Goal: Task Accomplishment & Management: Manage account settings

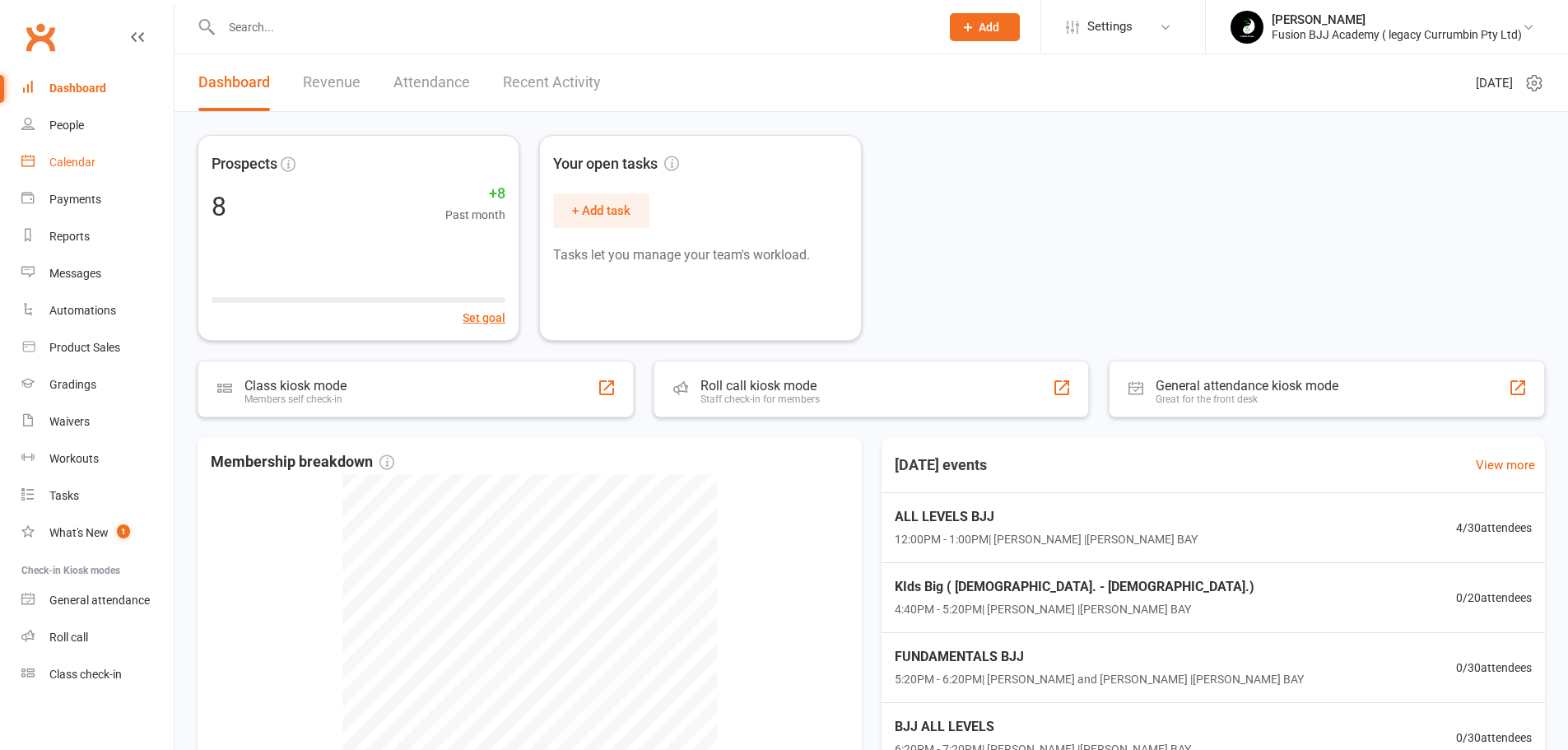
click at [90, 169] on div "Calendar" at bounding box center [72, 162] width 46 height 13
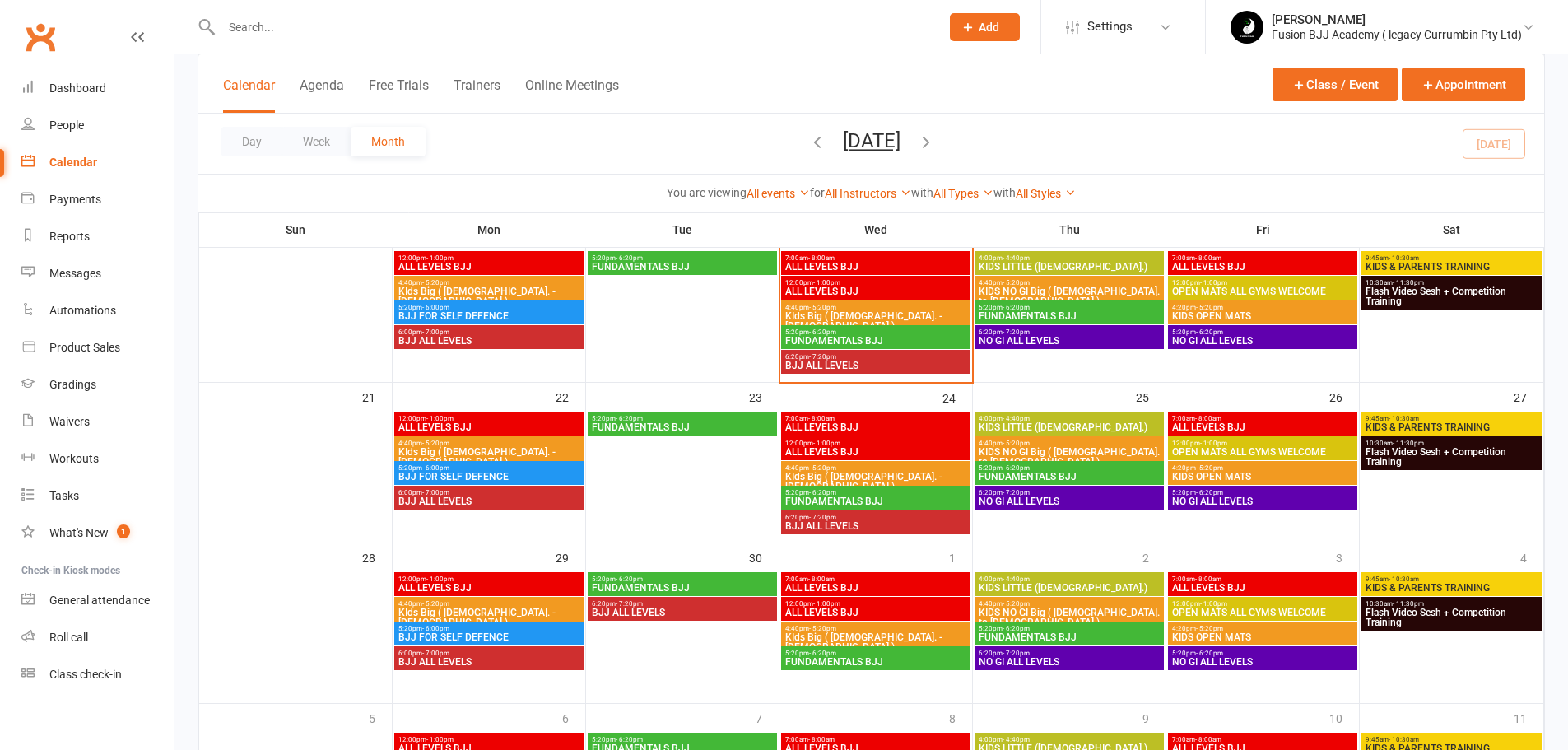
scroll to position [422, 0]
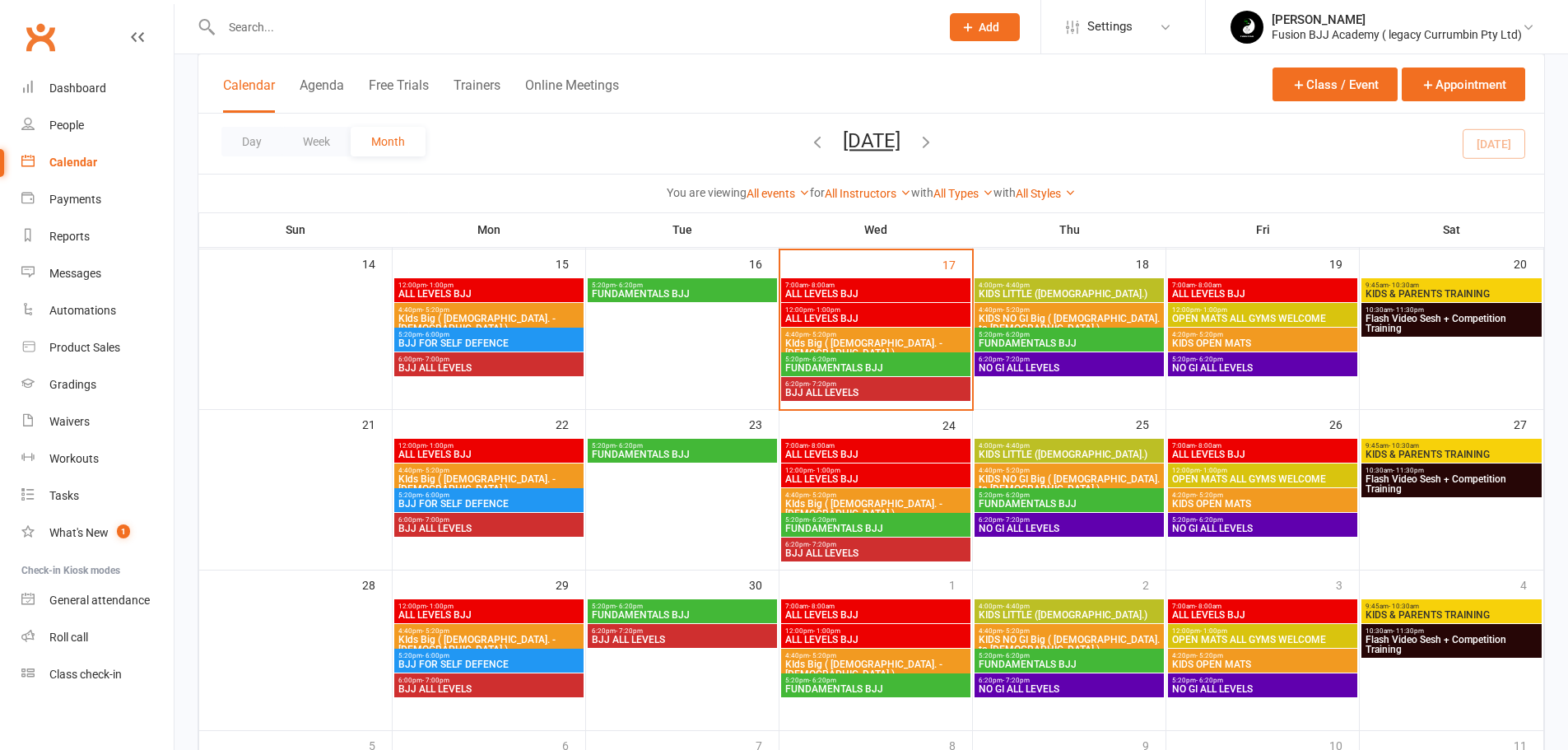
click at [468, 365] on span "BJJ ALL LEVELS" at bounding box center [489, 368] width 183 height 10
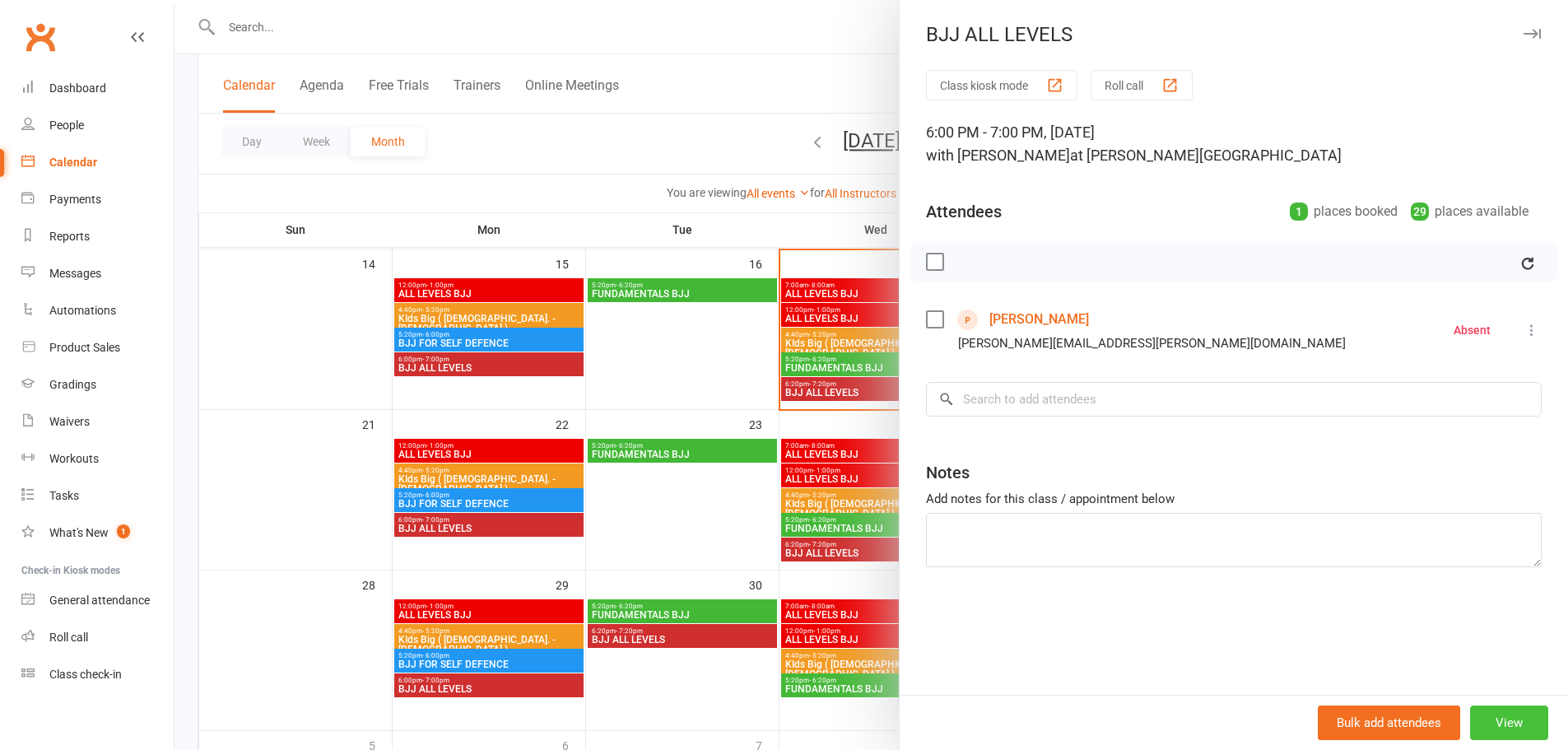
click at [1497, 716] on button "View" at bounding box center [1509, 722] width 78 height 34
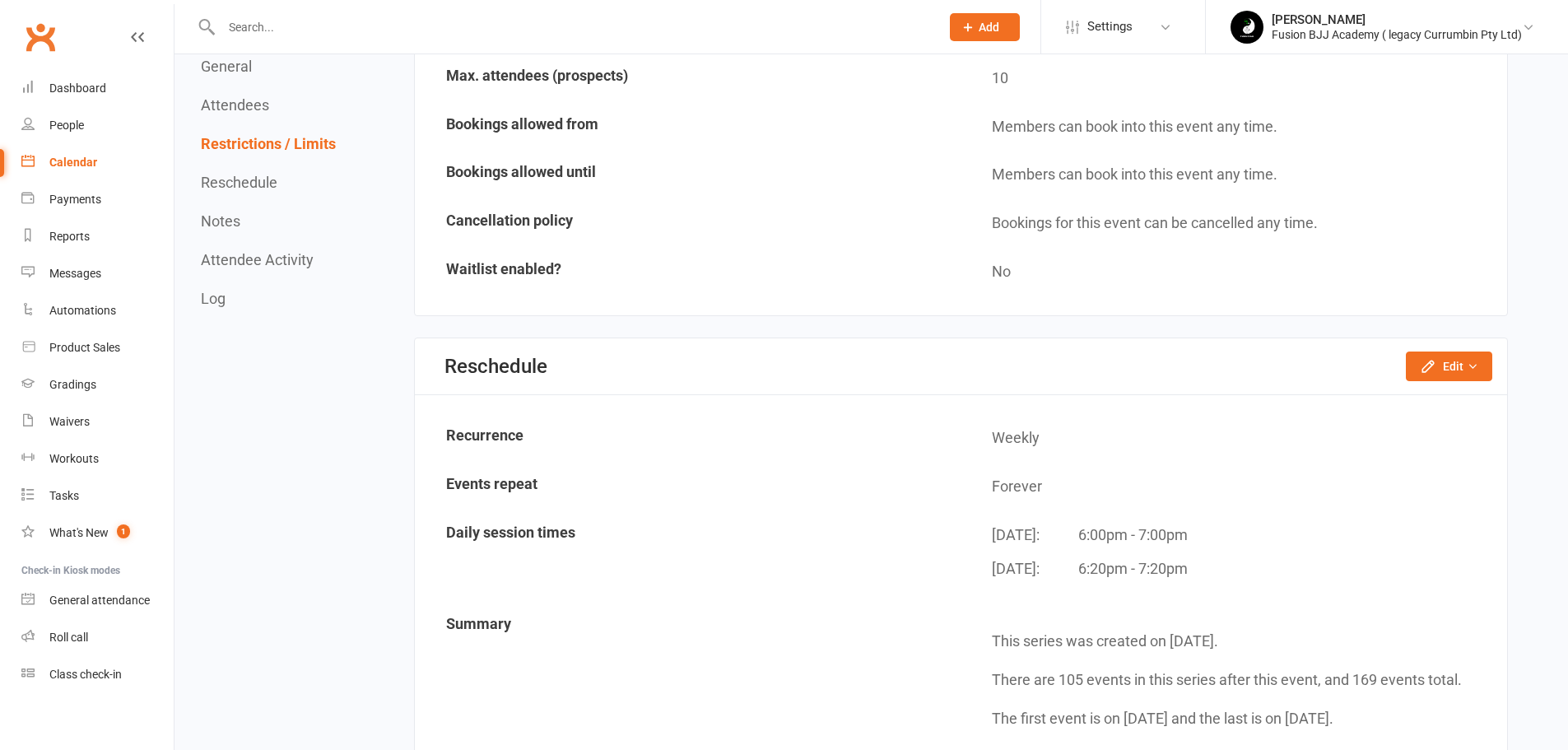
scroll to position [1290, 0]
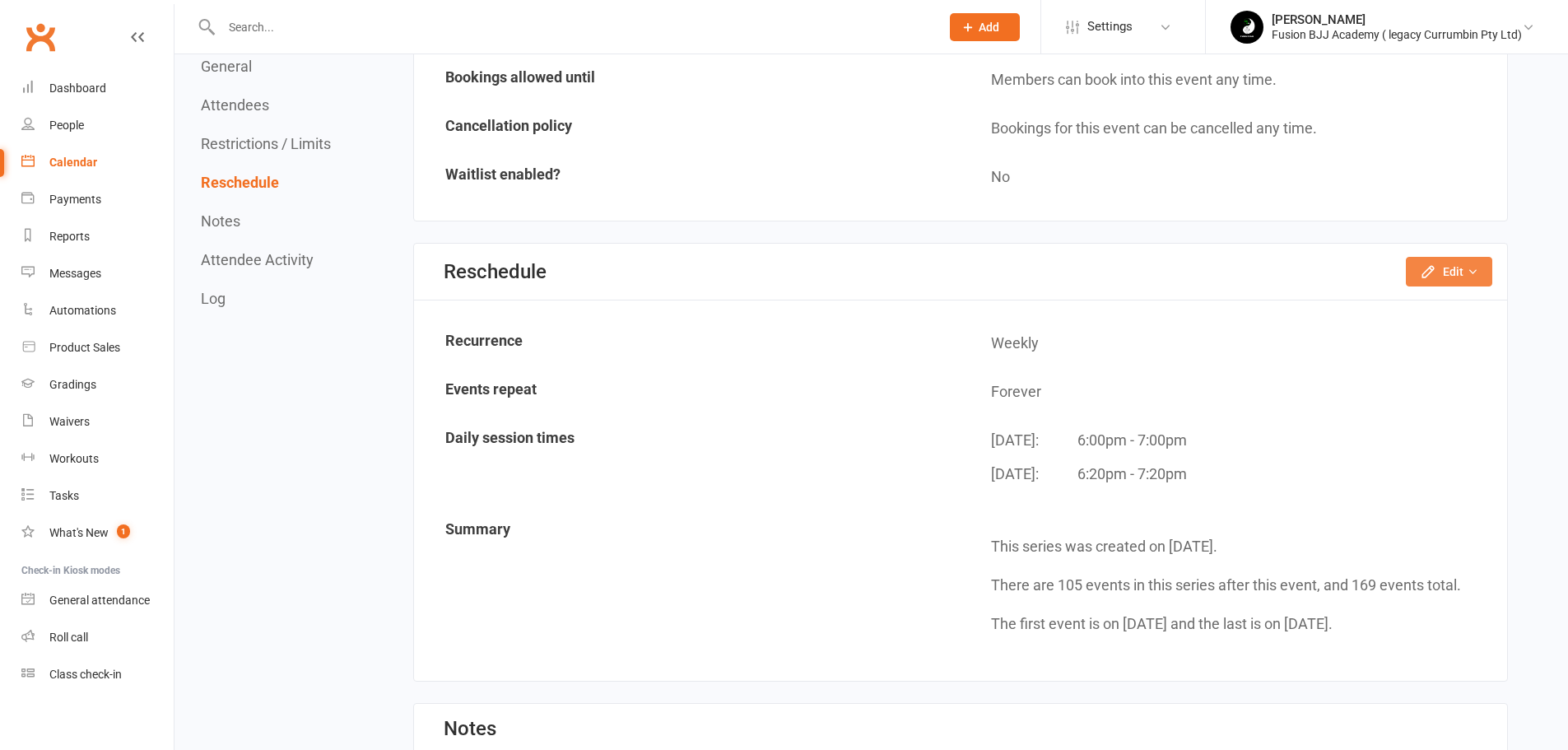
click at [1471, 272] on icon "button" at bounding box center [1473, 272] width 12 height 12
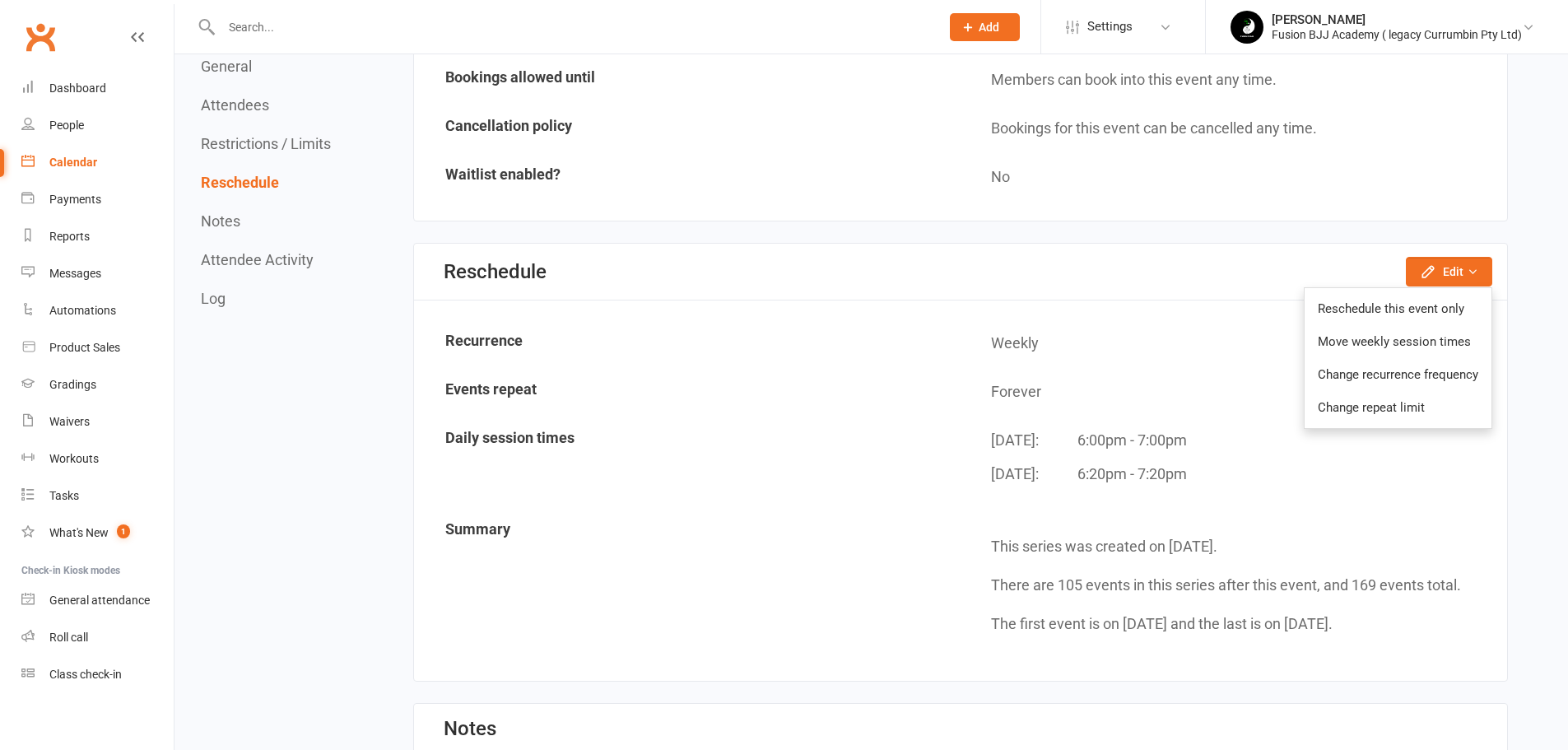
click at [1382, 377] on link "Change recurrence frequency" at bounding box center [1398, 374] width 186 height 33
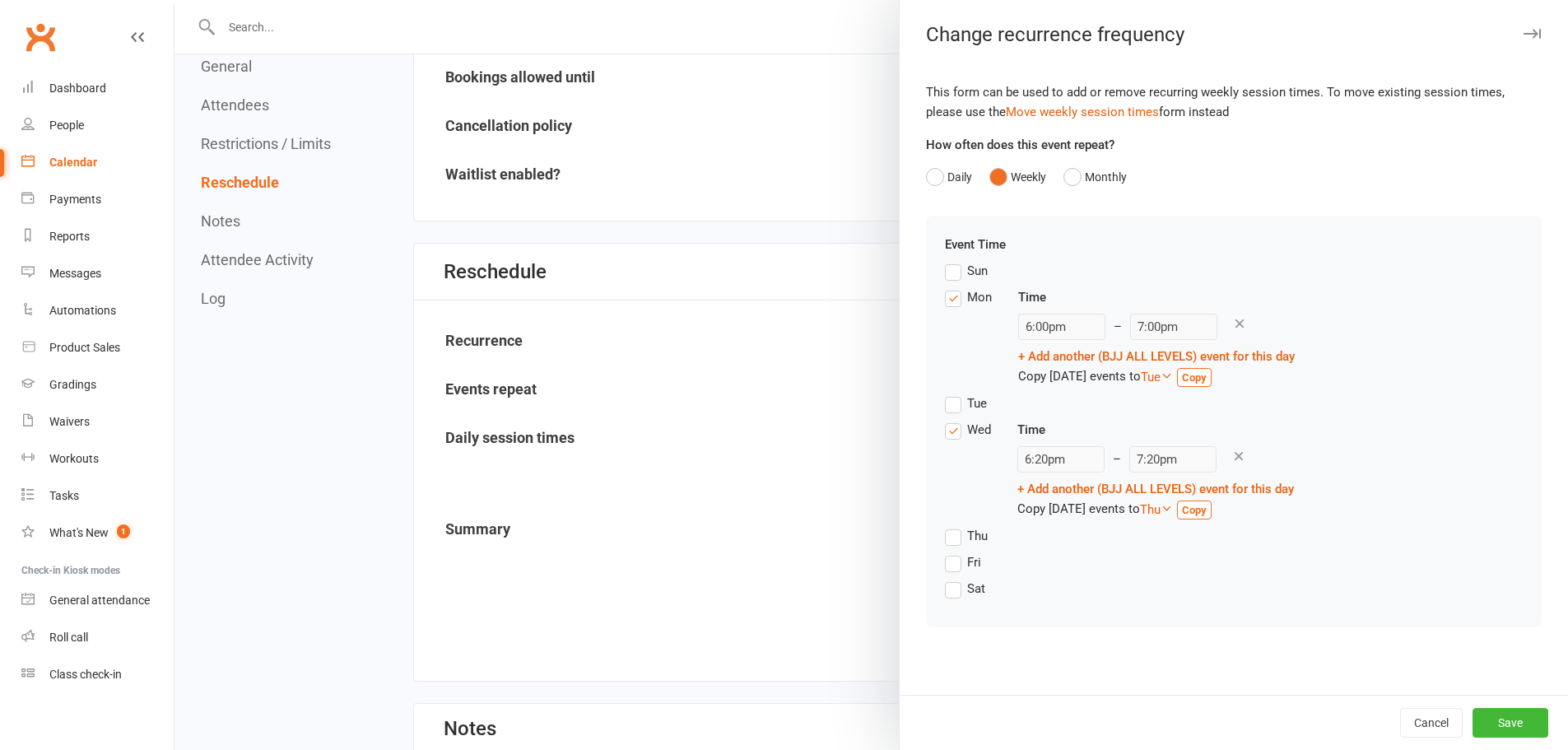
click at [945, 405] on label "Tue" at bounding box center [966, 404] width 42 height 20
click at [945, 394] on input "Tue" at bounding box center [950, 394] width 11 height 0
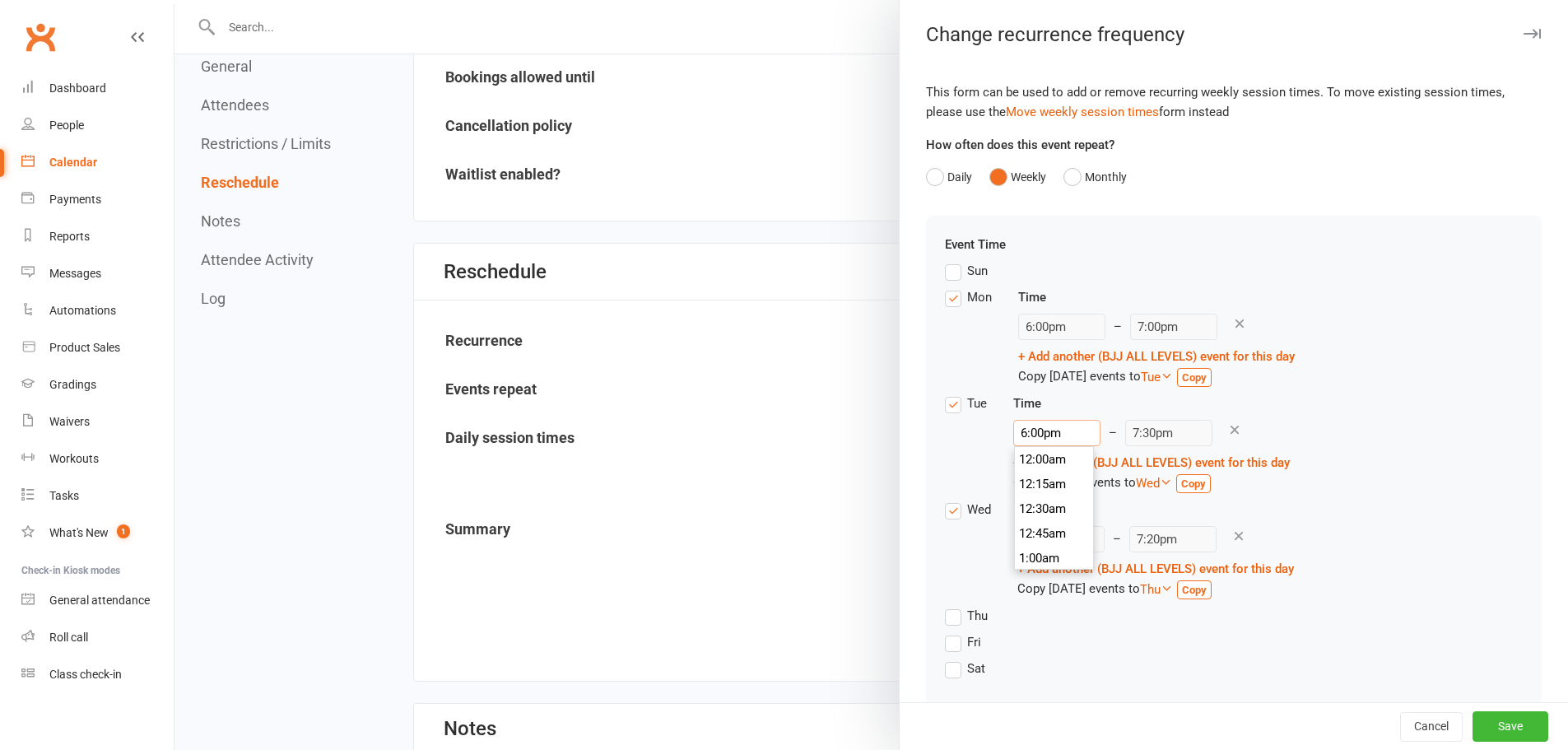
click at [1032, 431] on input "6:00pm" at bounding box center [1057, 433] width 87 height 26
type input "6:20pm"
type input "7:50pm"
type input "6:20pm"
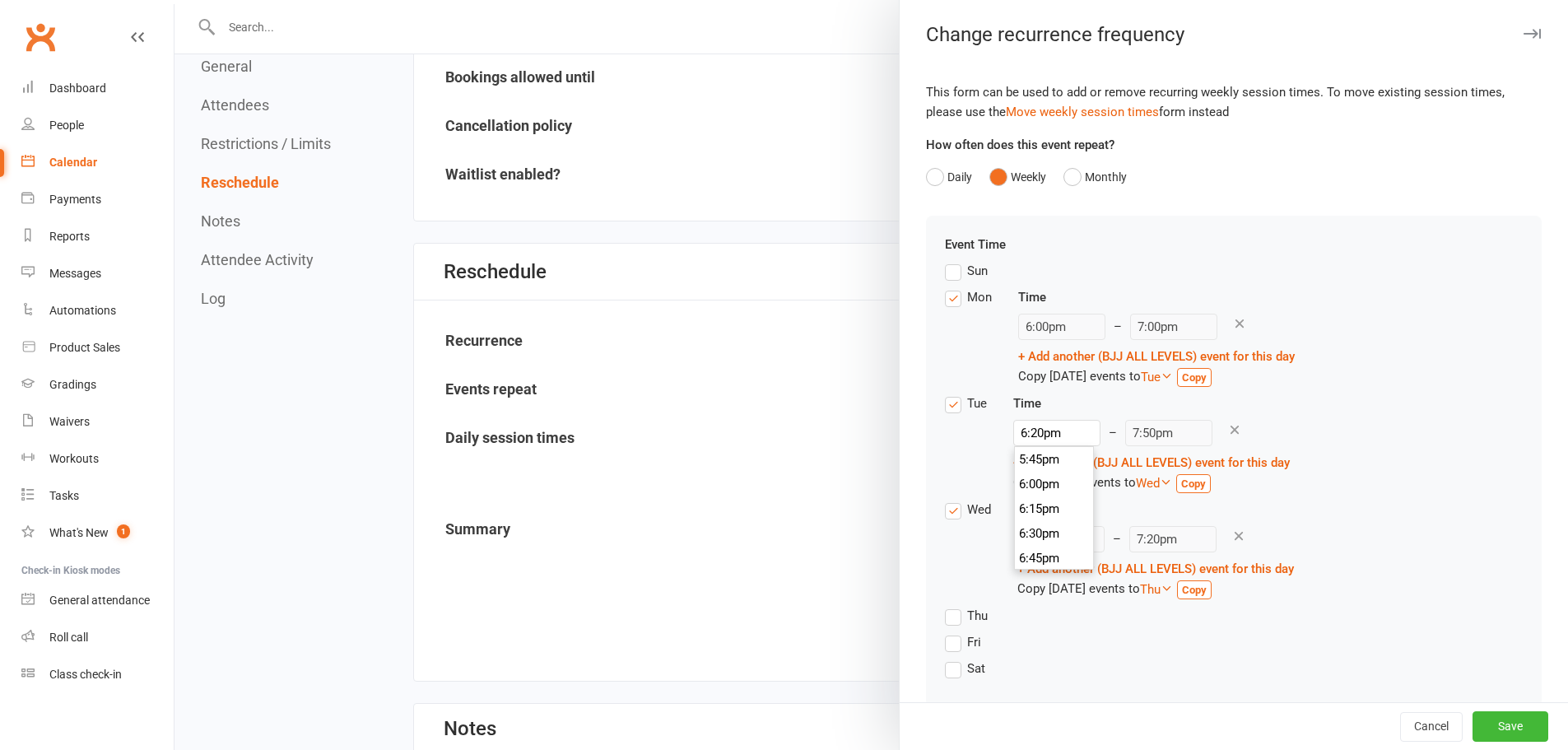
click at [1366, 406] on div "Tue Time 6:20pm 12:00am 12:15am 12:30am 12:45am 1:00am 1:15am 1:30am 1:45am 2:0…" at bounding box center [1234, 447] width 578 height 106
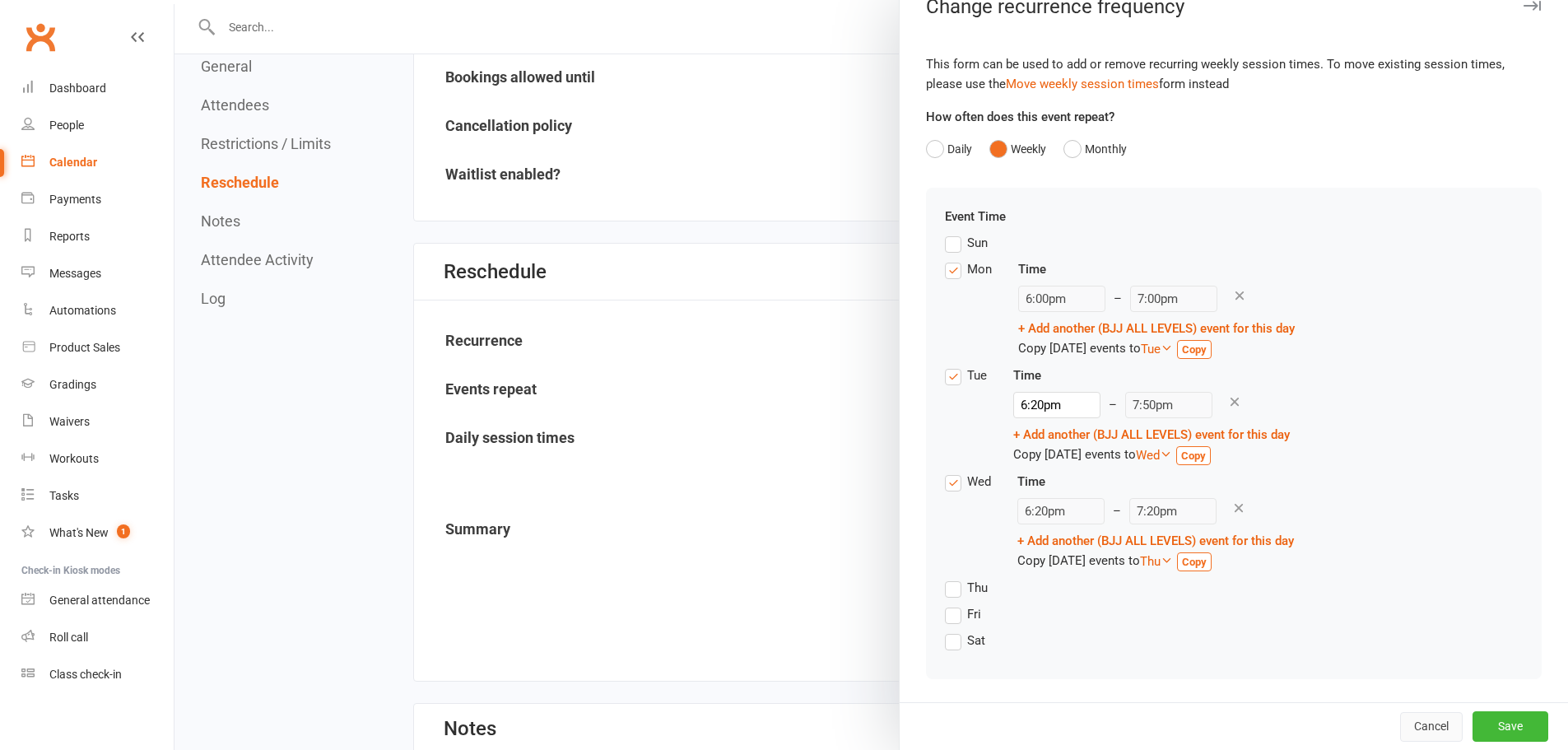
click at [1410, 726] on button "Cancel" at bounding box center [1431, 726] width 62 height 29
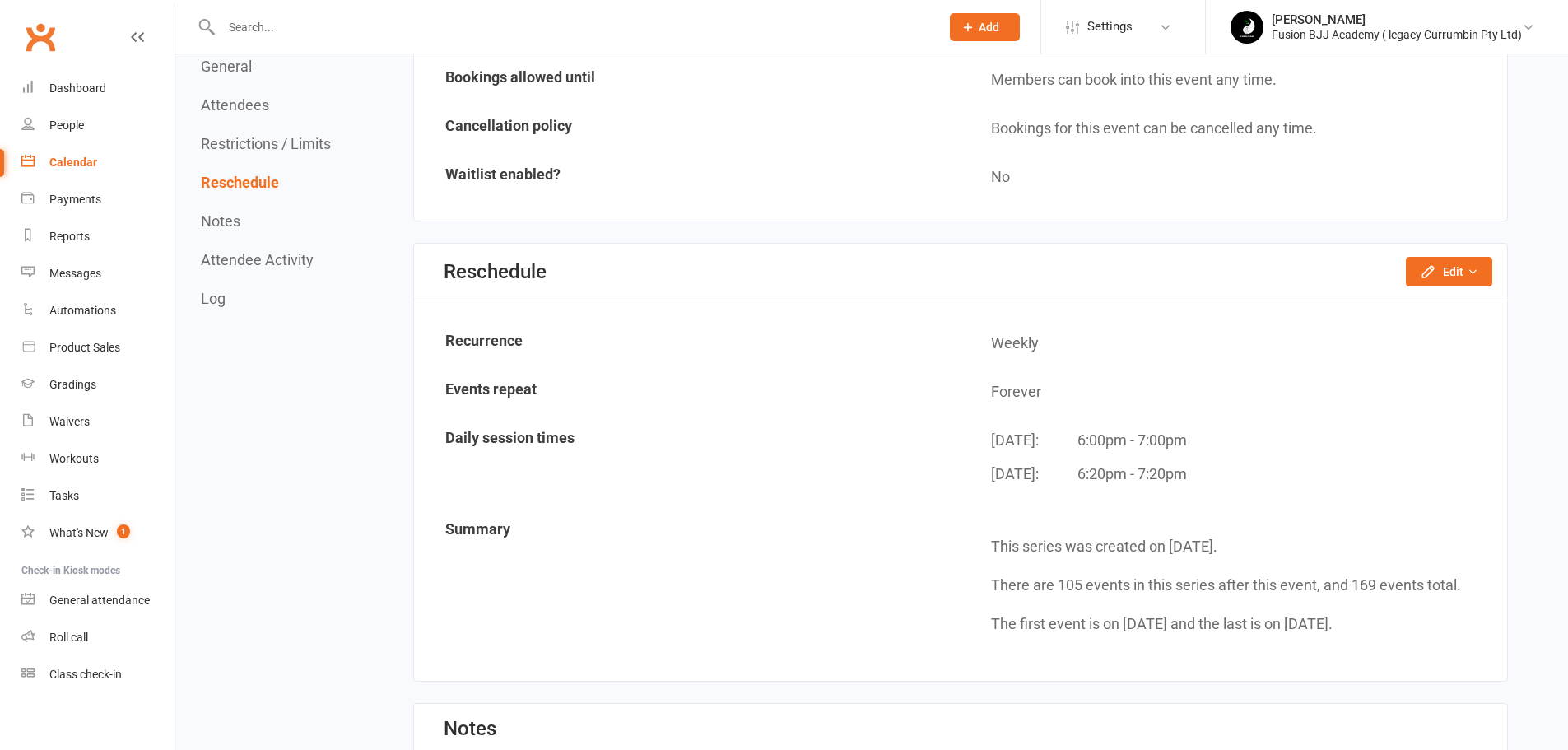
scroll to position [0, 0]
click at [92, 157] on div "Calendar" at bounding box center [73, 162] width 48 height 13
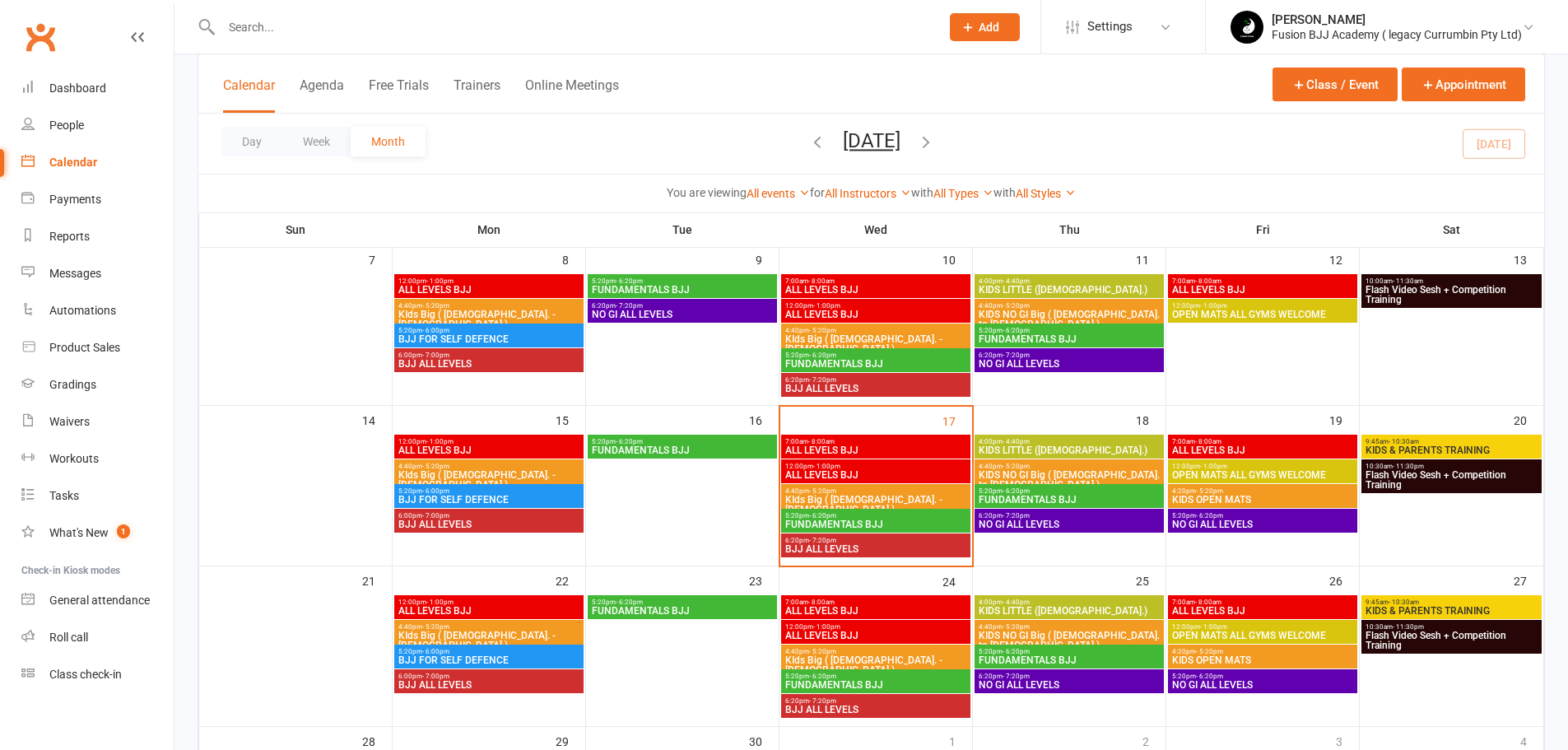
scroll to position [302, 0]
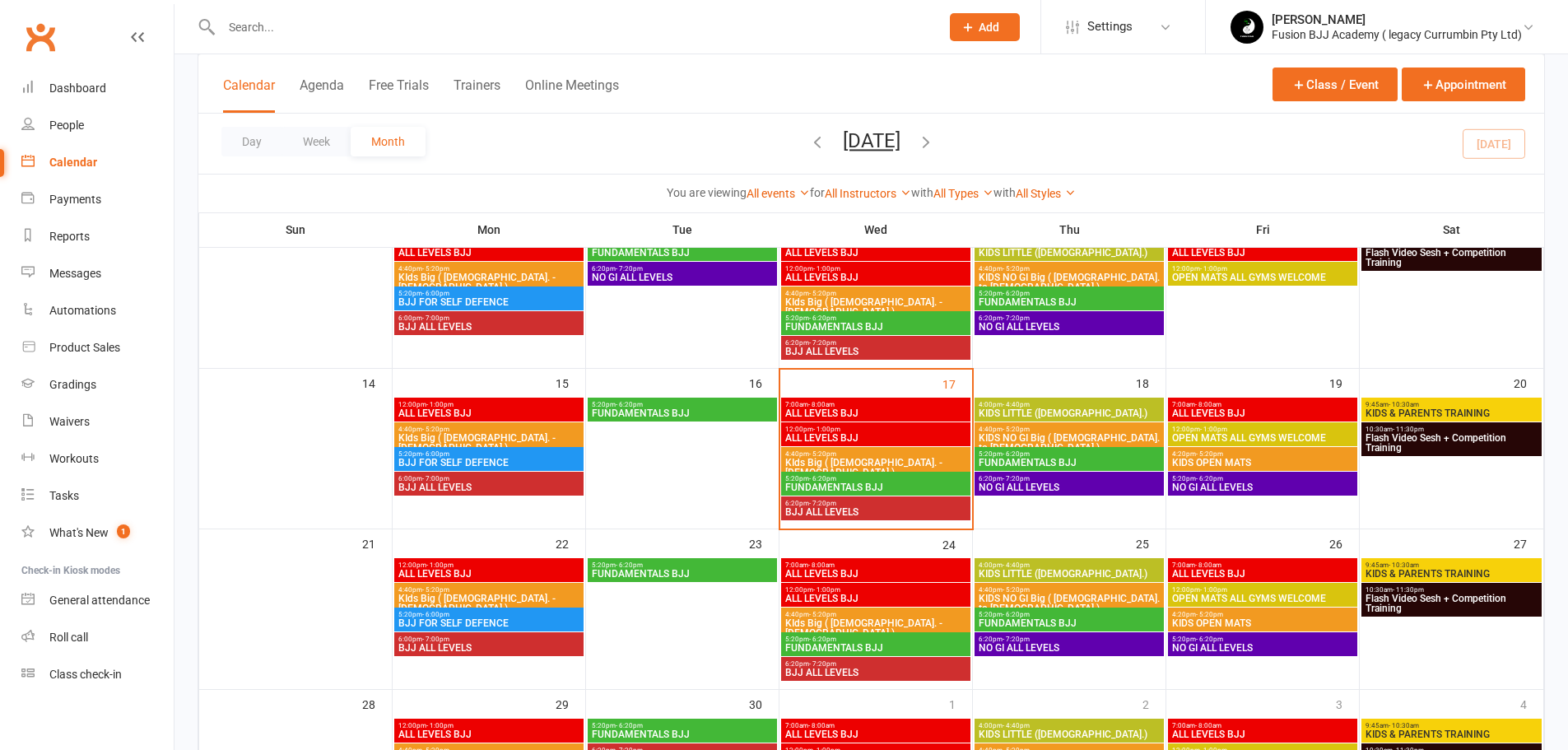
click at [822, 509] on span "BJJ ALL LEVELS" at bounding box center [876, 512] width 183 height 10
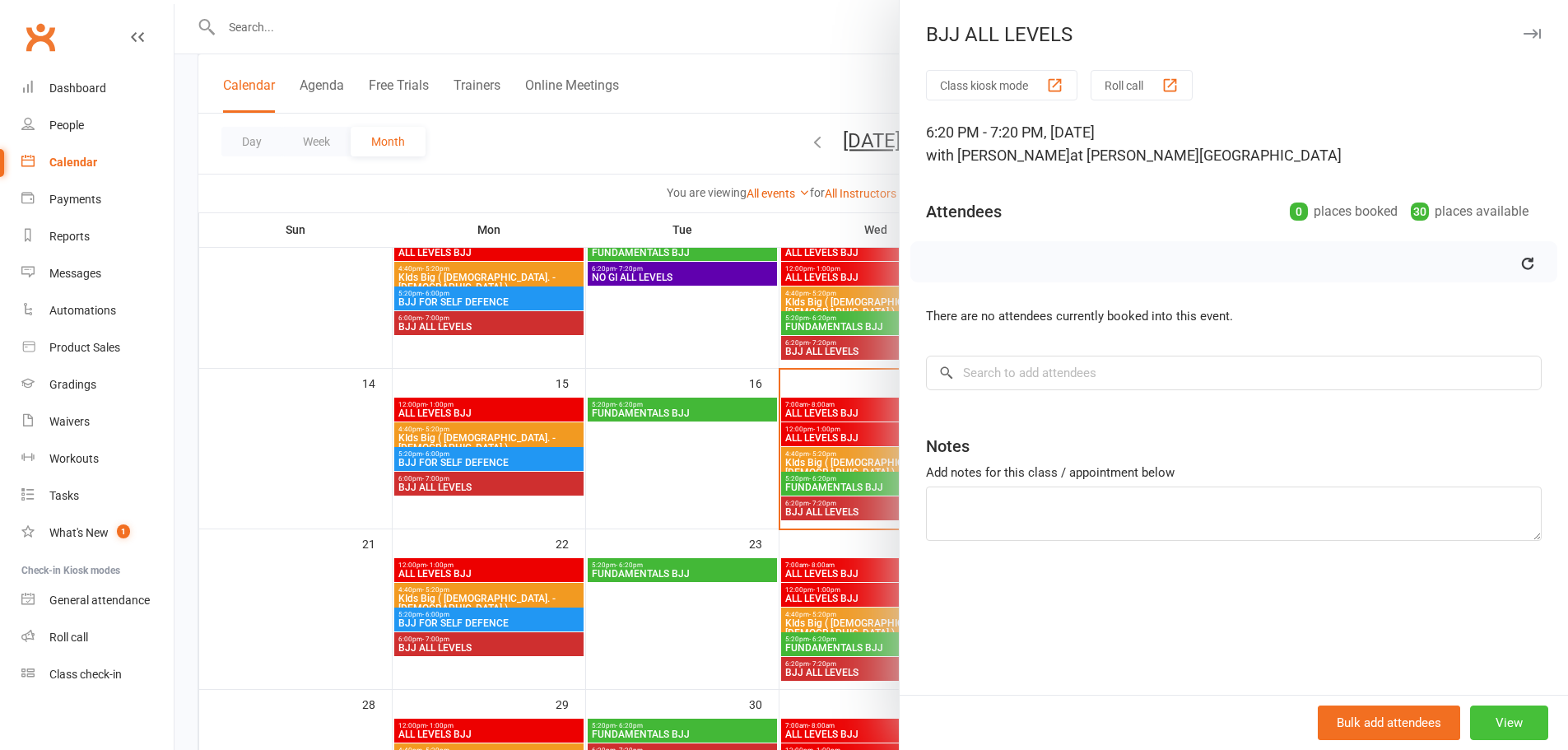
click at [1482, 715] on button "View" at bounding box center [1509, 722] width 78 height 34
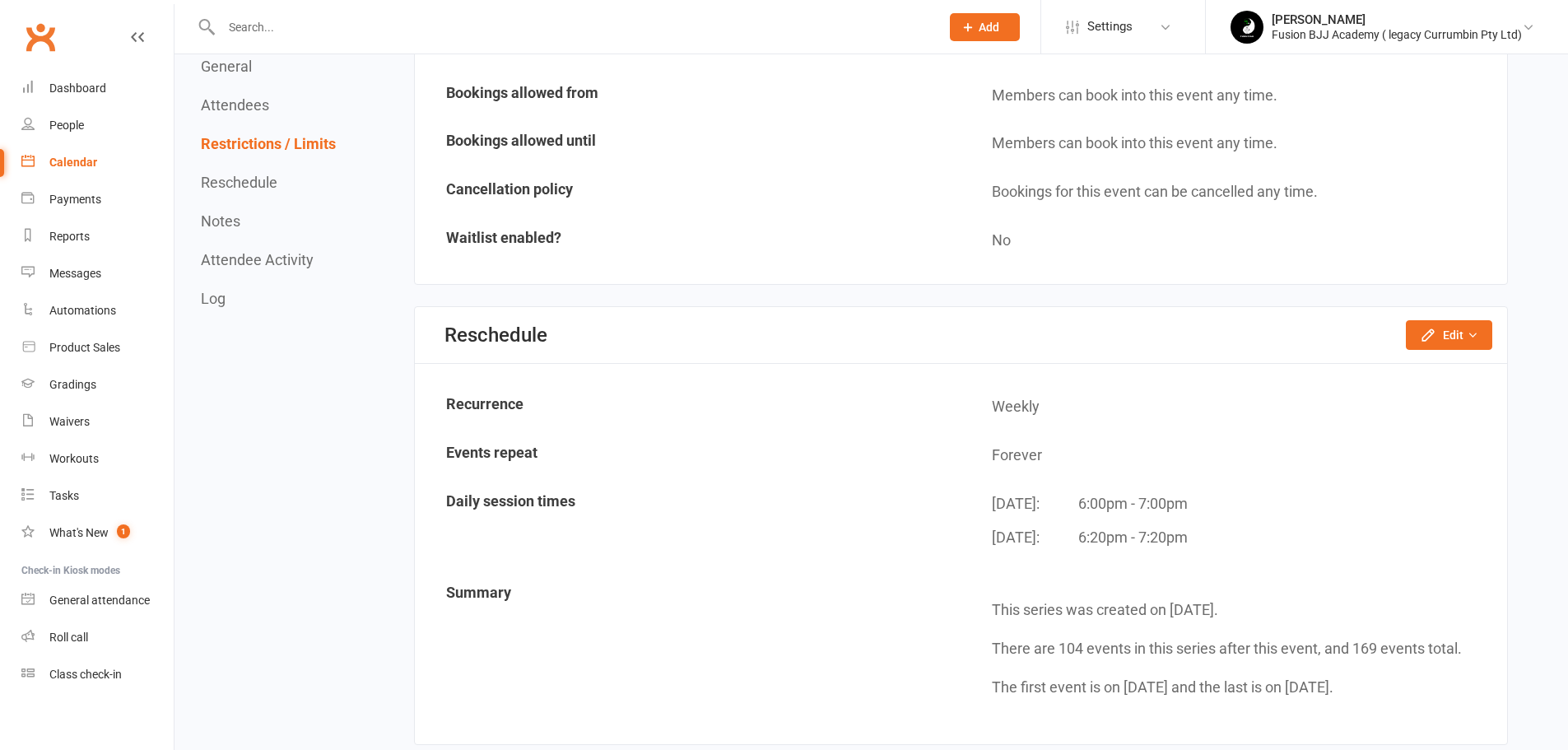
scroll to position [1262, 0]
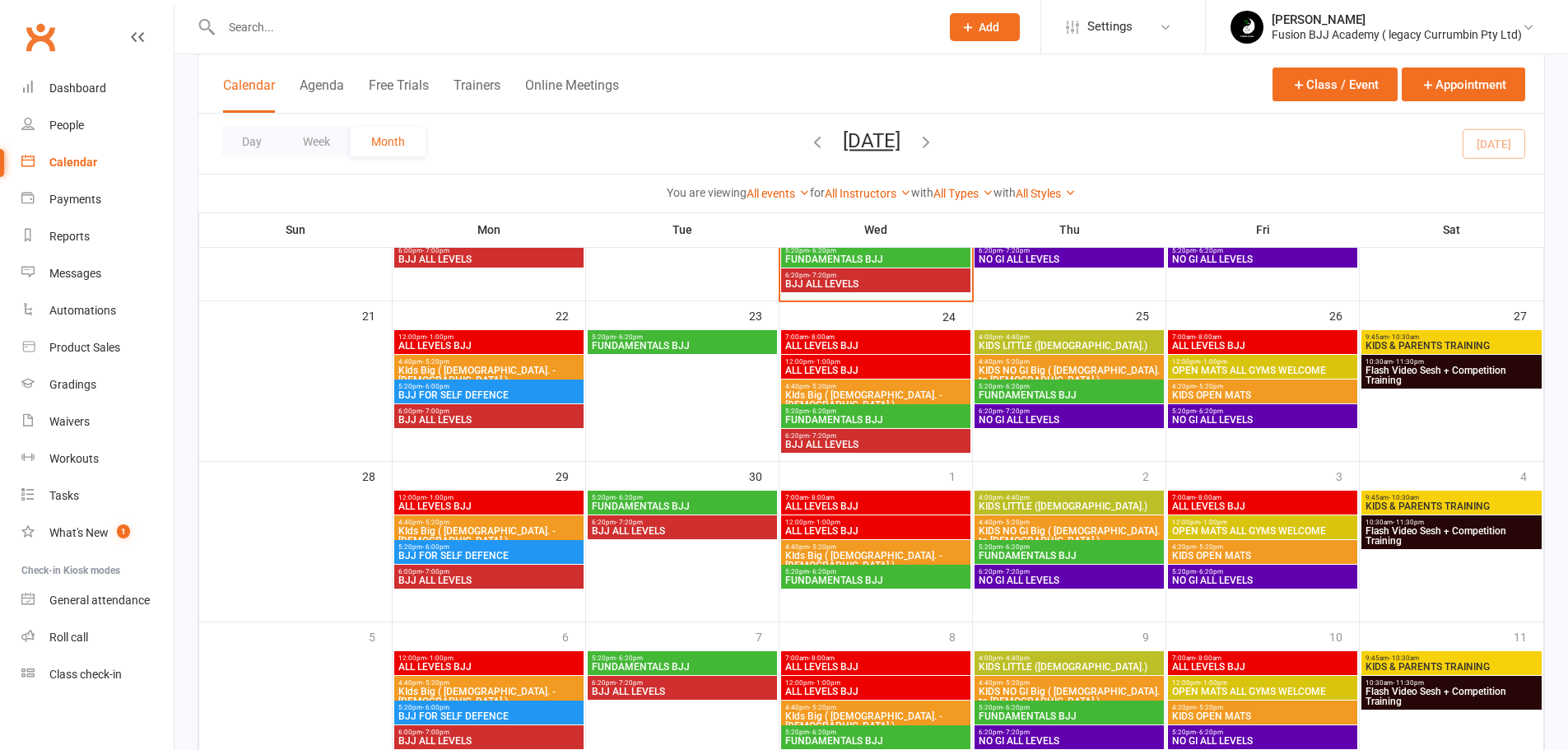
scroll to position [613, 0]
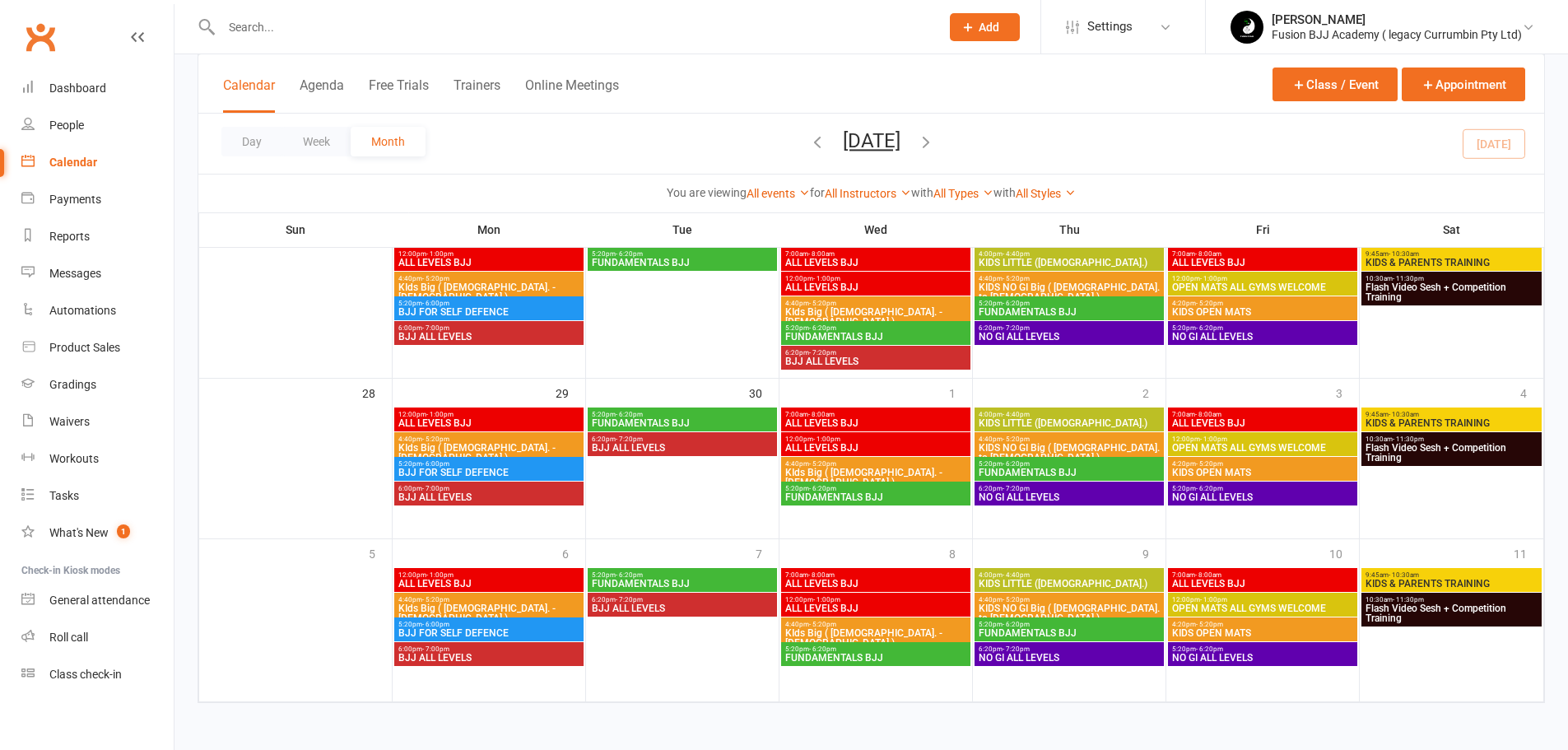
click at [440, 487] on span "- 7:00pm" at bounding box center [436, 488] width 27 height 8
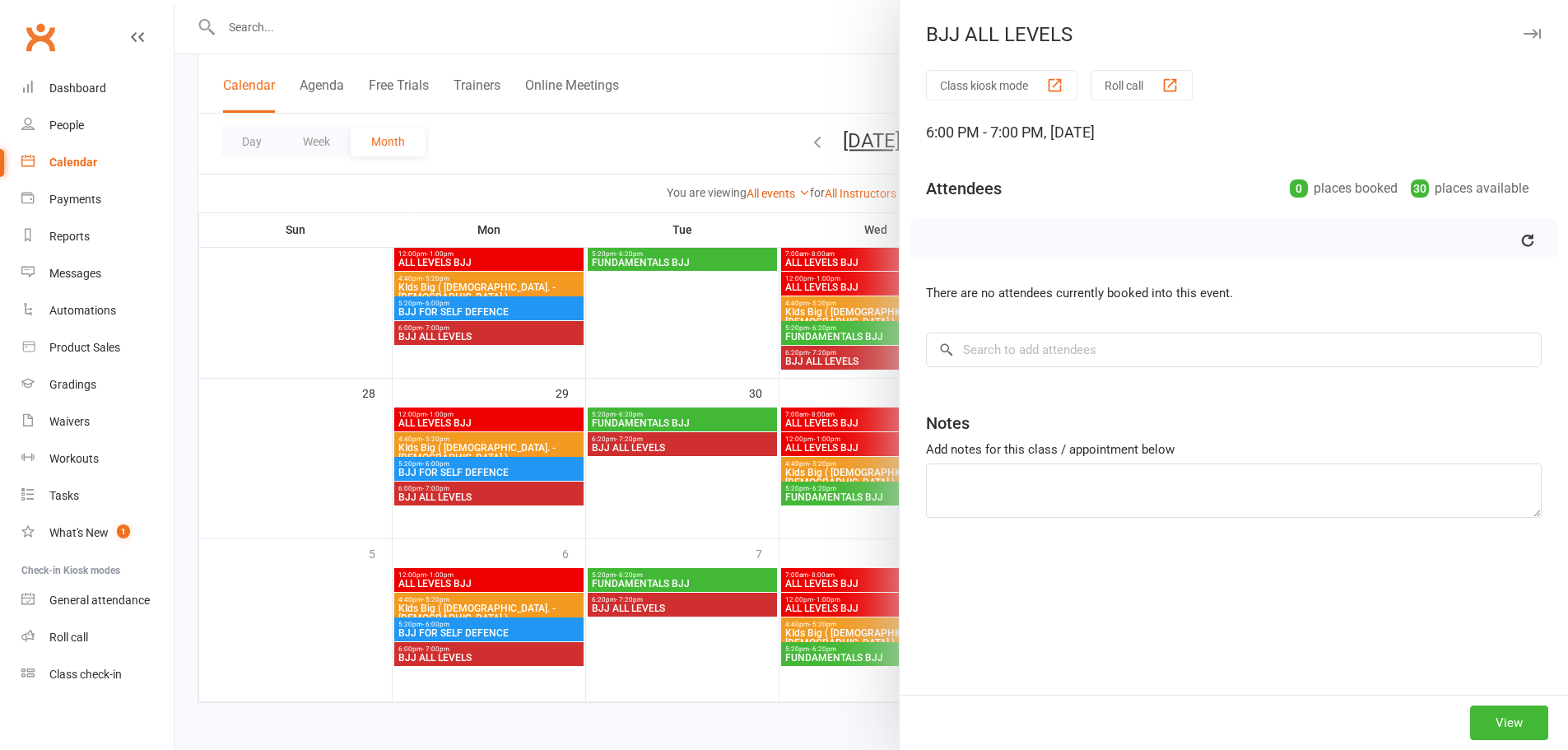
scroll to position [0, 0]
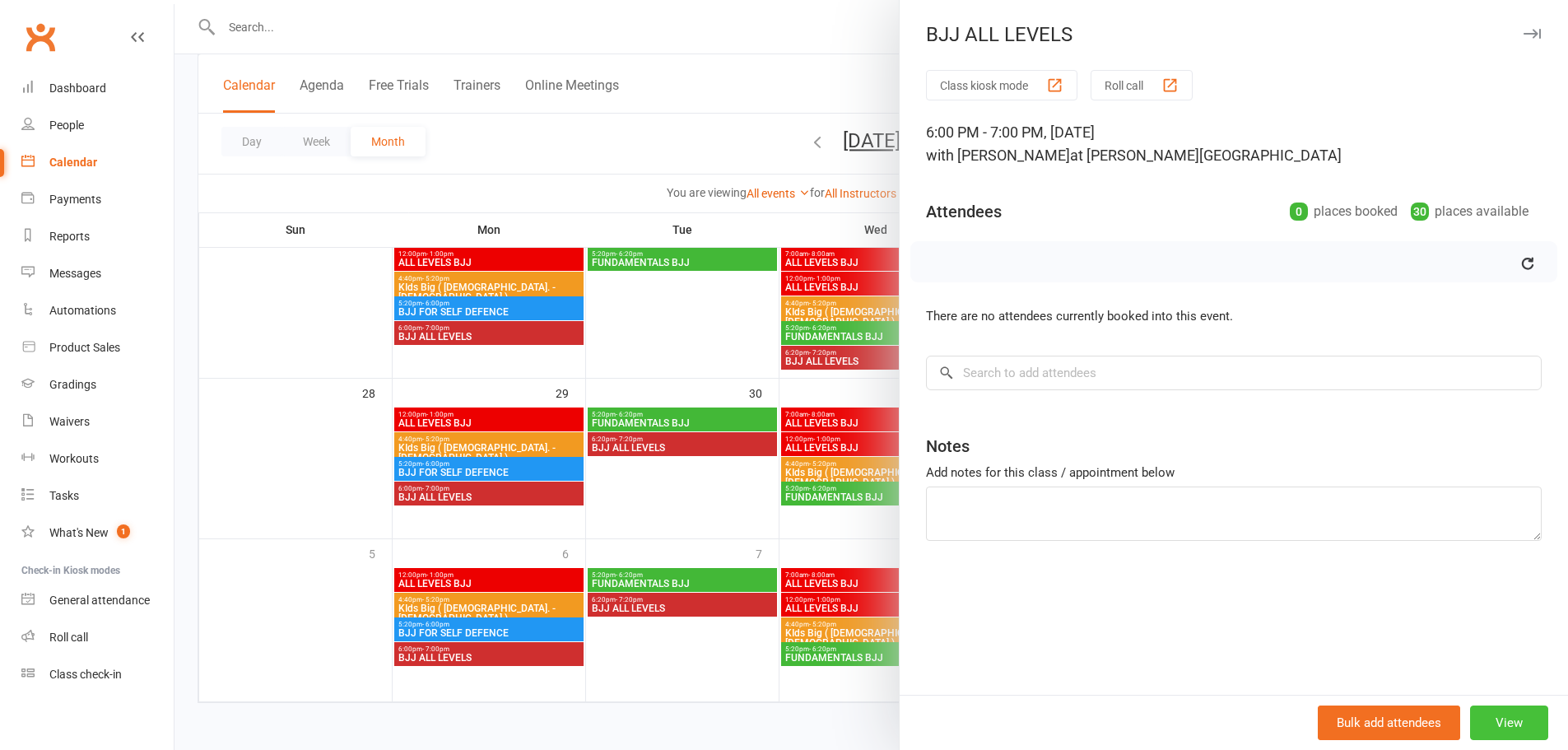
click at [1492, 717] on button "View" at bounding box center [1509, 722] width 78 height 34
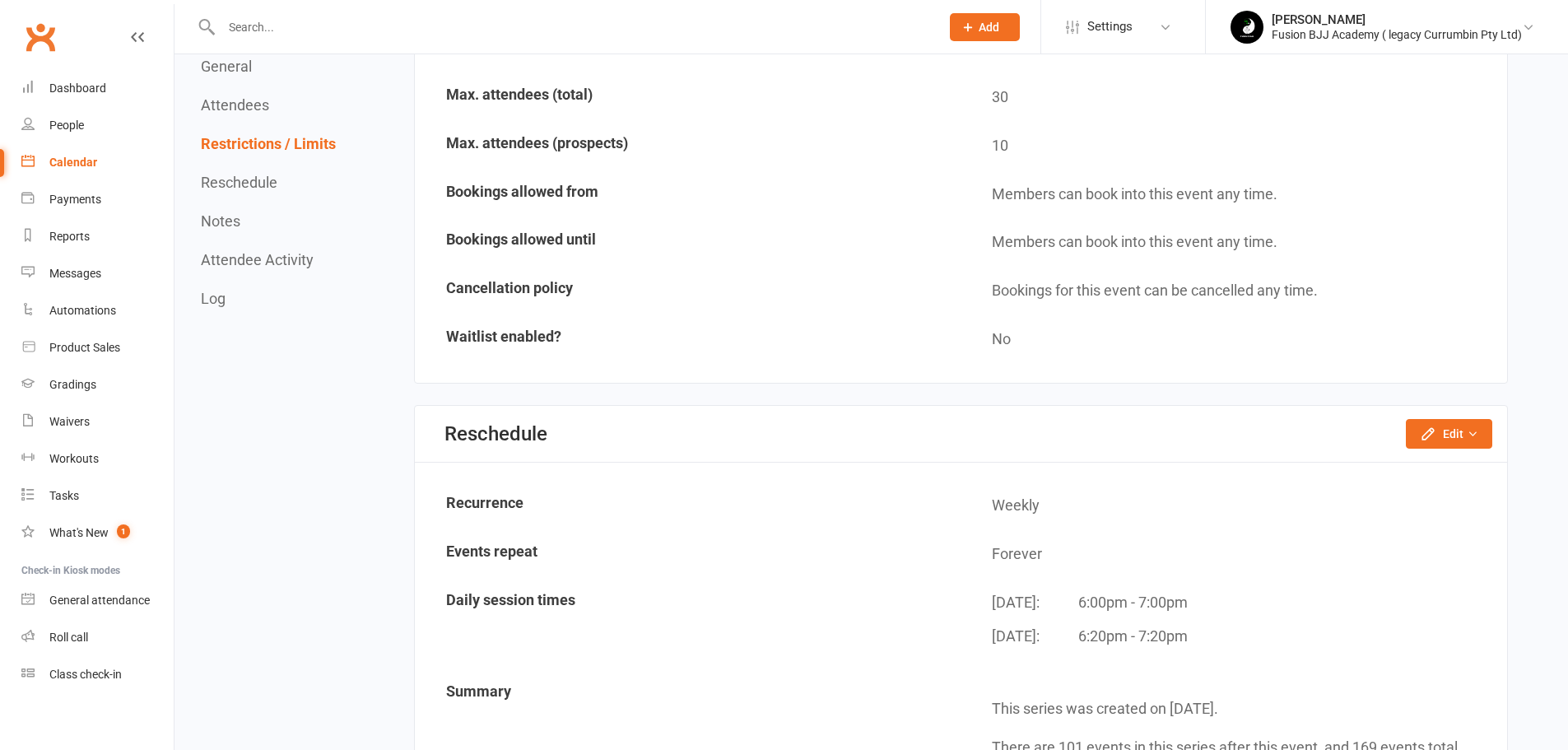
scroll to position [1180, 0]
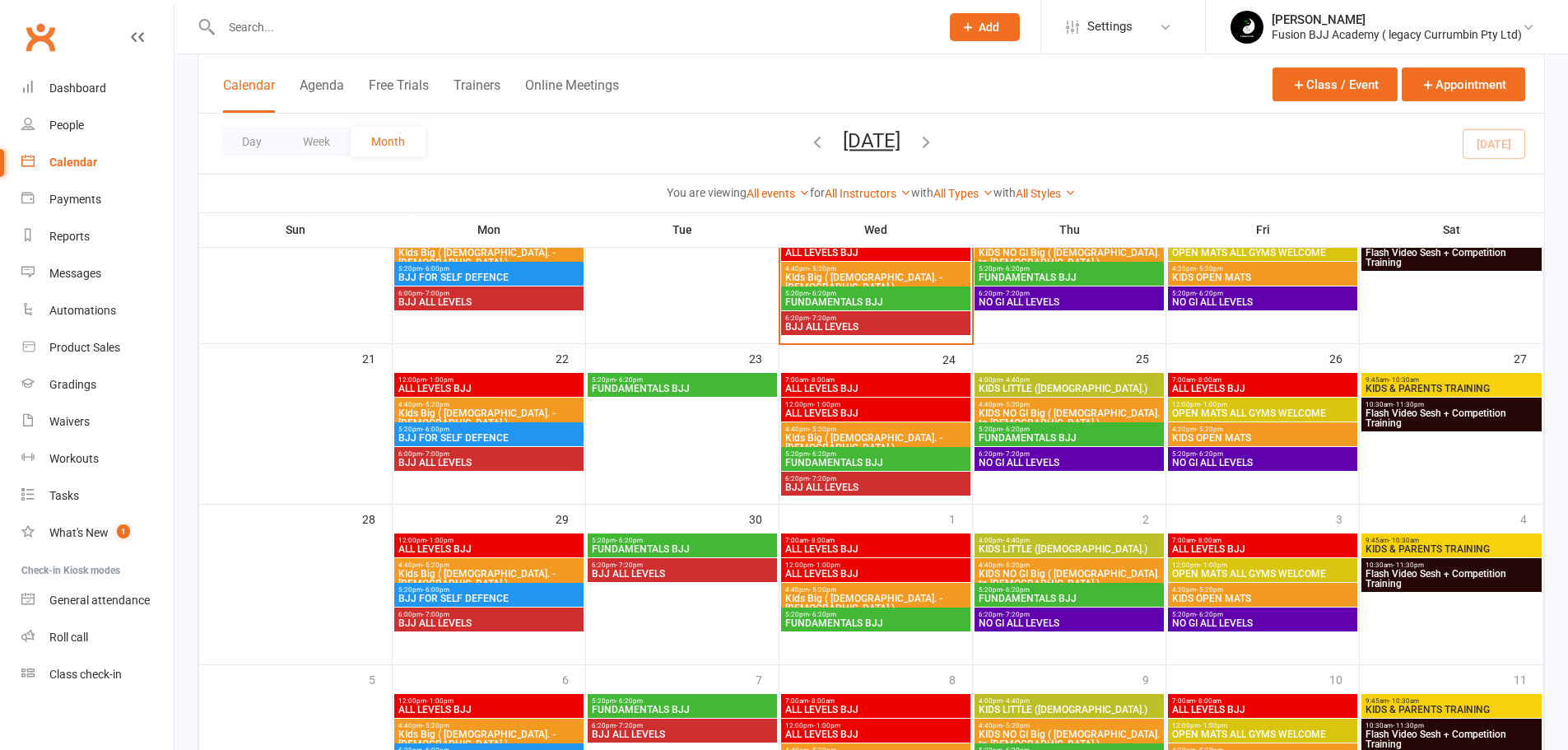
scroll to position [604, 0]
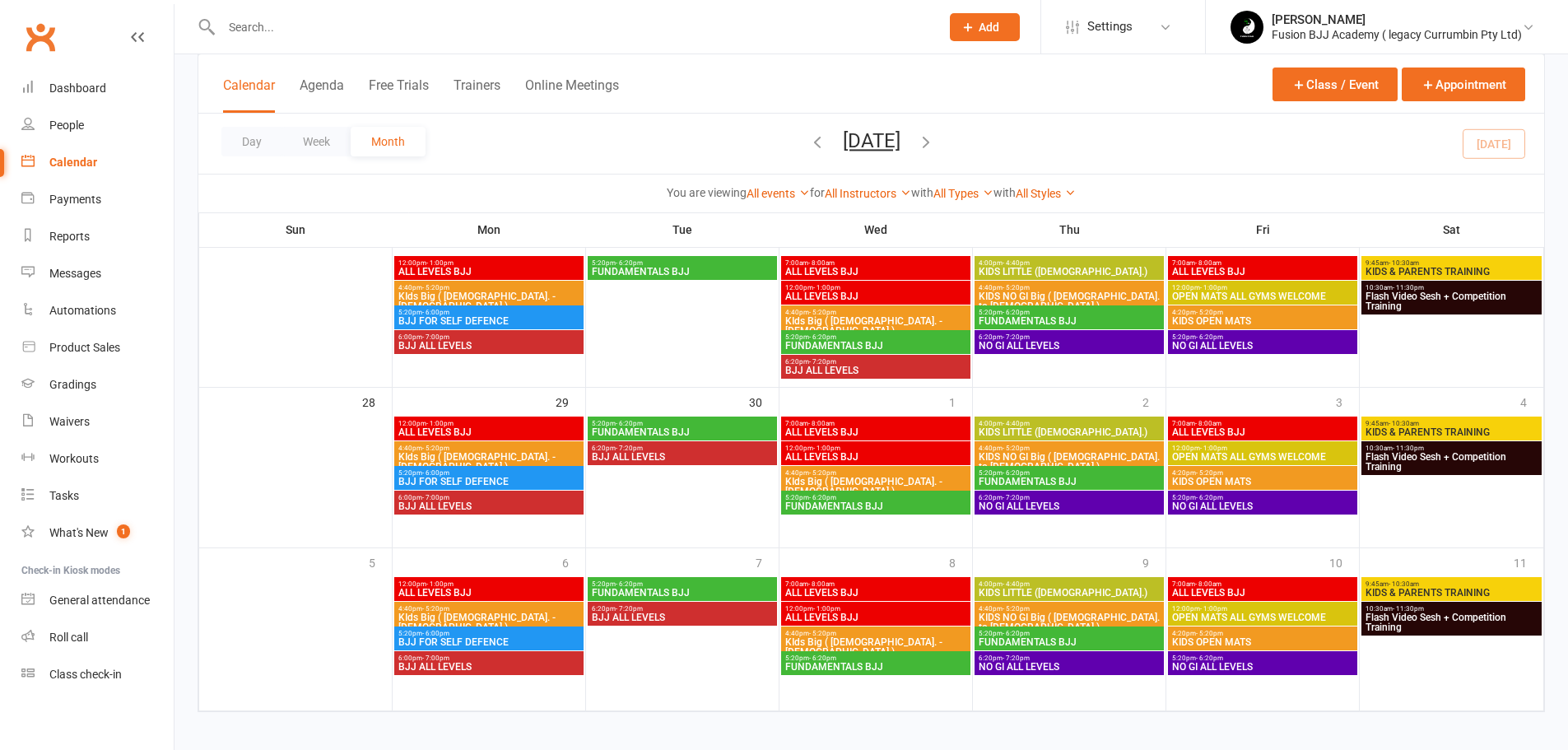
click at [684, 457] on span "BJJ ALL LEVELS" at bounding box center [683, 457] width 183 height 10
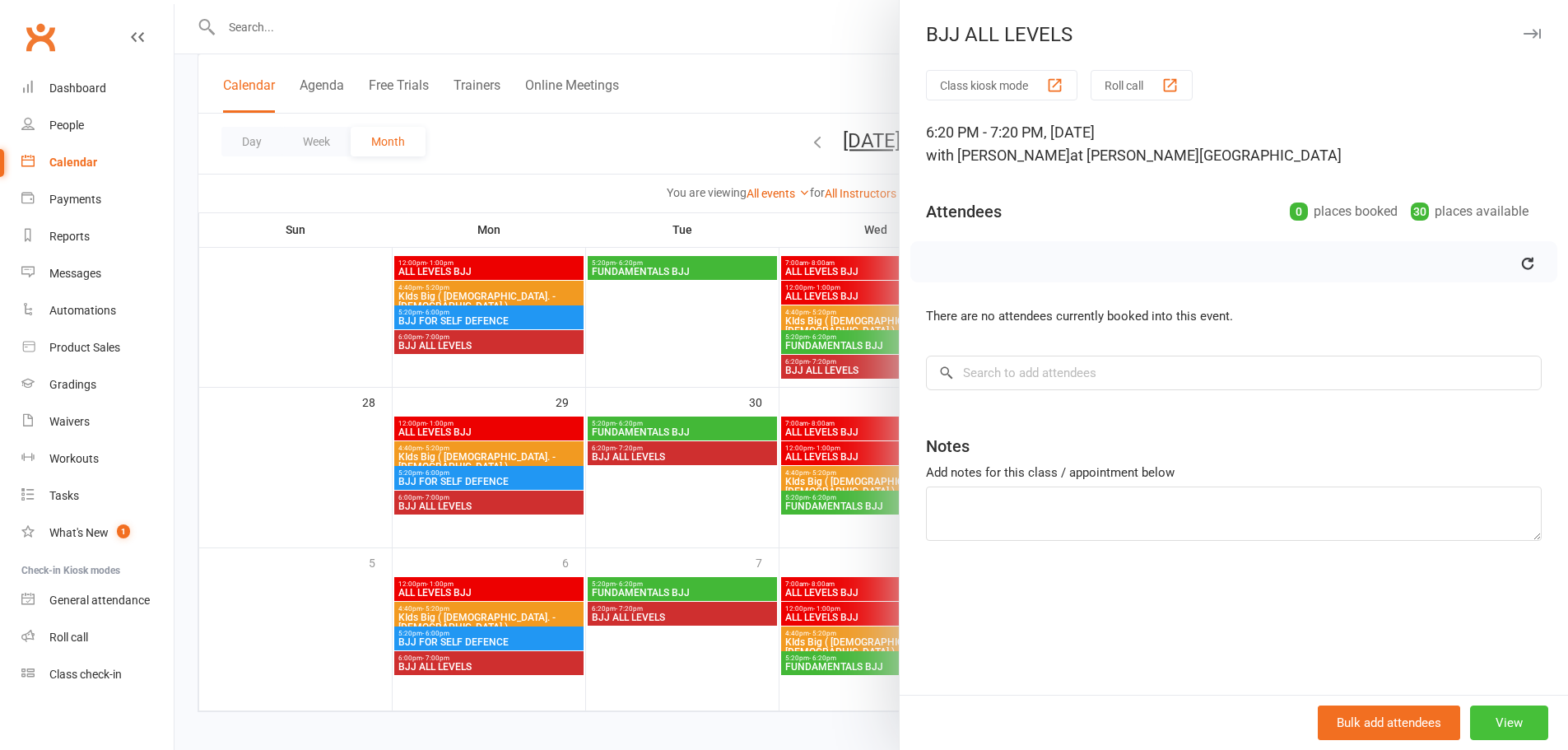
click at [1477, 716] on button "View" at bounding box center [1509, 722] width 78 height 34
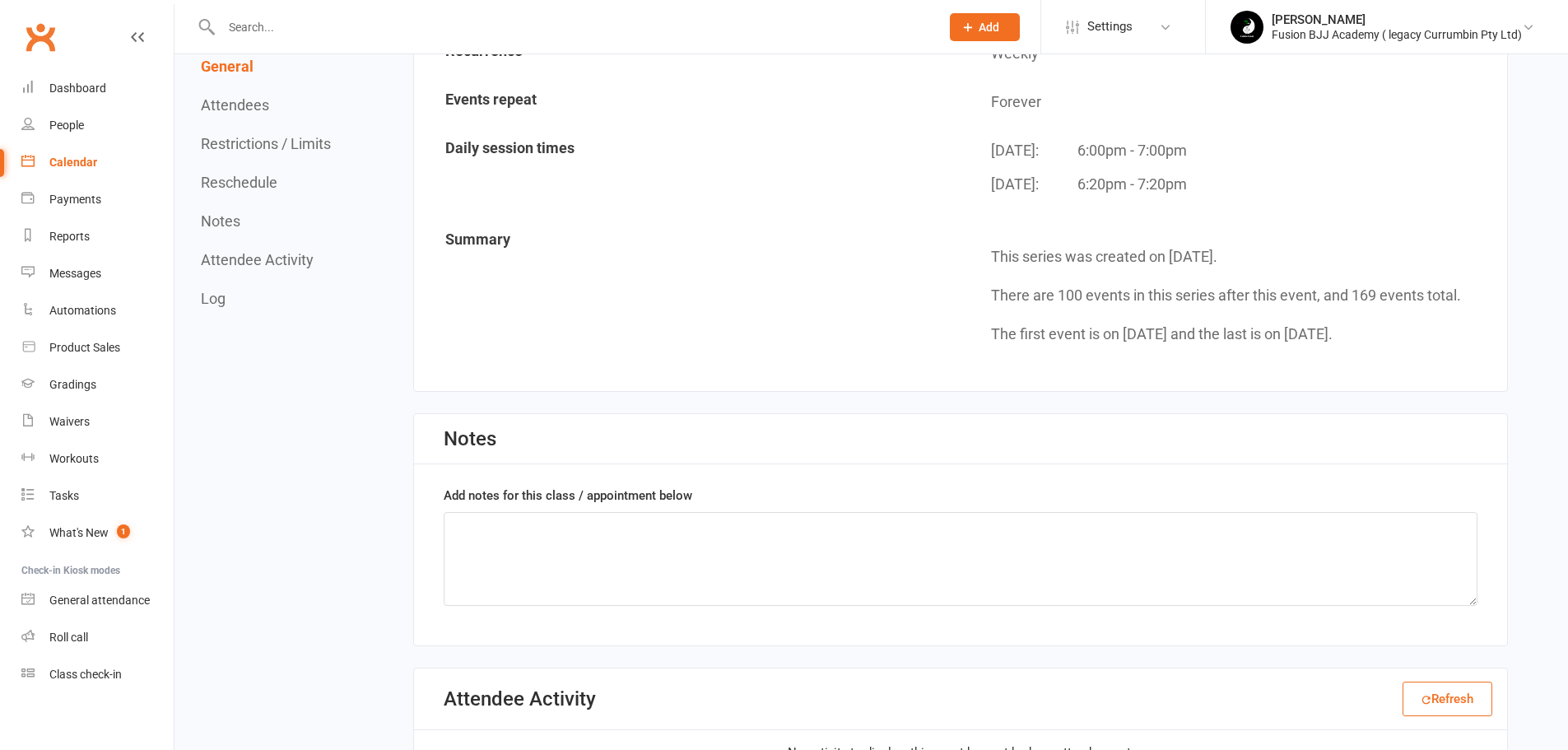
scroll to position [1399, 0]
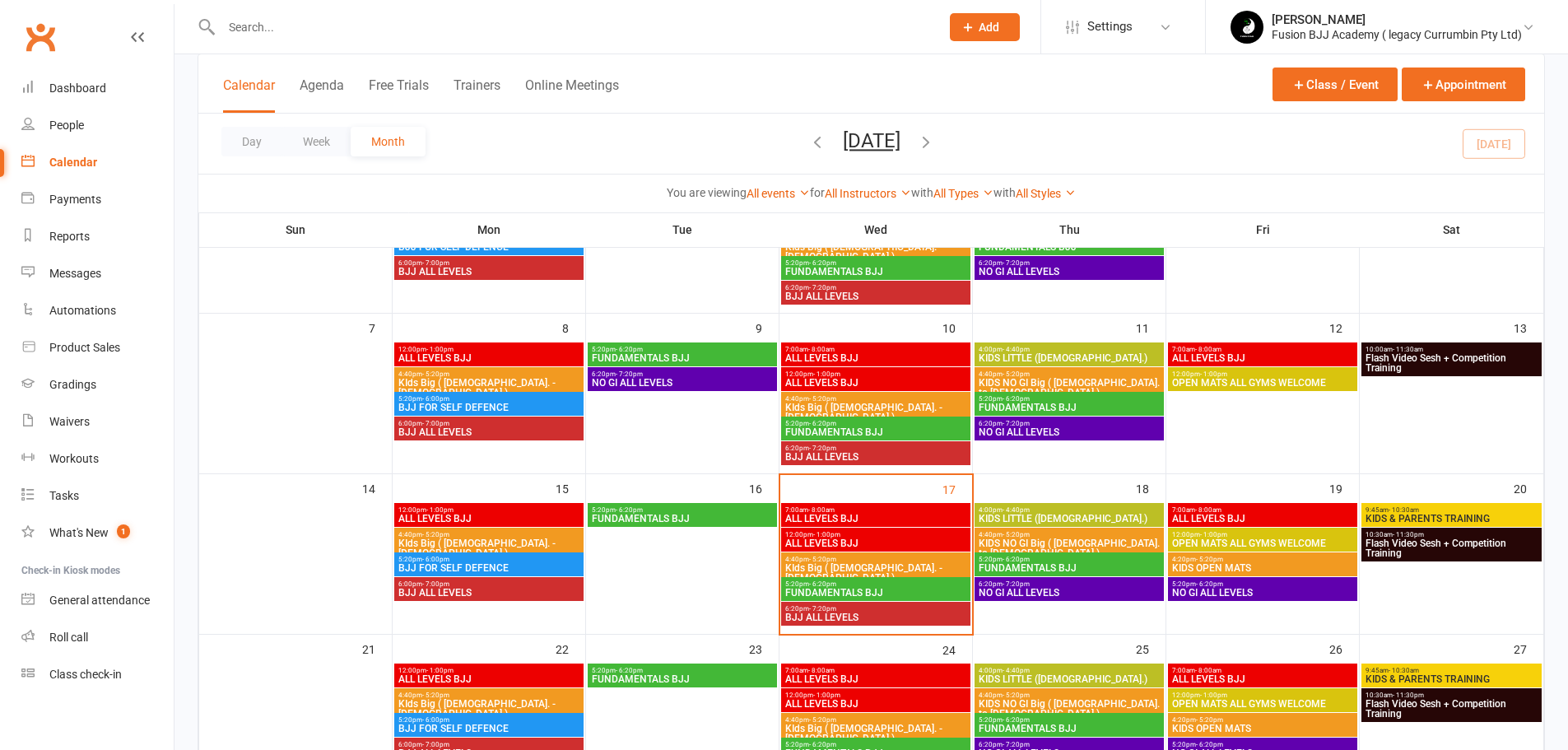
scroll to position [220, 0]
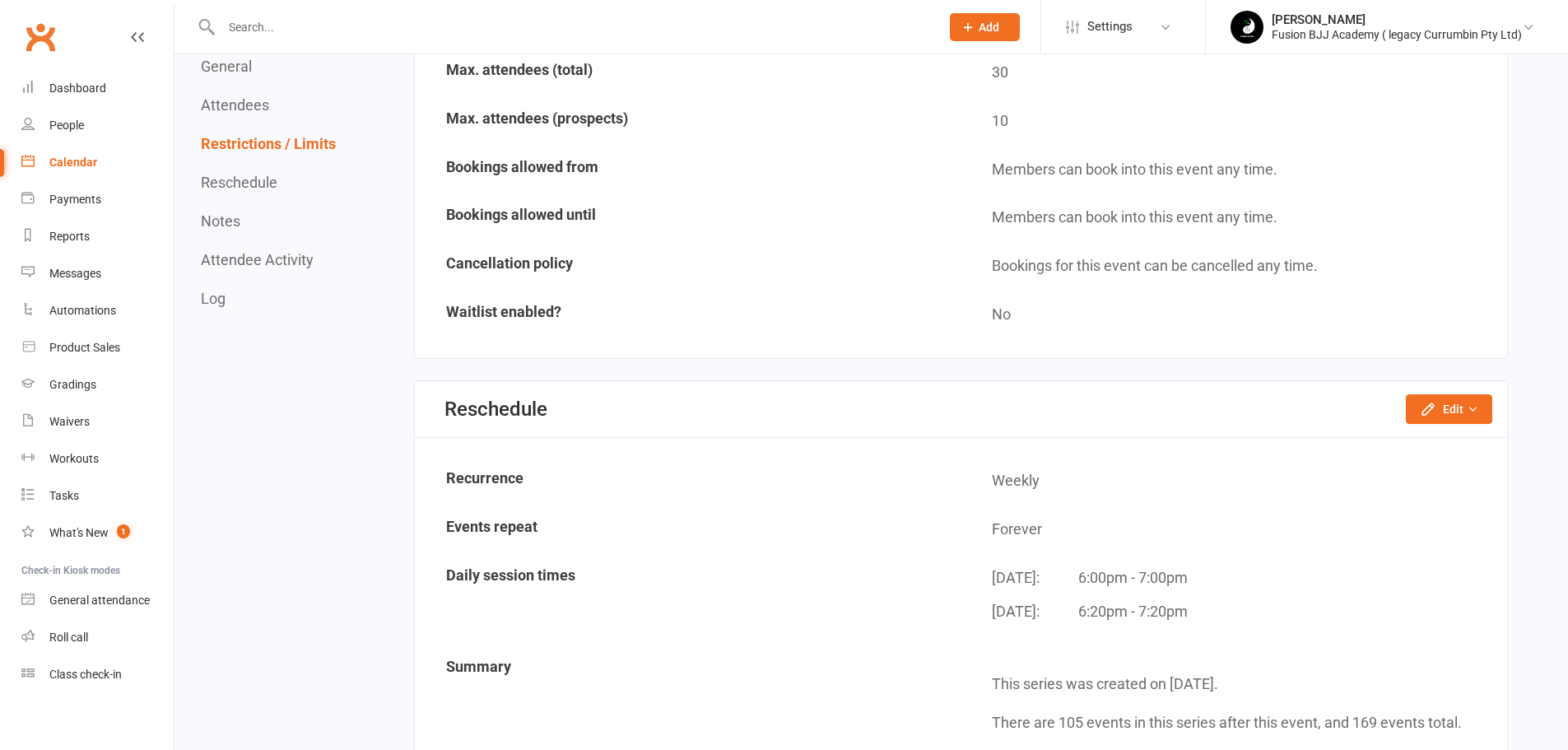
scroll to position [1235, 0]
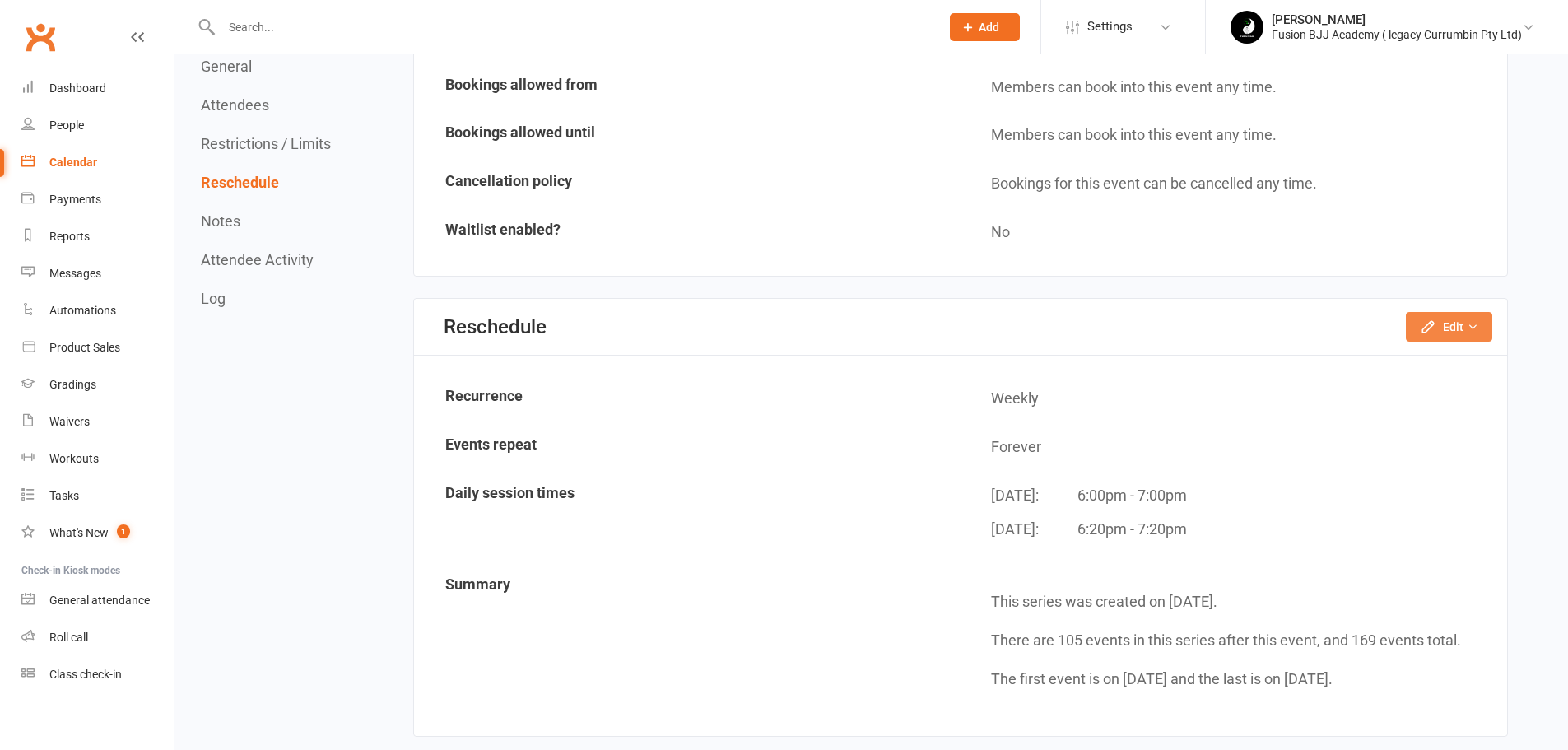
click at [1457, 325] on button "Edit" at bounding box center [1449, 326] width 87 height 29
click at [1381, 430] on link "Change recurrence frequency" at bounding box center [1398, 429] width 186 height 33
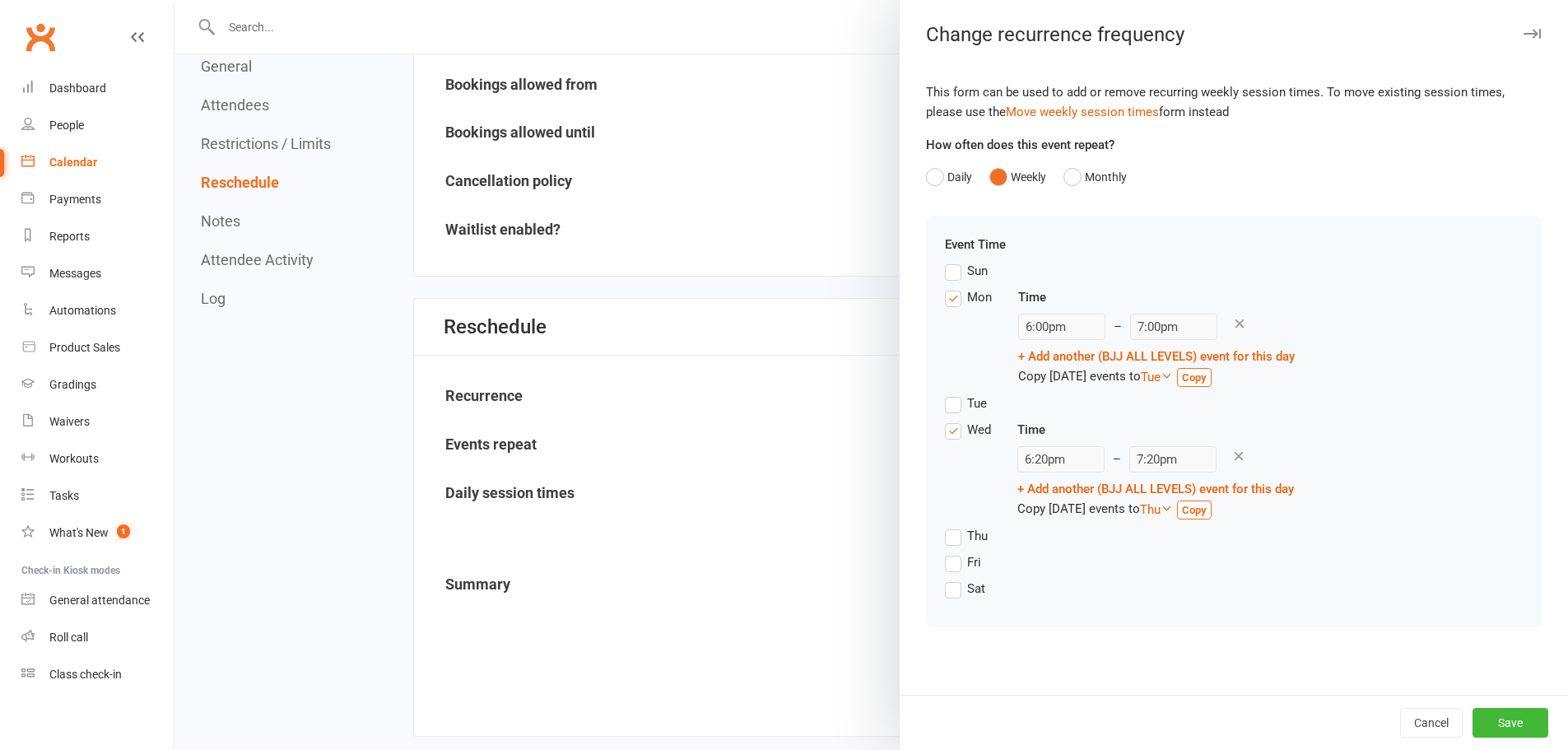
click at [947, 408] on label "Tue" at bounding box center [966, 404] width 42 height 20
click at [947, 394] on input "Tue" at bounding box center [950, 394] width 11 height 0
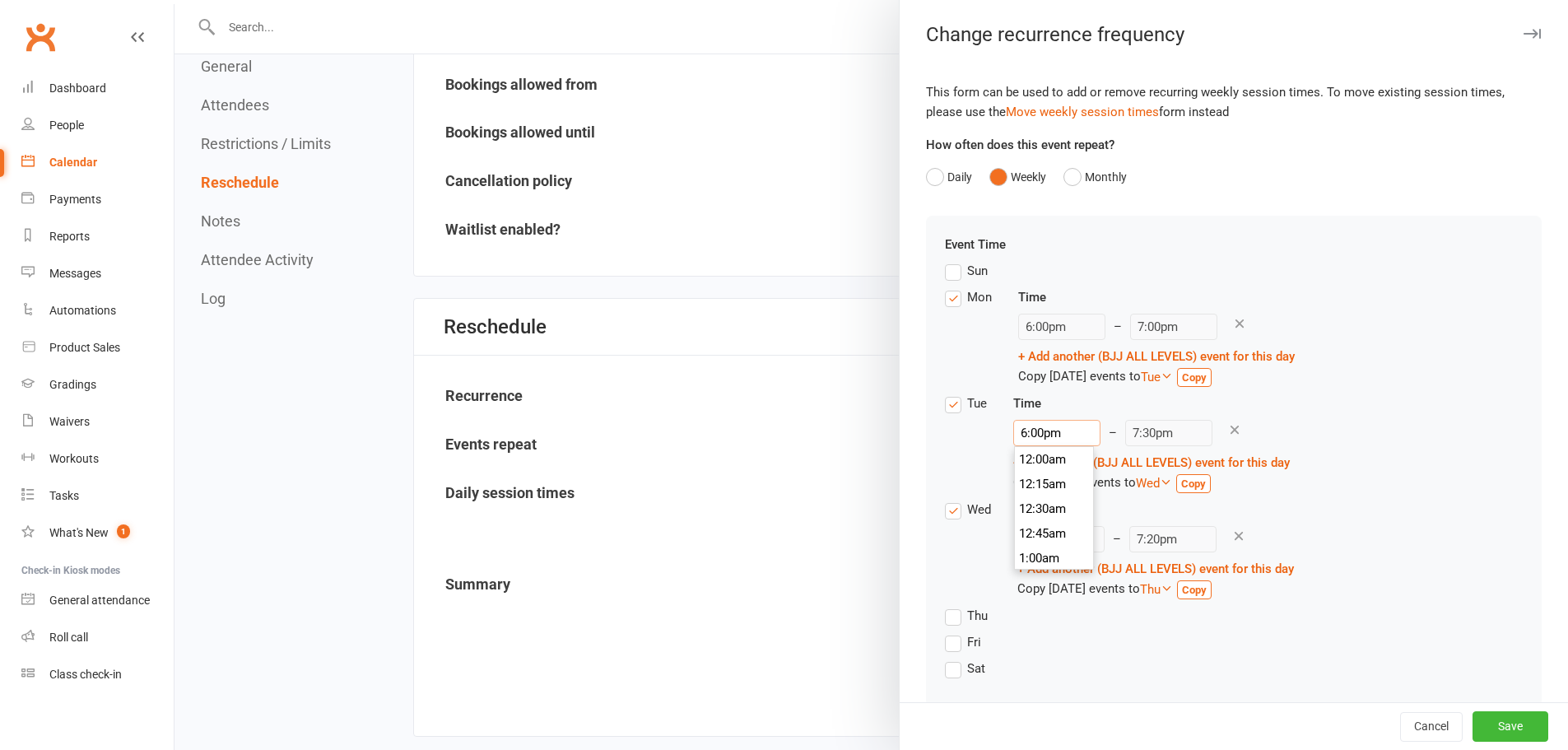
click at [1031, 436] on input "6:00pm" at bounding box center [1057, 433] width 87 height 26
type input "6:20pm"
type input "7:50pm"
type input "6:20pm"
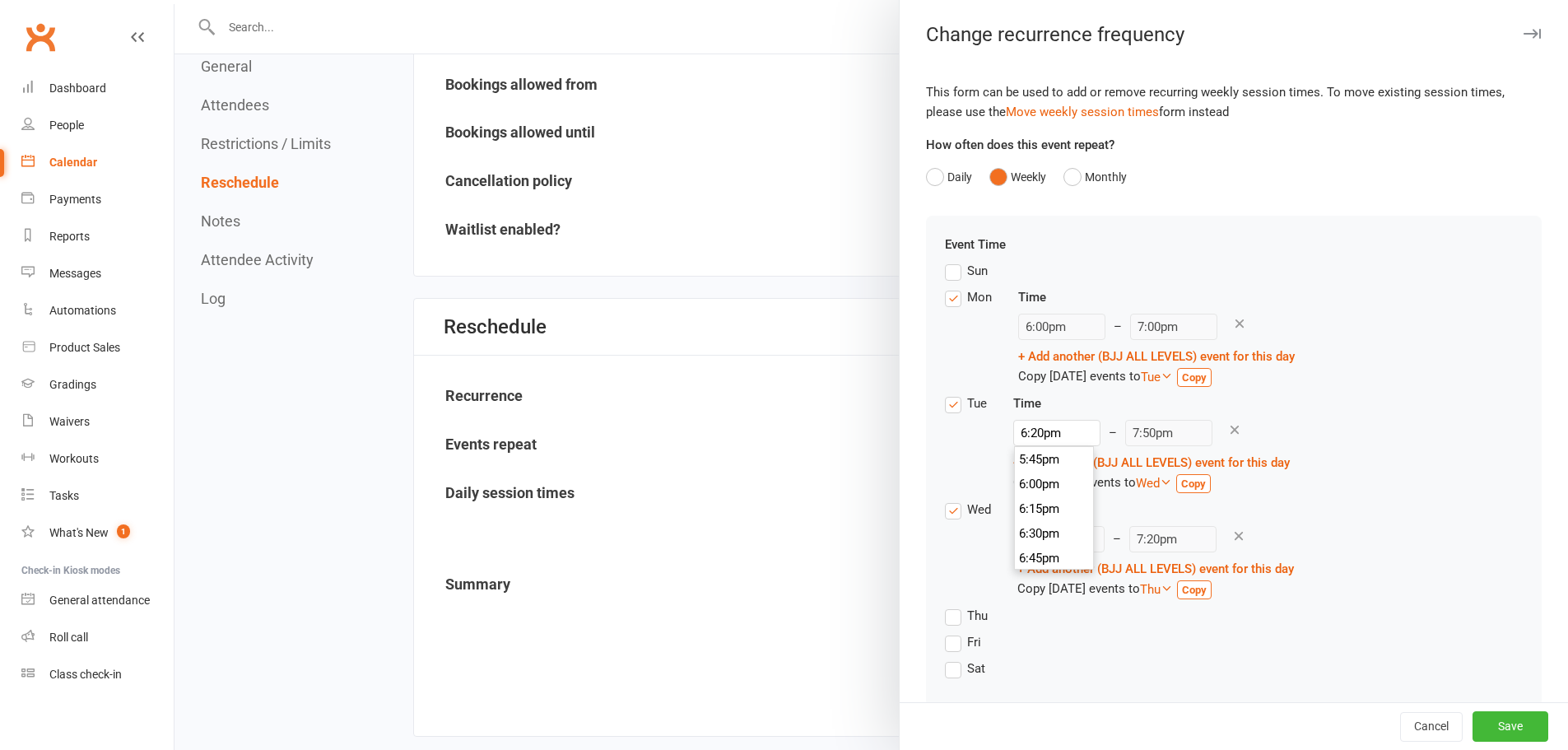
click at [1303, 402] on div "Tue Time 6:20pm 12:00am 12:15am 12:30am 12:45am 1:00am 1:15am 1:30am 1:45am 2:0…" at bounding box center [1234, 447] width 578 height 106
drag, startPoint x: 1414, startPoint y: 726, endPoint x: 851, endPoint y: 55, distance: 875.9
click at [1414, 726] on button "Cancel" at bounding box center [1431, 726] width 62 height 29
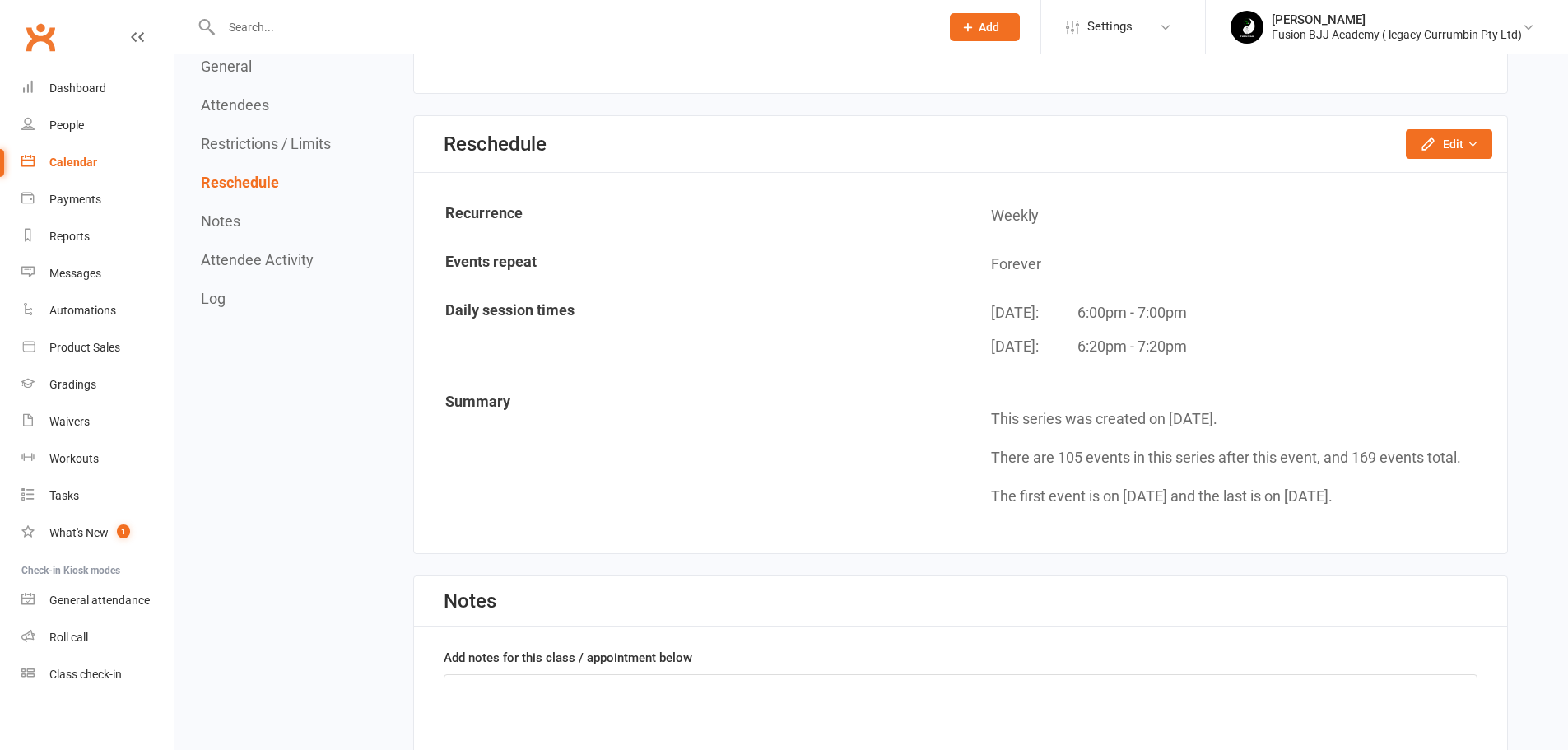
scroll to position [1455, 0]
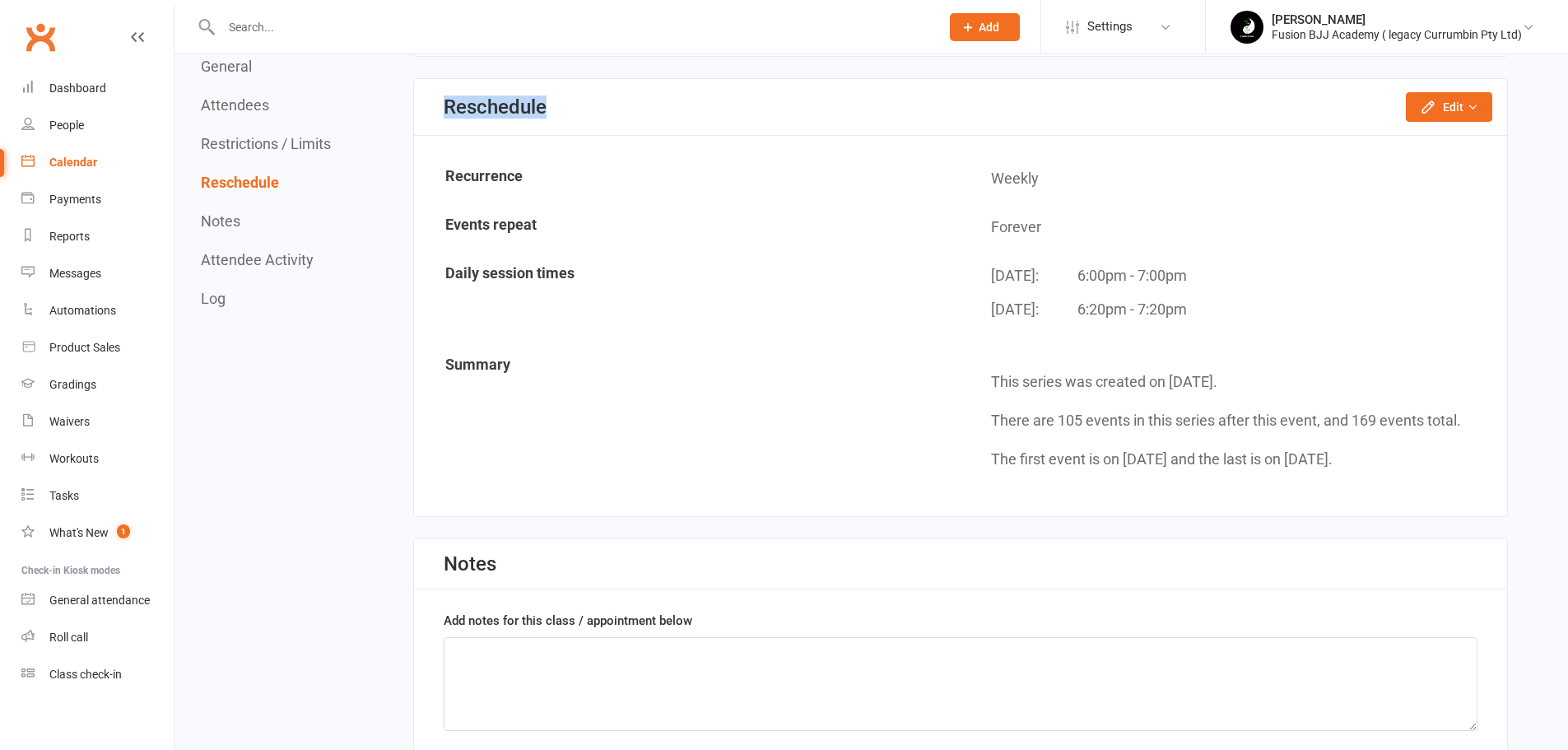
drag, startPoint x: 445, startPoint y: 110, endPoint x: 621, endPoint y: 102, distance: 176.2
click at [621, 102] on div "Reschedule Edit Reschedule this event only Move weekly session times Change rec…" at bounding box center [961, 108] width 1093 height 57
copy div "Reschedule"
click at [1467, 106] on icon "button" at bounding box center [1473, 108] width 12 height 12
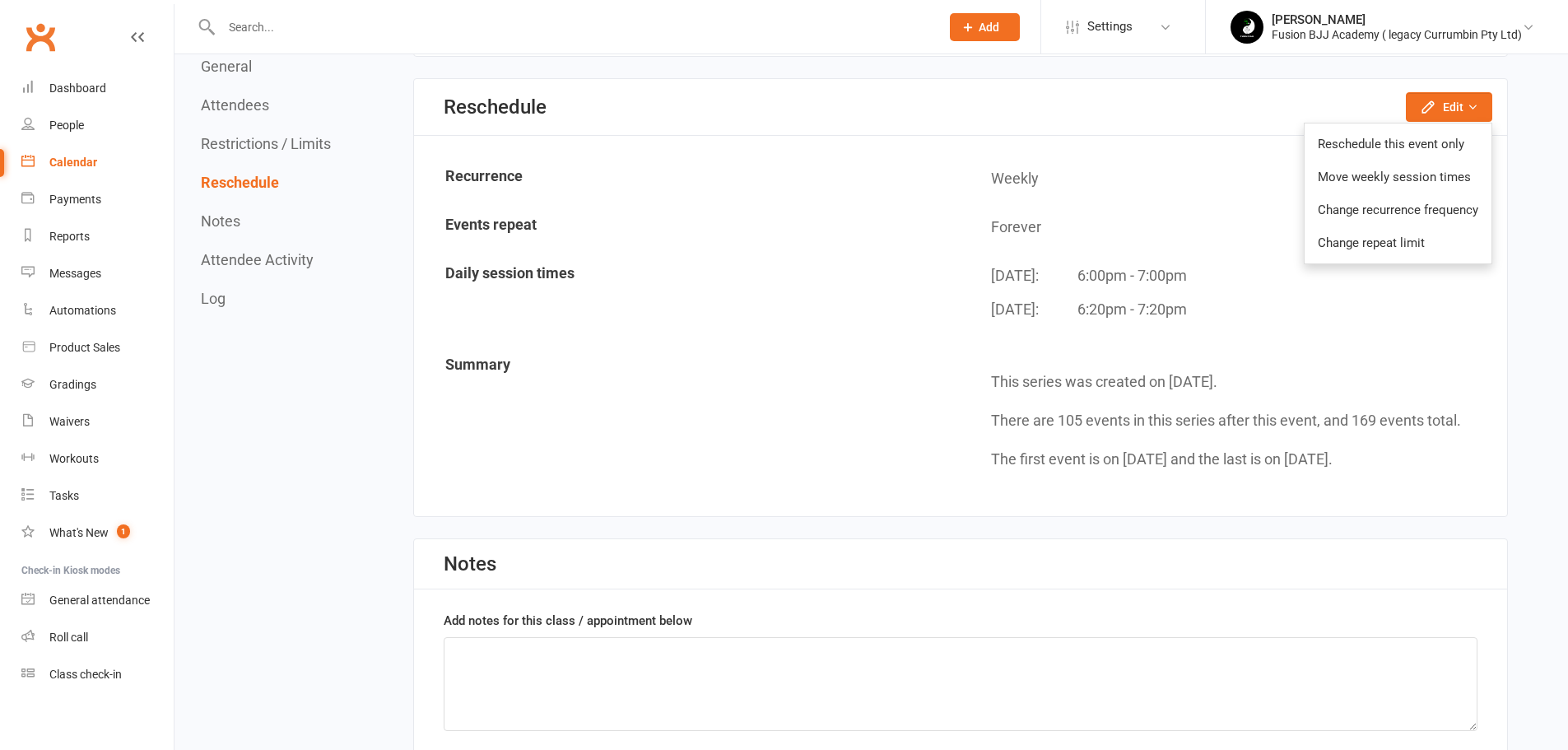
click at [1436, 210] on link "Change recurrence frequency" at bounding box center [1398, 209] width 186 height 33
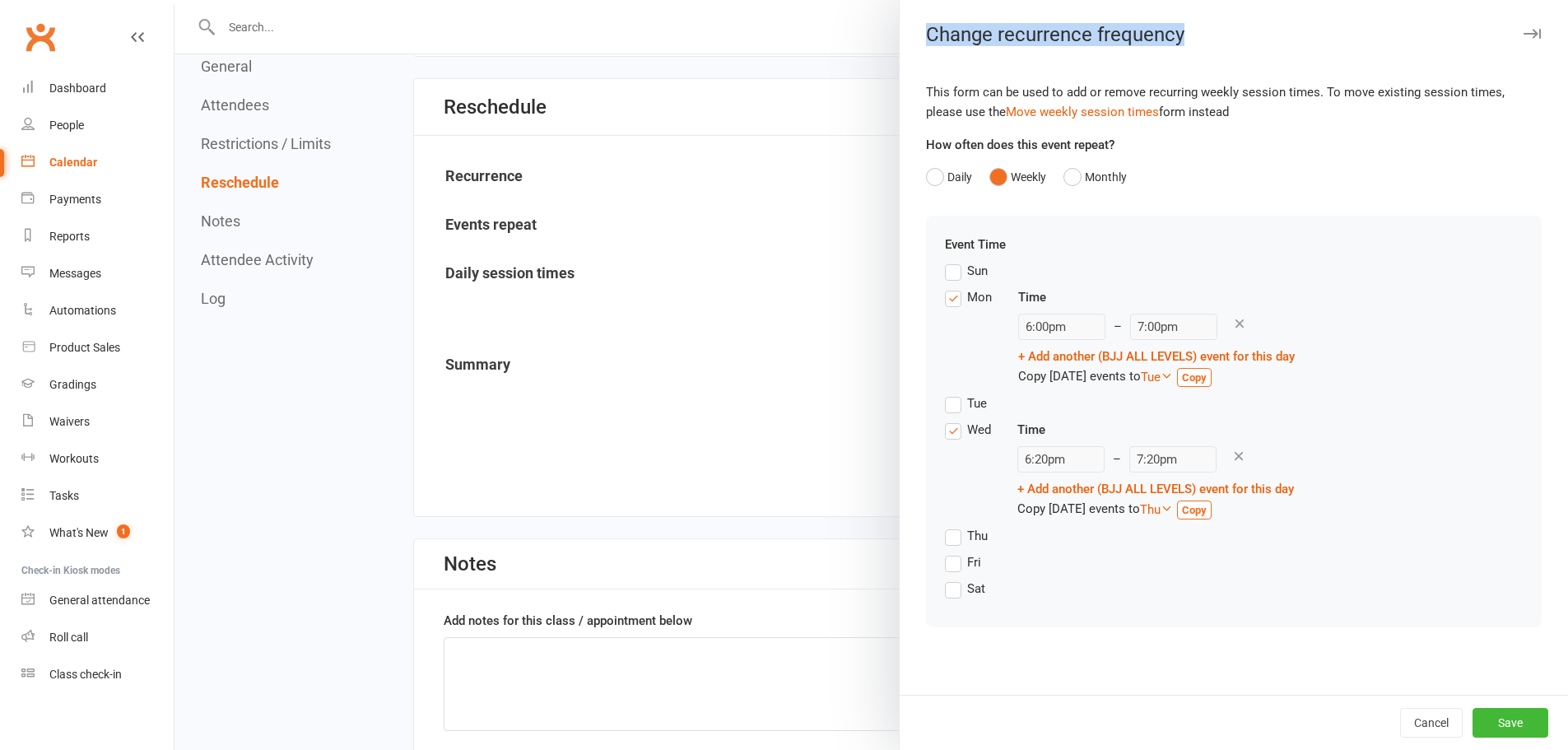
drag, startPoint x: 915, startPoint y: 39, endPoint x: 1178, endPoint y: 40, distance: 263.0
click at [1178, 40] on div "Change recurrence frequency" at bounding box center [1234, 34] width 669 height 23
copy div "Change recurrence frequency"
click at [806, 62] on div at bounding box center [871, 375] width 1393 height 750
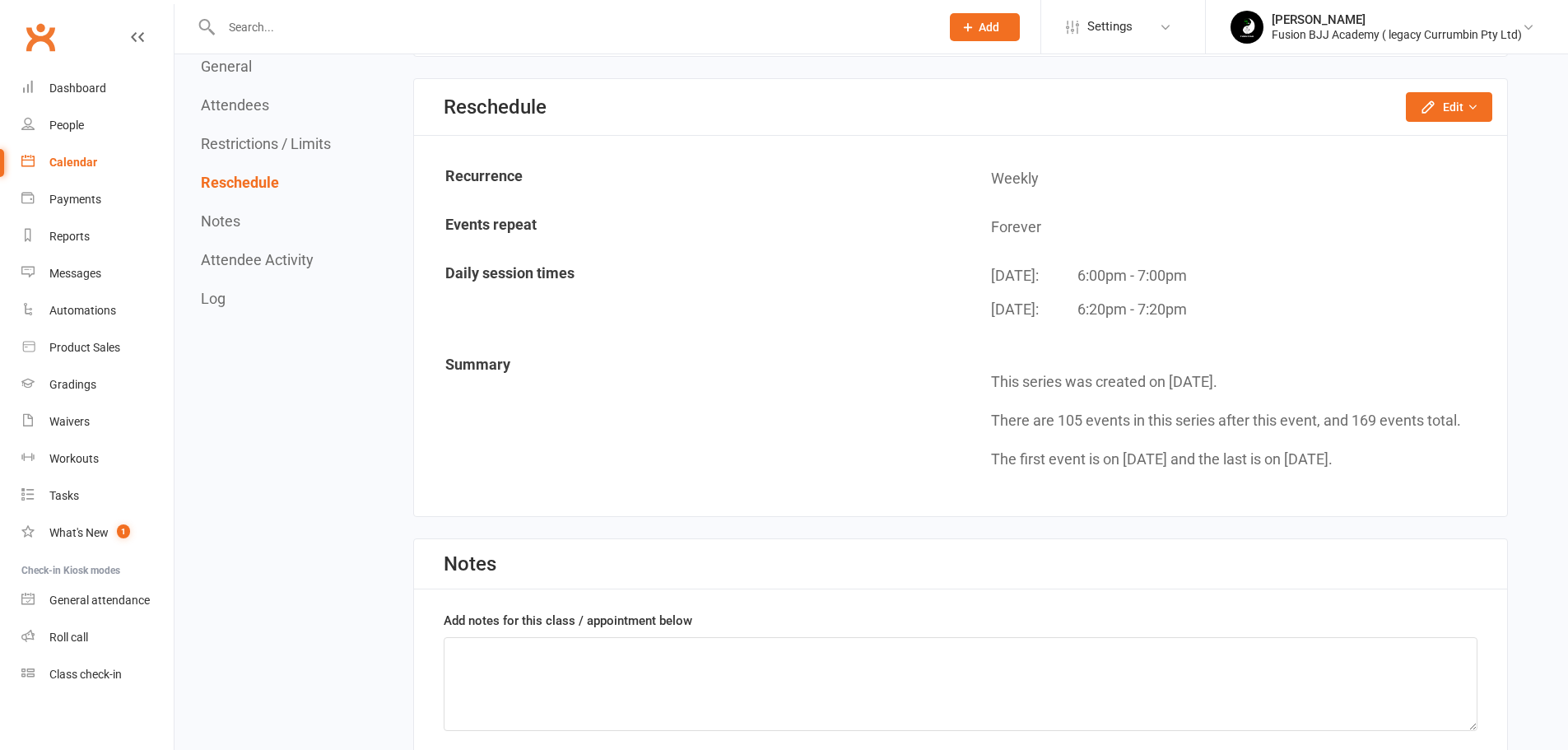
click at [1367, 36] on div "Fusion BJJ Academy ( legacy Currumbin Pty Ltd)" at bounding box center [1397, 34] width 250 height 15
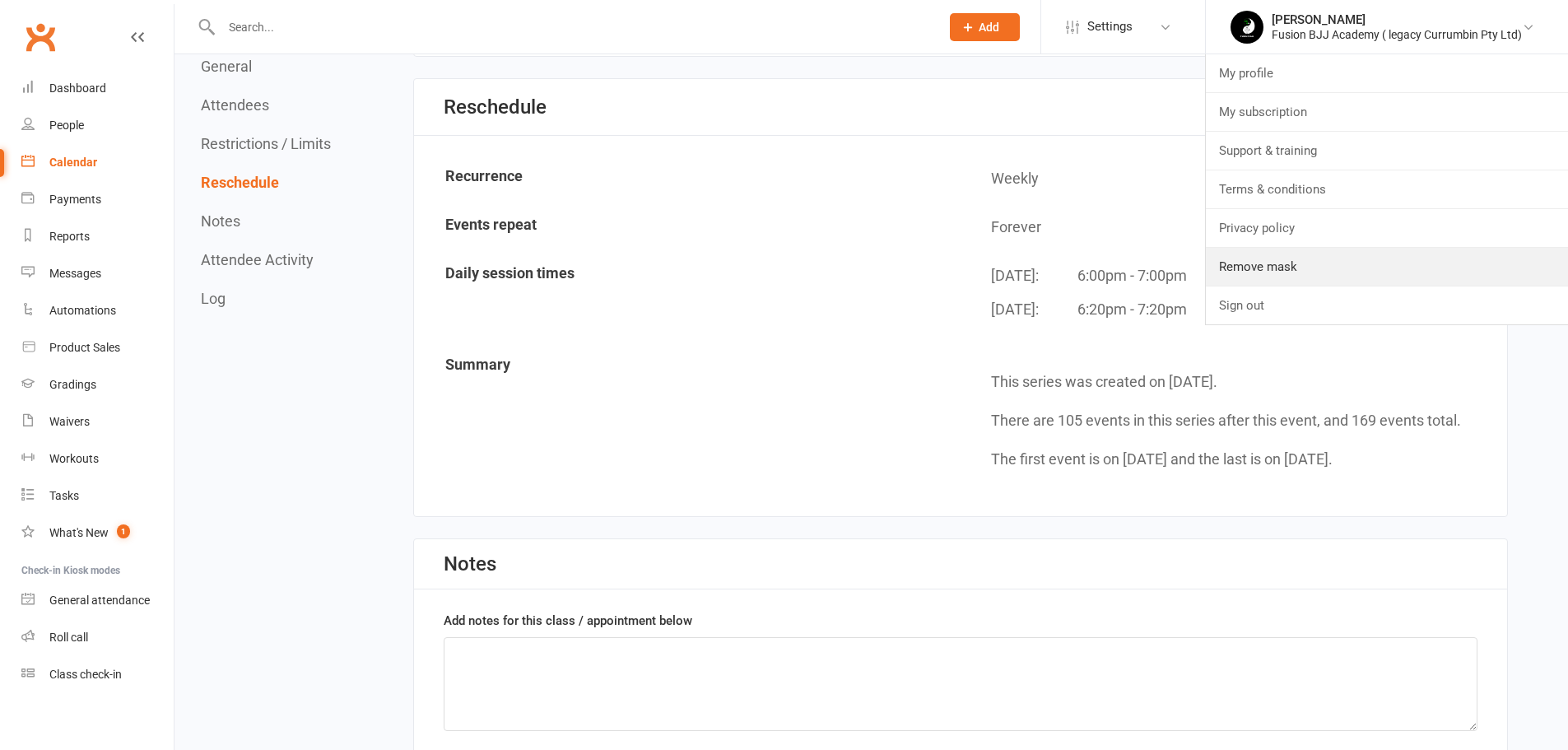
click at [1343, 267] on link "Remove mask" at bounding box center [1387, 266] width 362 height 38
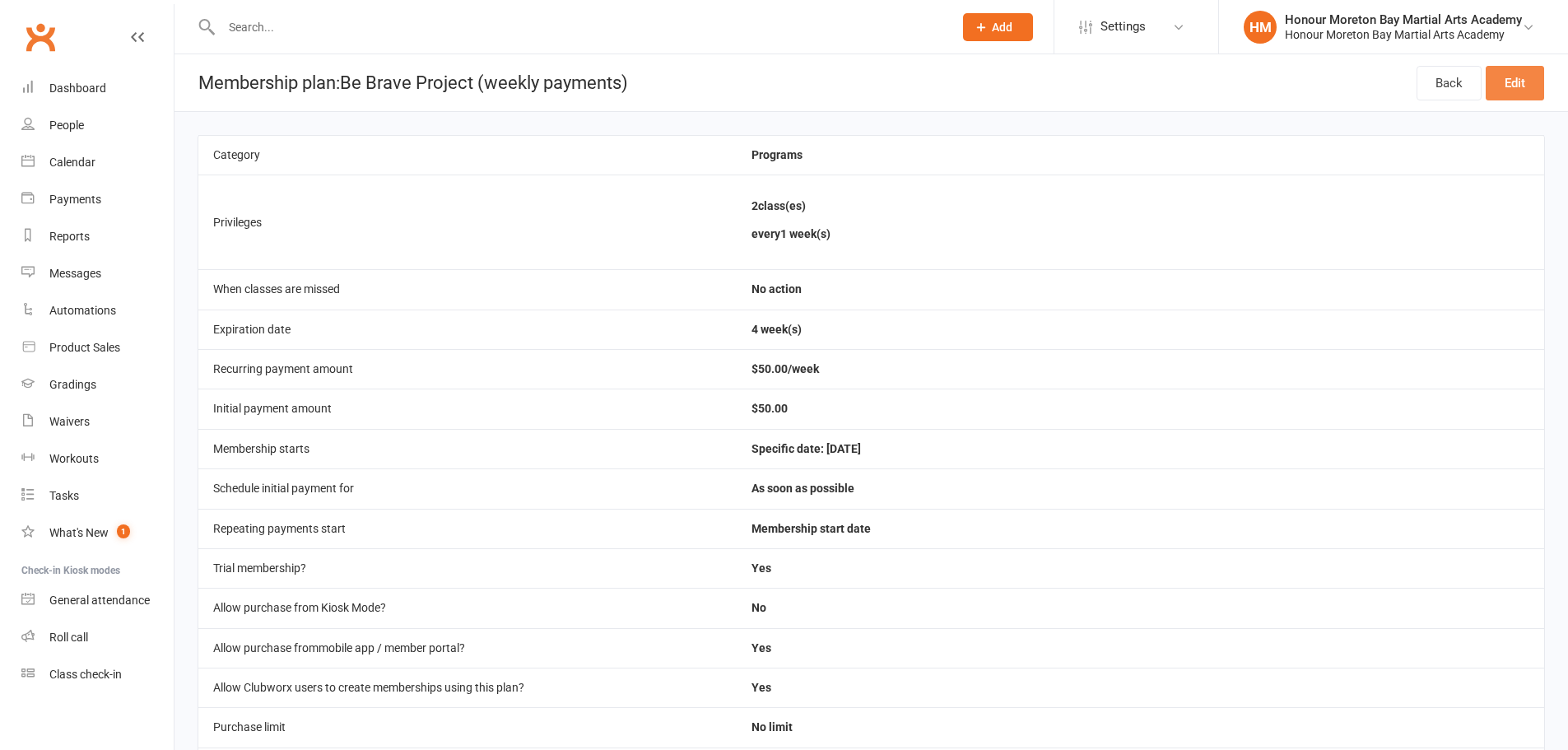
click at [1502, 81] on link "Edit" at bounding box center [1515, 82] width 59 height 34
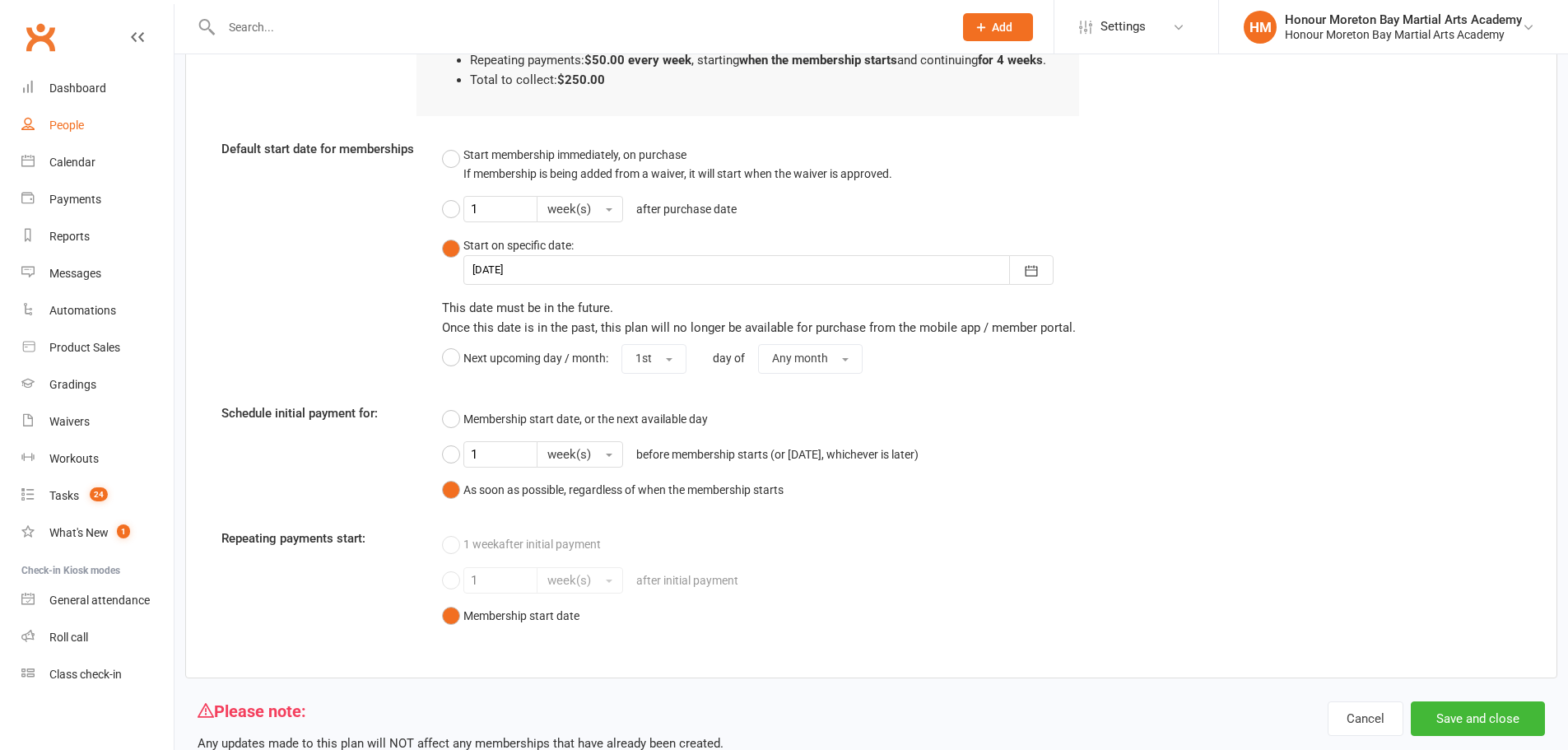
scroll to position [1664, 0]
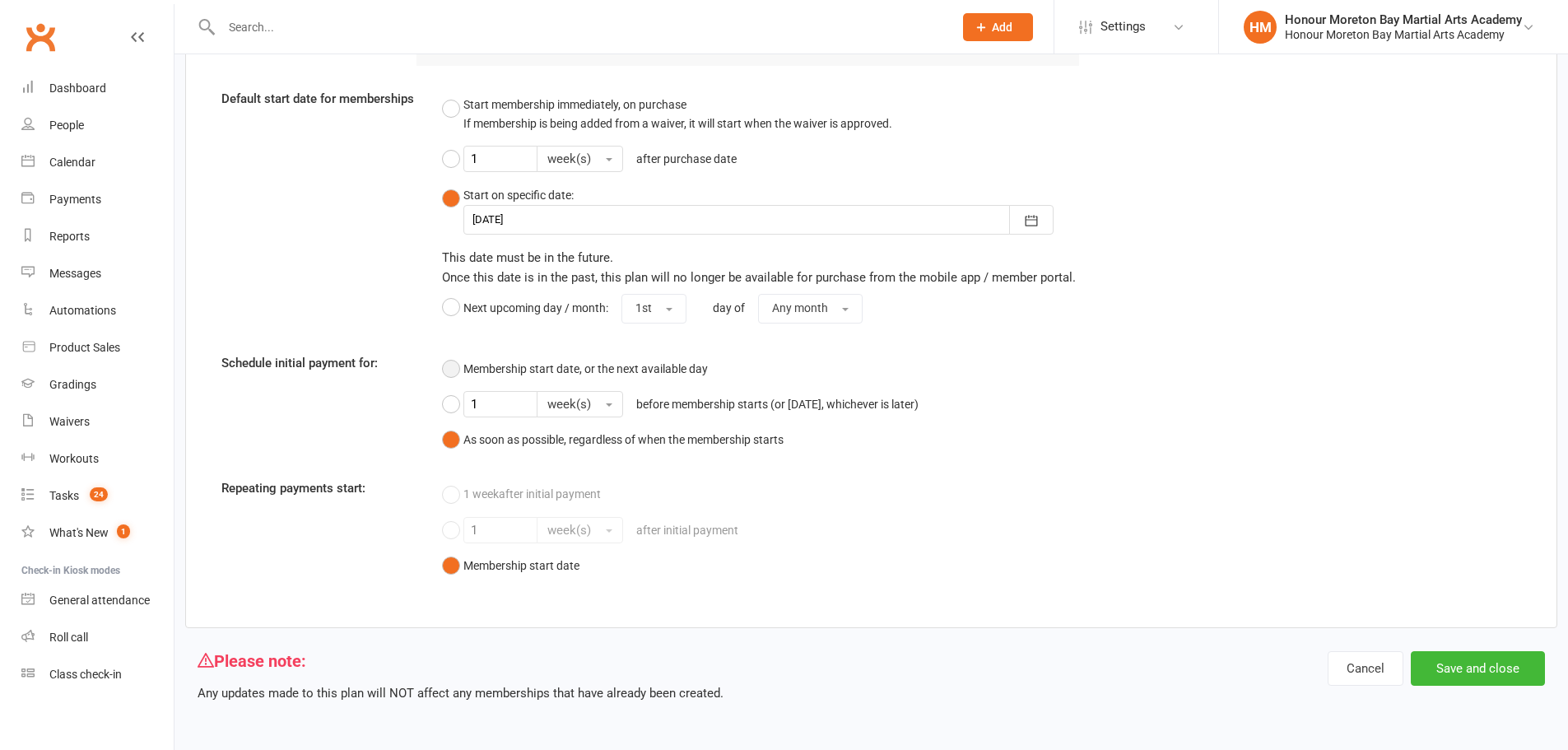
click at [457, 367] on button "Membership start date, or the next available day" at bounding box center [574, 368] width 266 height 31
click at [452, 437] on button "As soon as possible, regardless of when the membership starts" at bounding box center [612, 439] width 342 height 31
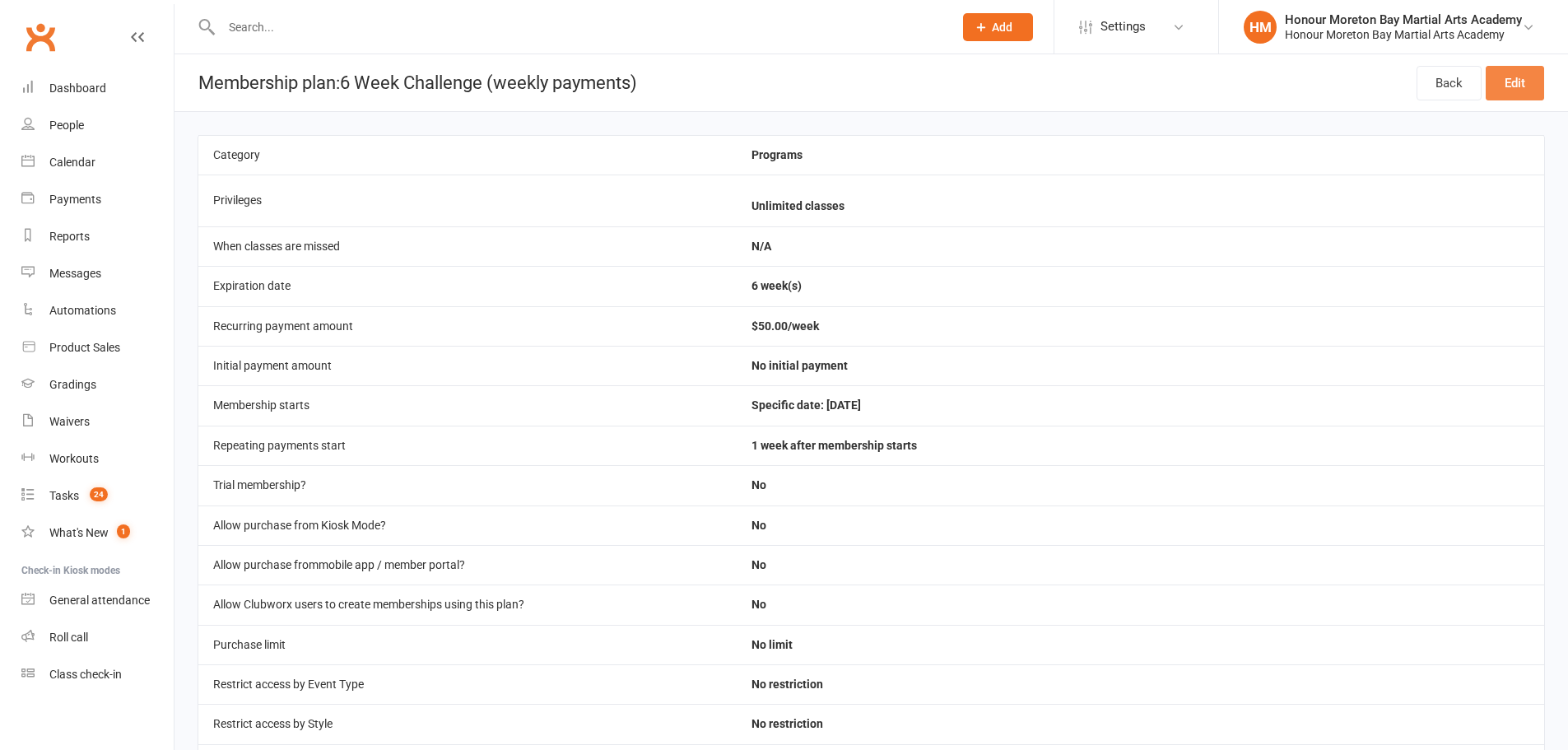
click at [1517, 88] on link "Edit" at bounding box center [1515, 82] width 59 height 34
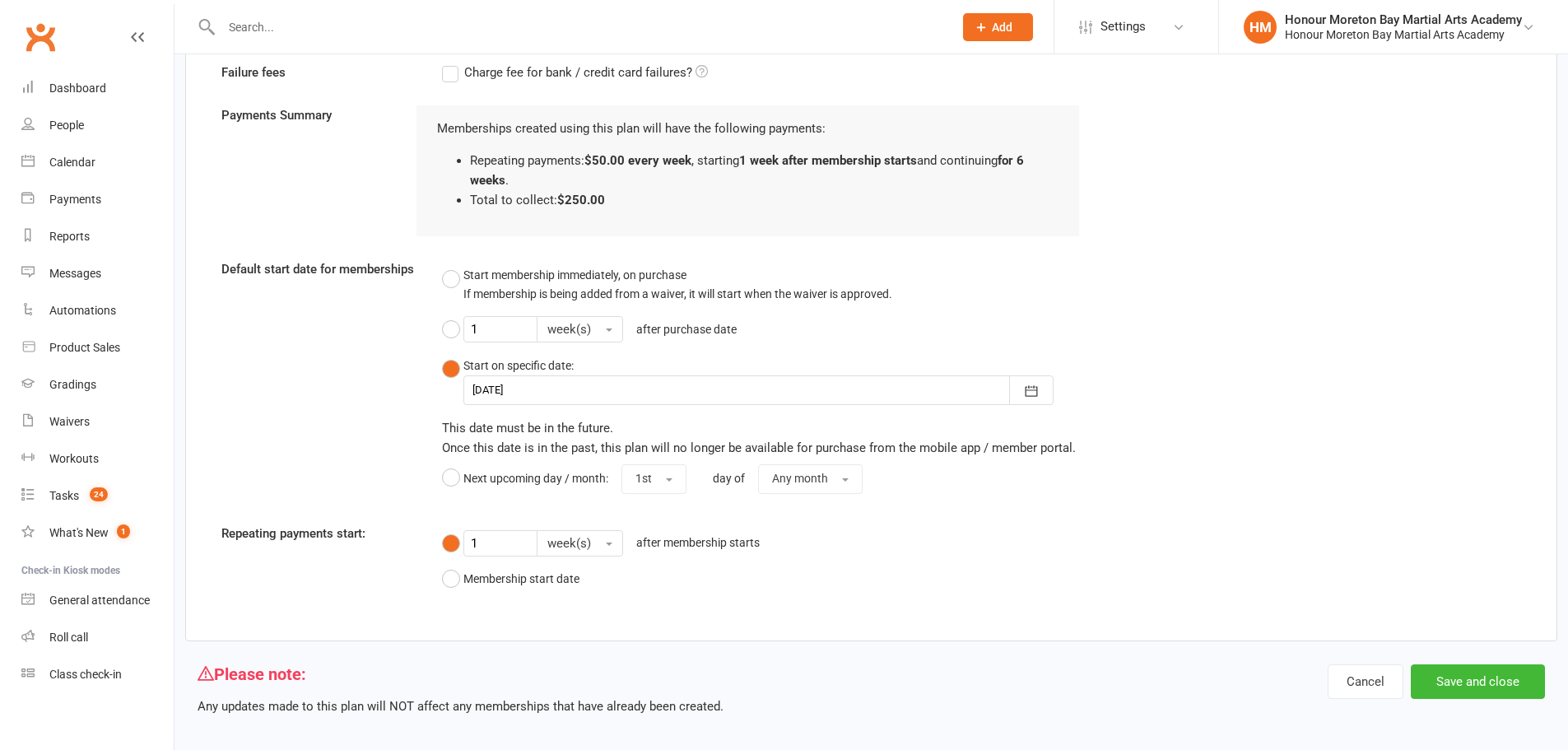
scroll to position [1294, 0]
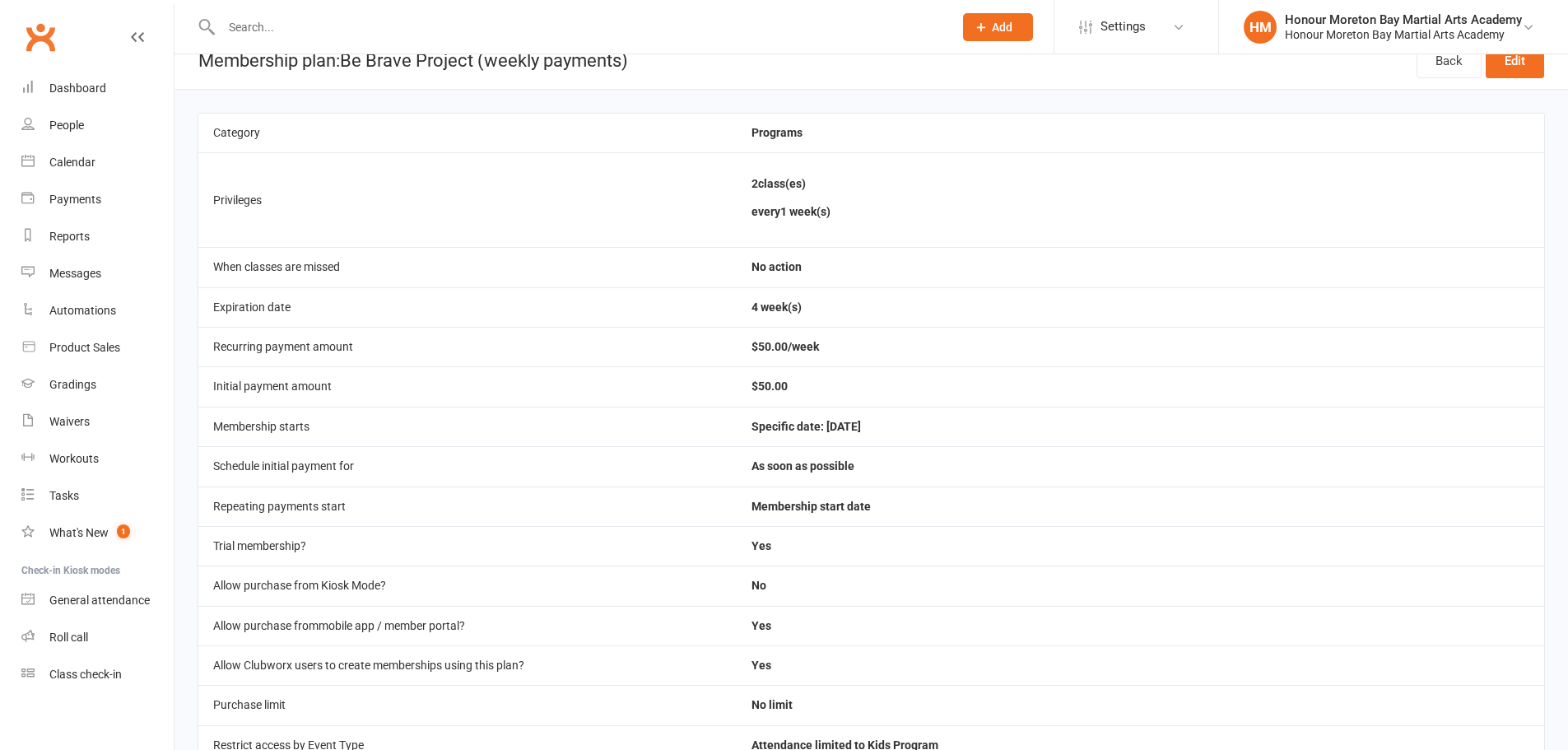
scroll to position [27, 0]
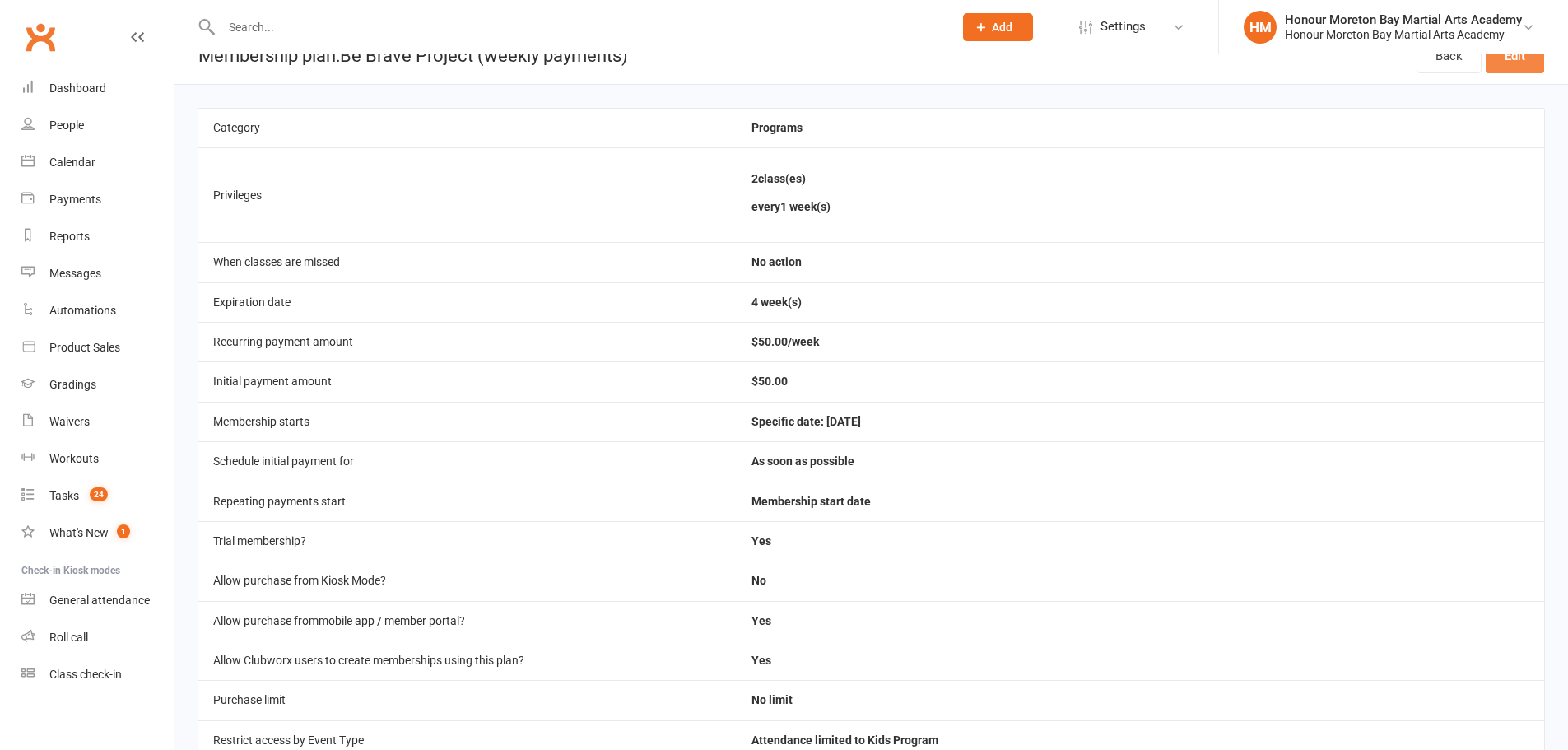
click at [1505, 62] on link "Edit" at bounding box center [1515, 55] width 59 height 34
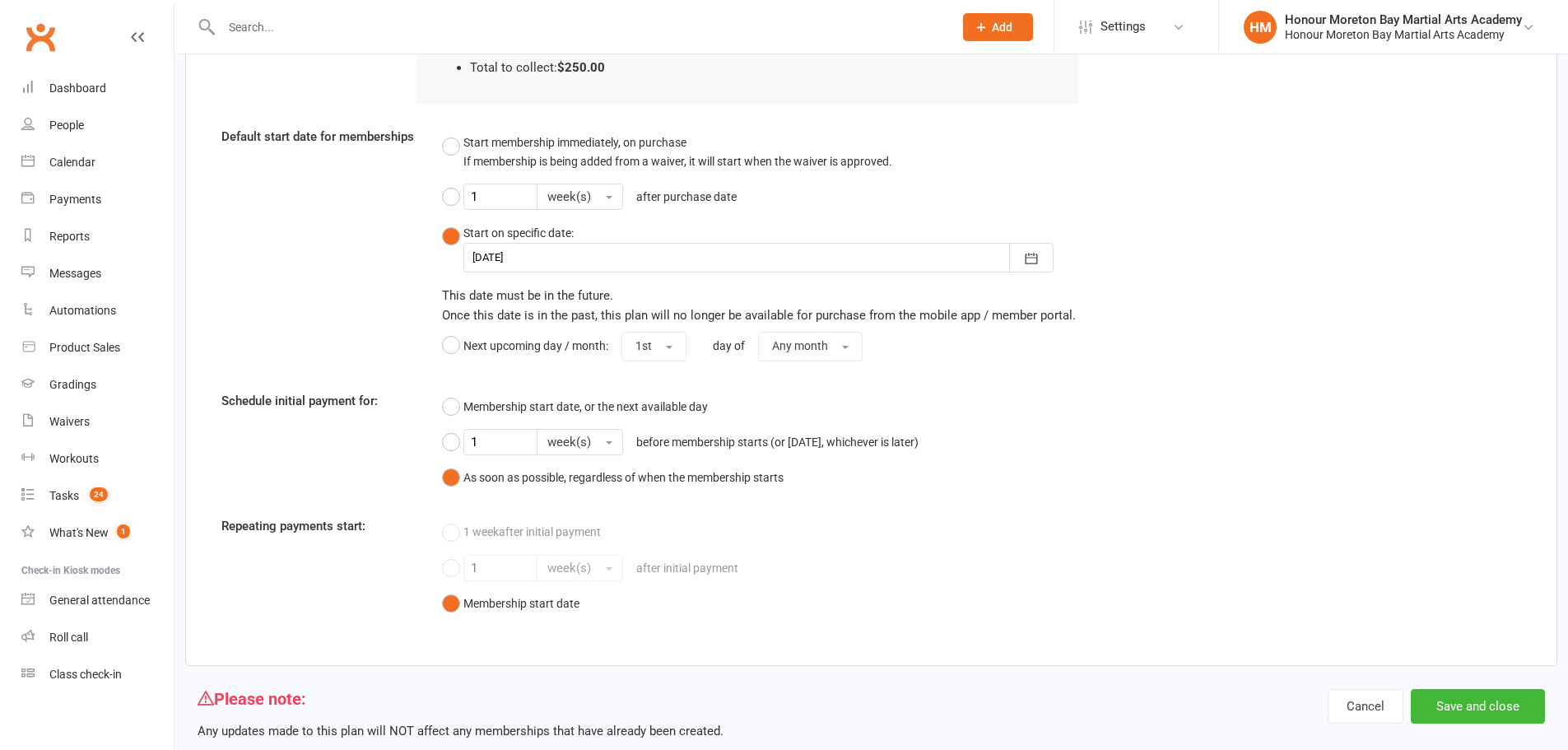
scroll to position [1664, 0]
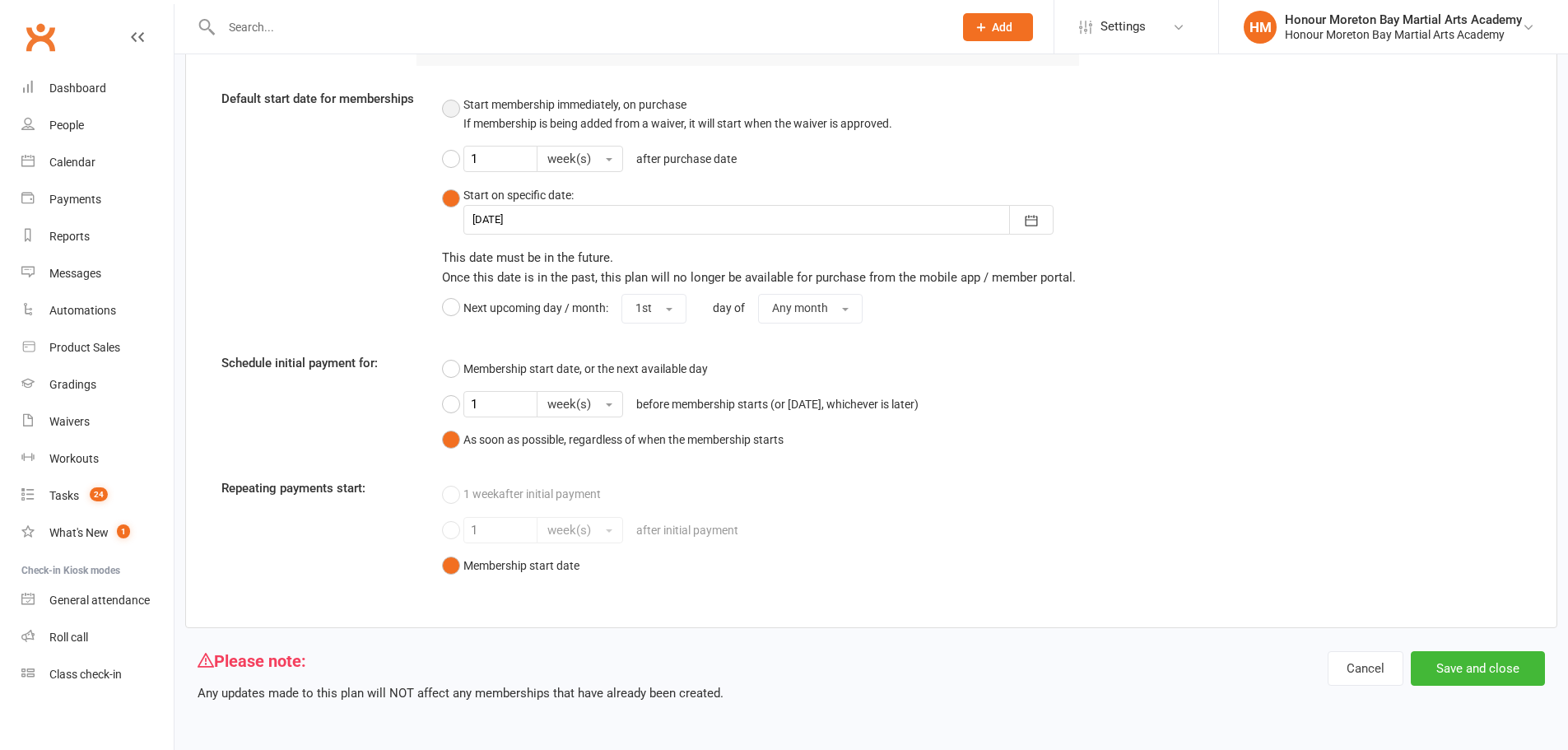
click at [452, 113] on button "Start membership immediately, on purchase If membership is being added from a w…" at bounding box center [667, 114] width 450 height 50
click at [457, 110] on button "Start membership immediately, on purchase If membership is being added from a w…" at bounding box center [667, 114] width 450 height 50
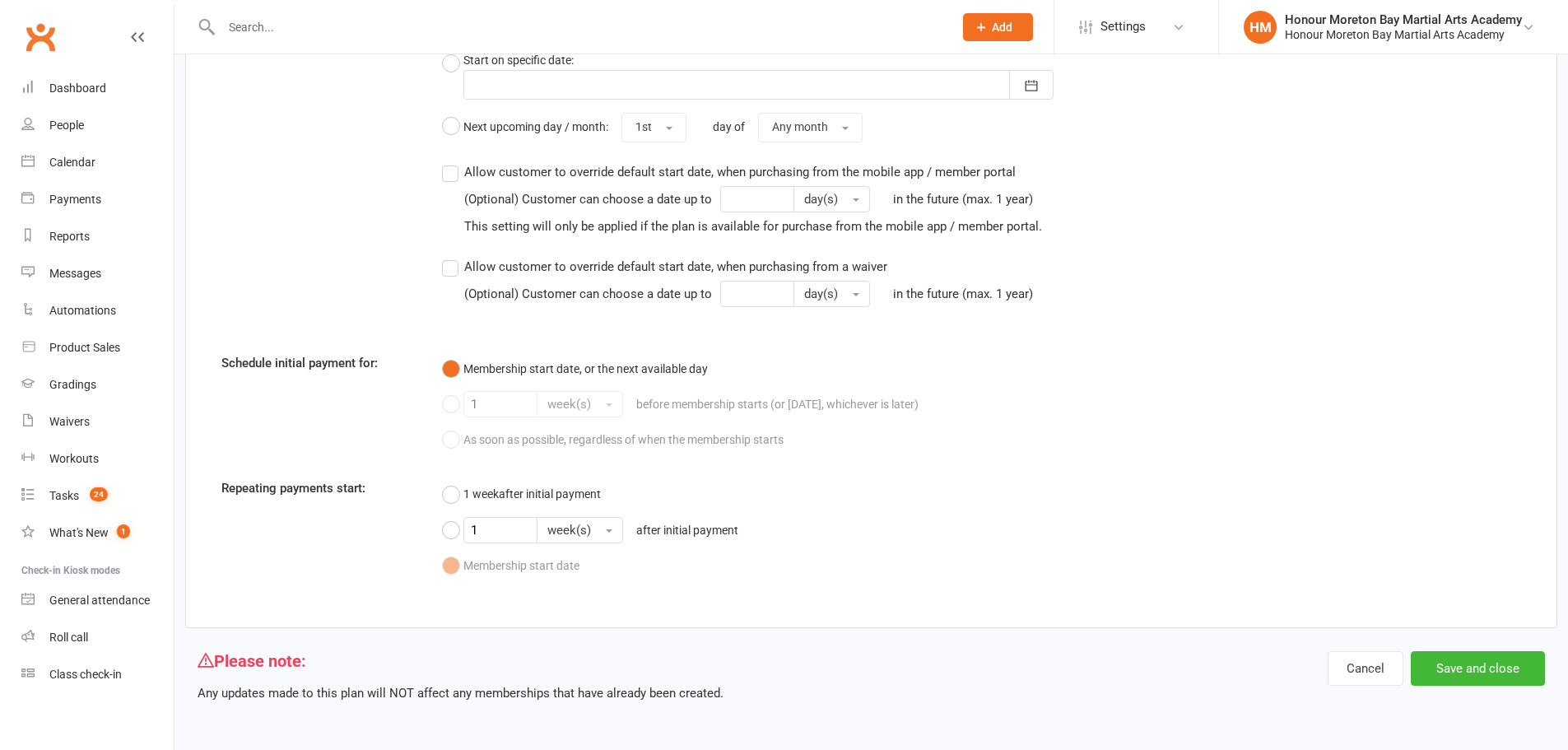
scroll to position [1799, 0]
click at [445, 437] on div "Membership start date, or the next available day 1 week(s) before membership st…" at bounding box center [761, 404] width 638 height 103
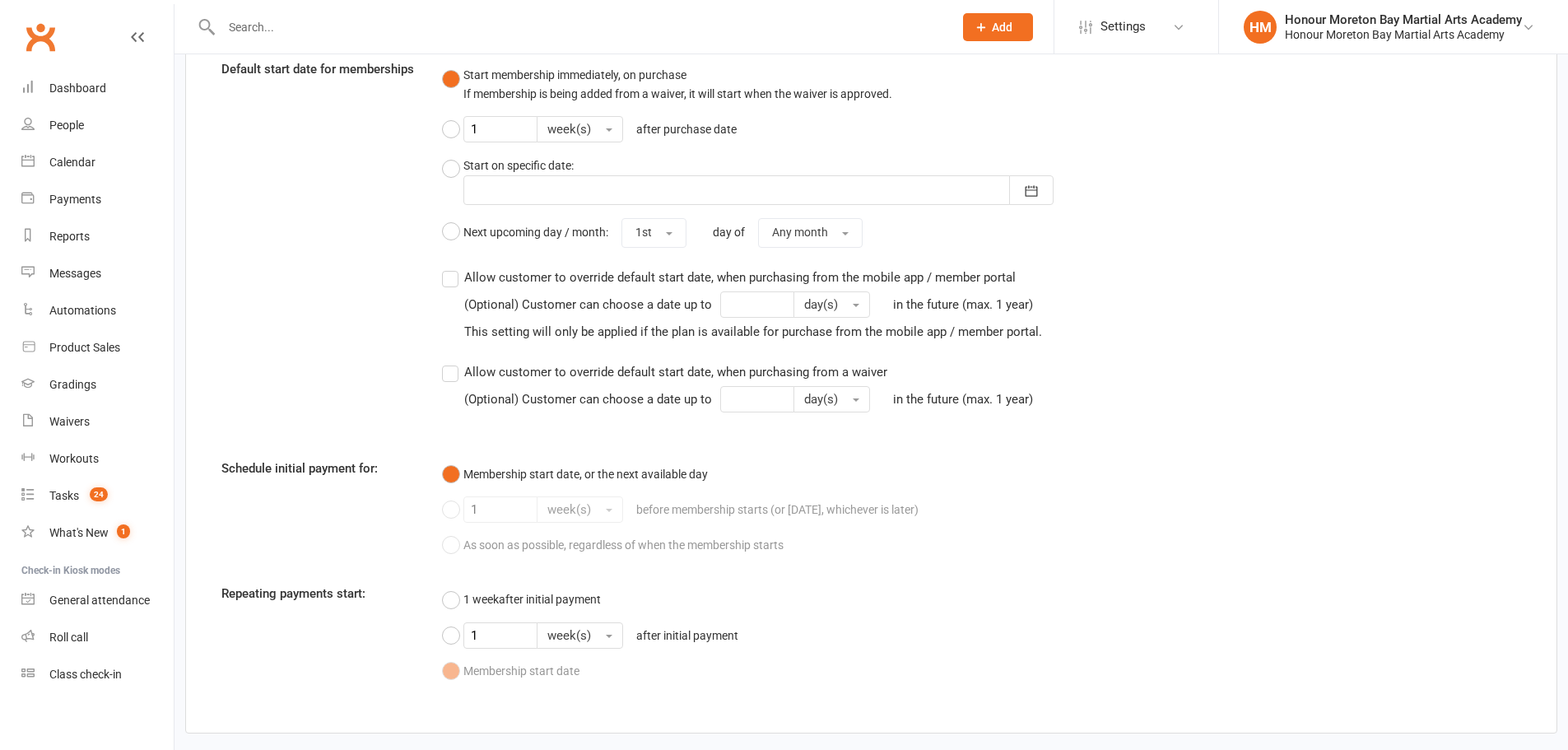
scroll to position [1661, 0]
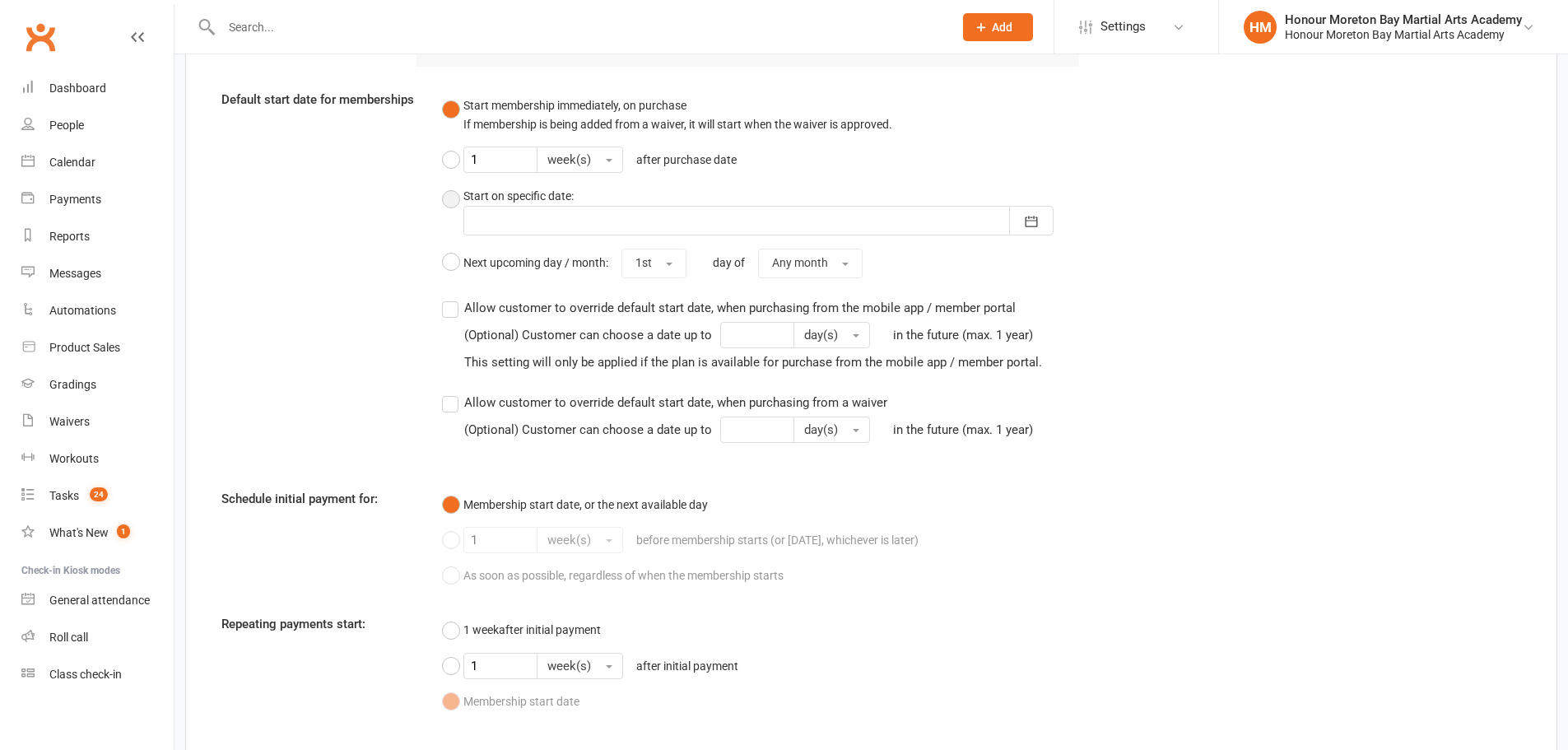
click at [448, 203] on div "Start membership immediately, on purchase If membership is being added from a w…" at bounding box center [761, 186] width 638 height 194
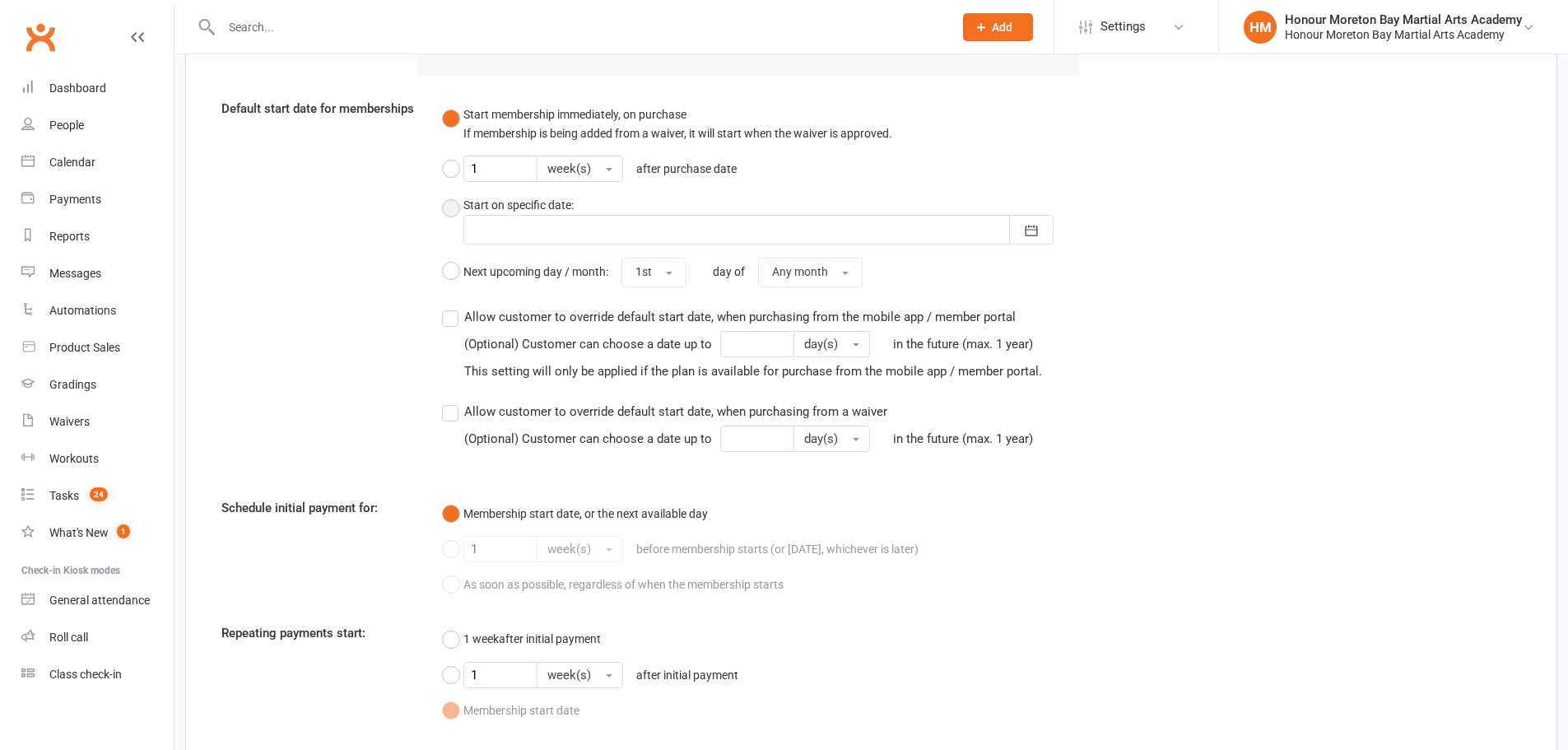
click at [447, 236] on button "Start on specific date: October 2025 Sun Mon Tue Wed Thu Fri Sat 40 28 29 30 01…" at bounding box center [761, 219] width 638 height 62
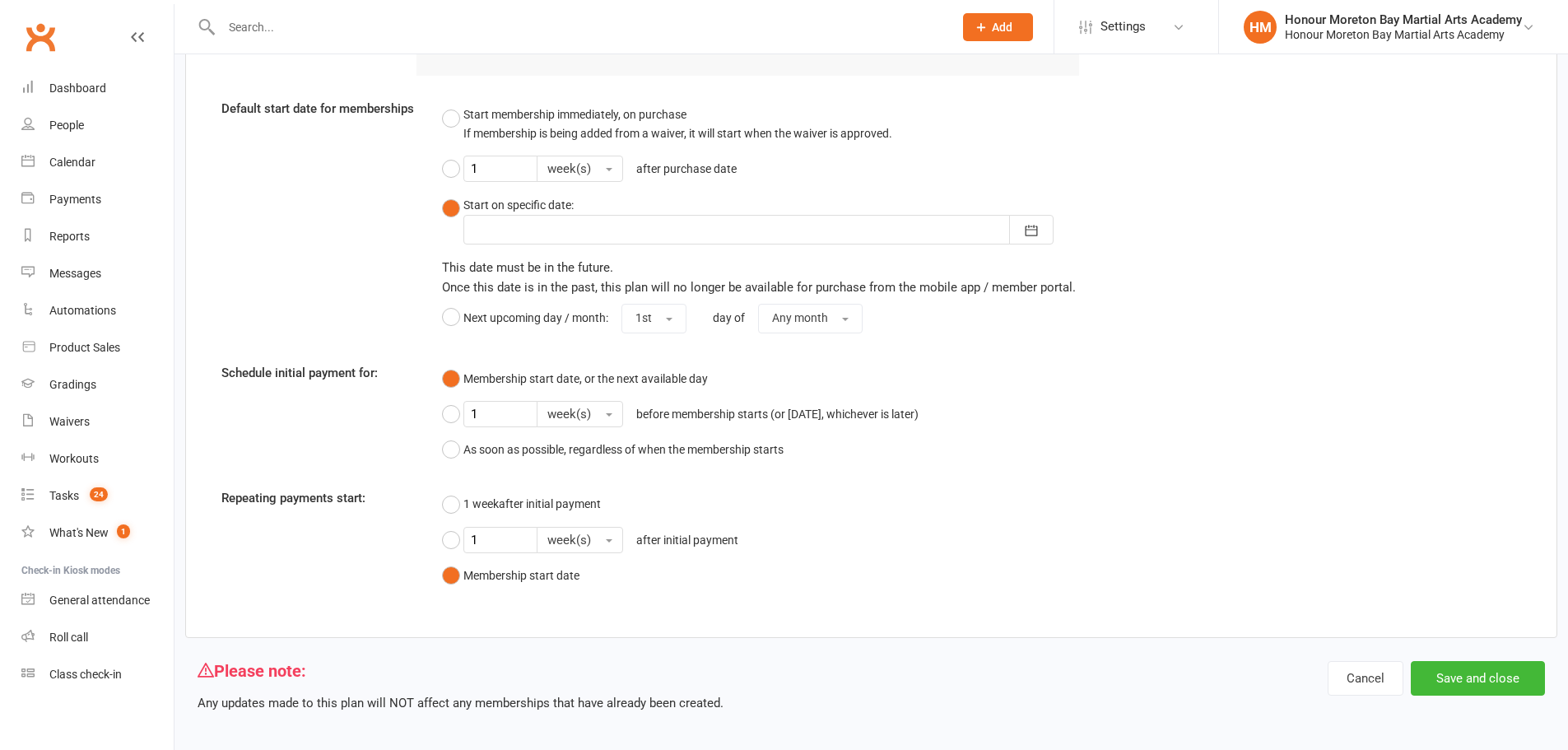
click at [702, 244] on div at bounding box center [758, 229] width 590 height 29
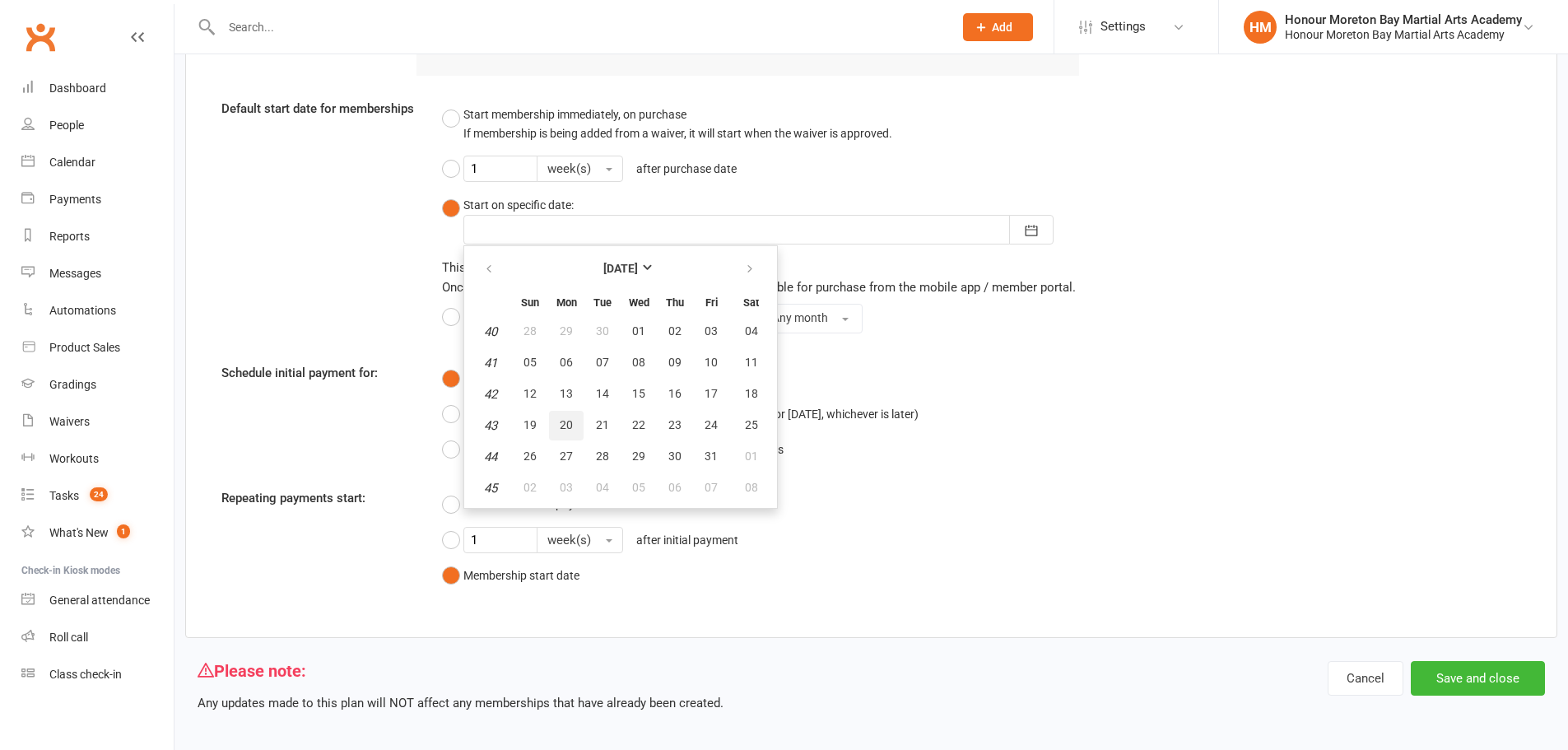
click at [567, 432] on span "20" at bounding box center [567, 425] width 13 height 13
type input "20 Oct 2025"
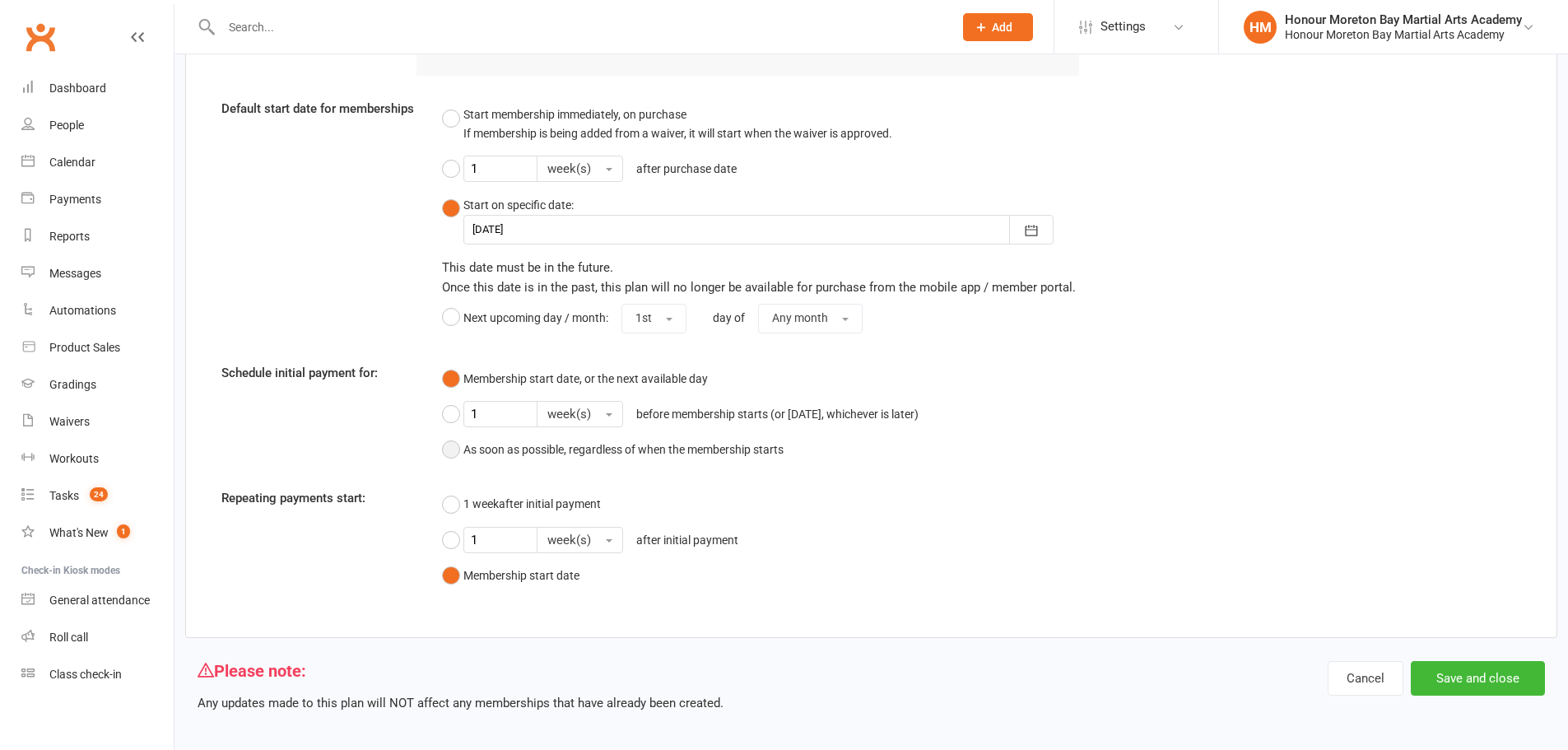
click at [454, 465] on button "As soon as possible, regardless of when the membership starts" at bounding box center [612, 449] width 342 height 31
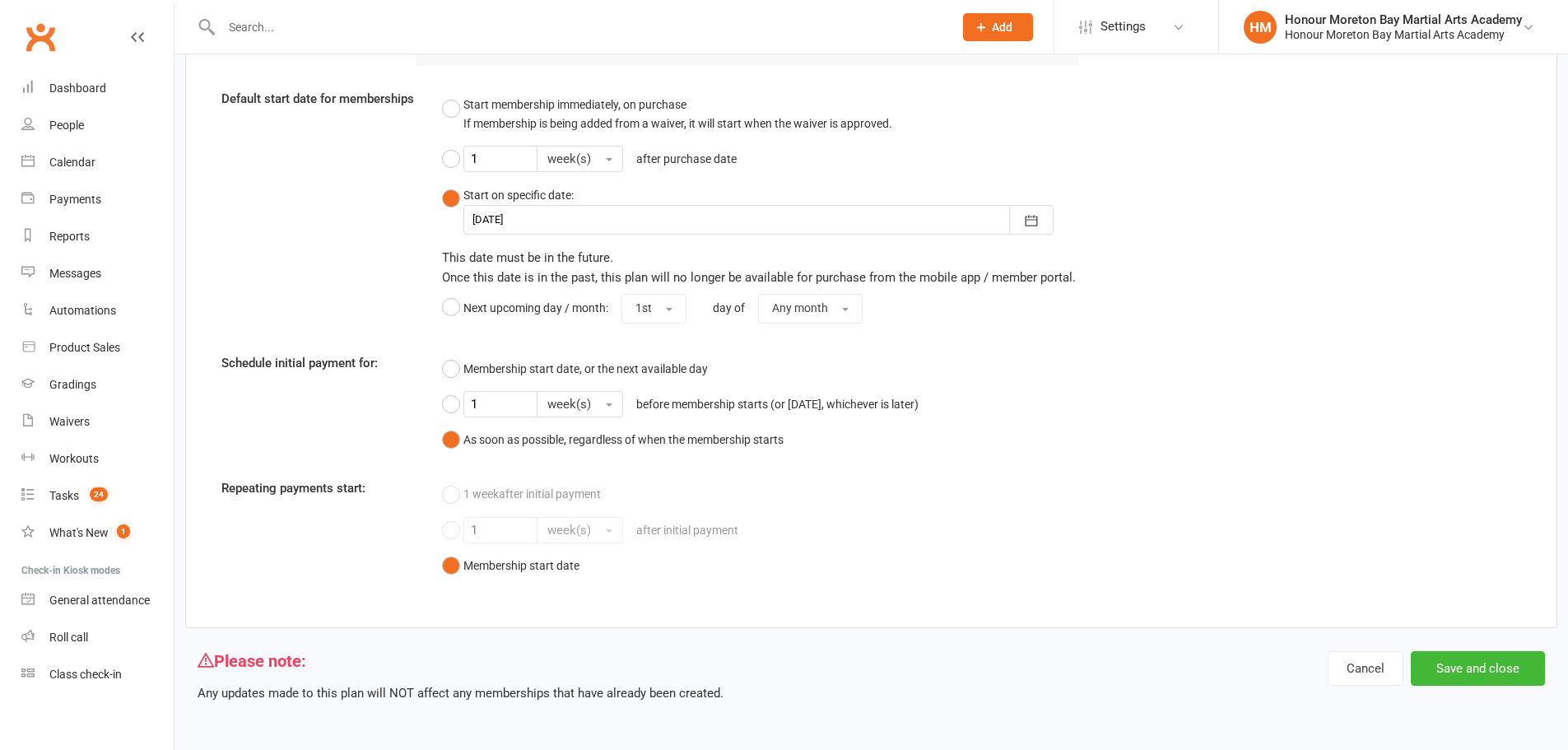
scroll to position [1664, 0]
click at [452, 109] on button "Start membership immediately, on purchase If membership is being added from a w…" at bounding box center [667, 114] width 450 height 50
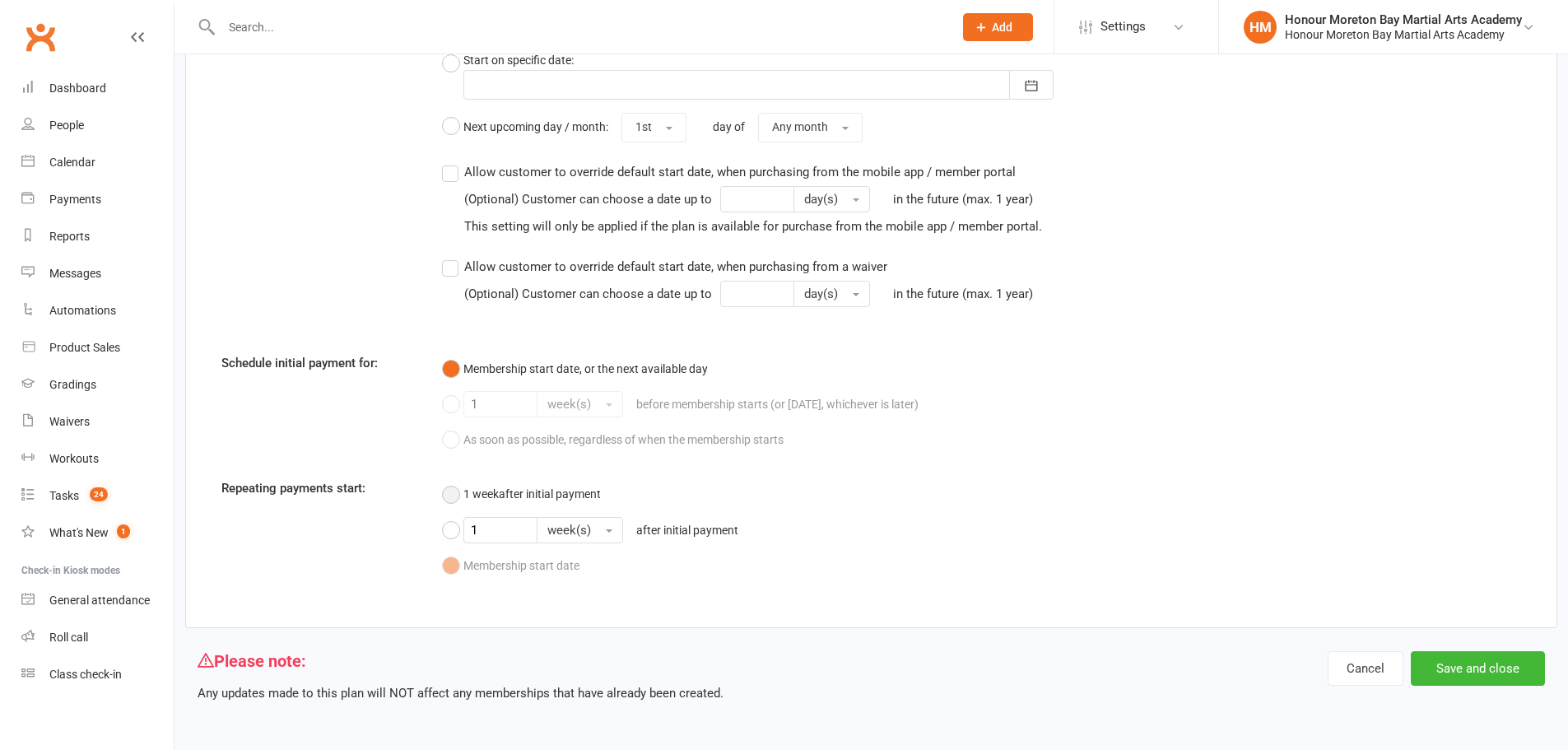
click at [459, 494] on button "1 week after initial payment" at bounding box center [521, 493] width 159 height 31
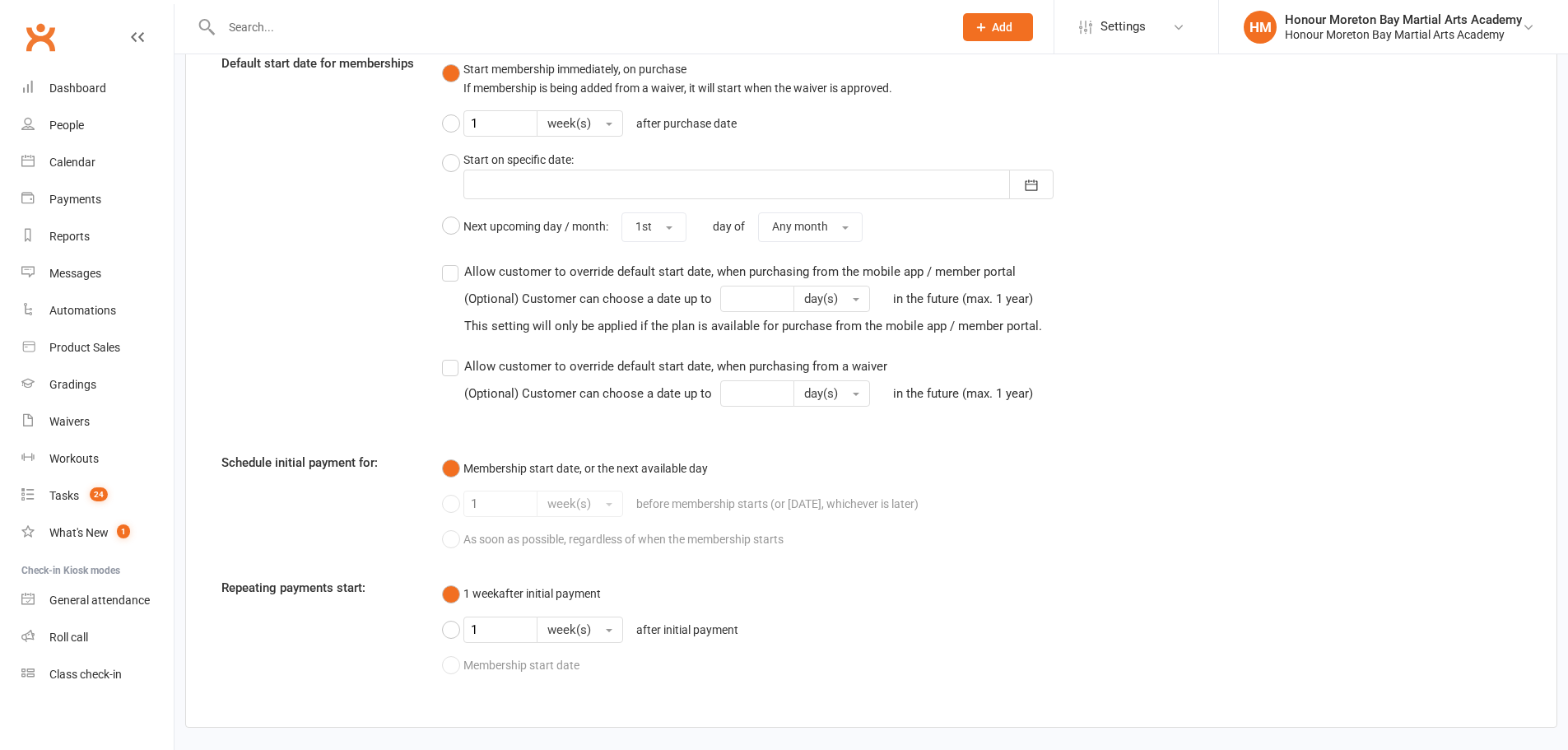
scroll to position [1670, 0]
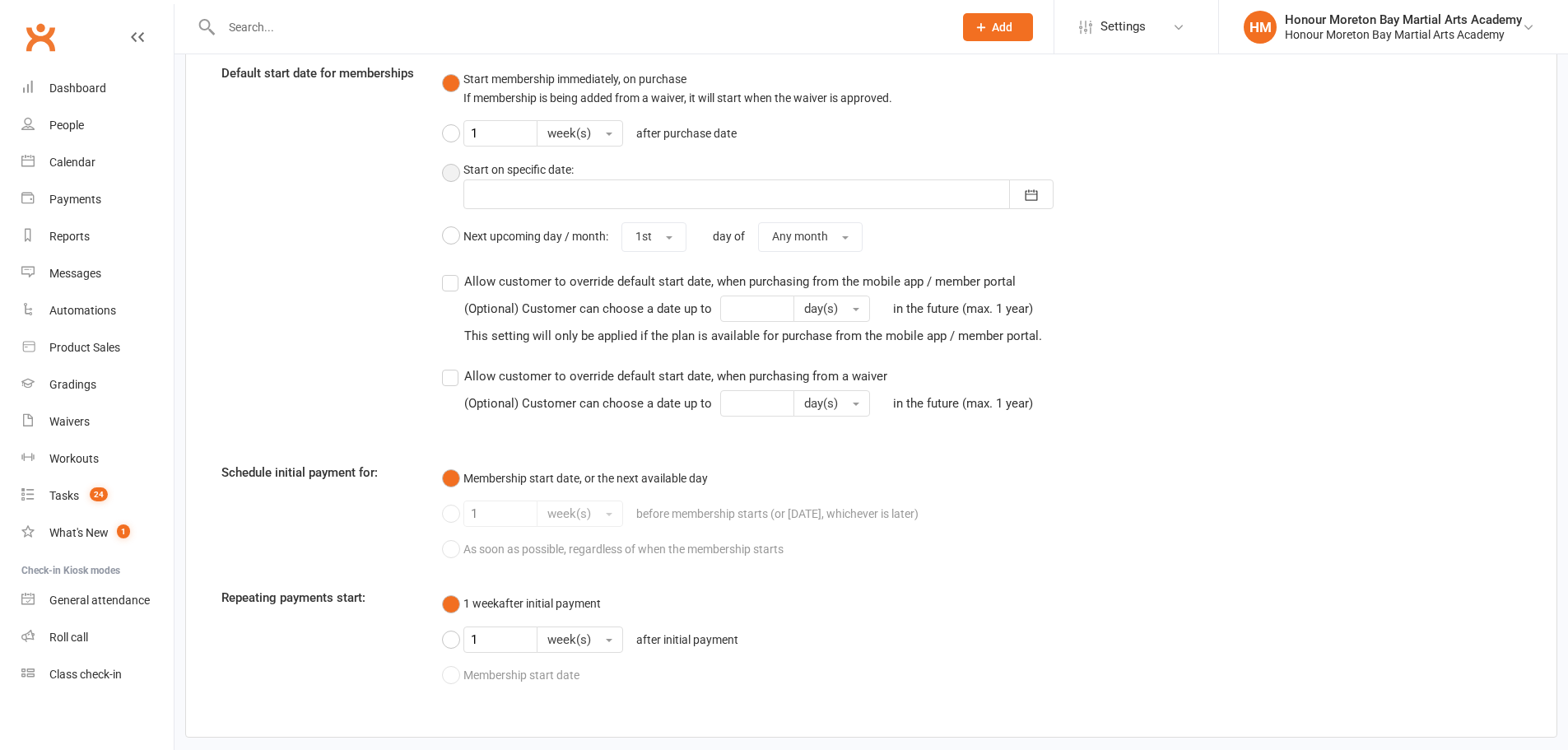
click at [453, 172] on button "Start on specific date: October 2025 Sun Mon Tue Wed Thu Fri Sat 40 28 29 30 01…" at bounding box center [761, 184] width 638 height 62
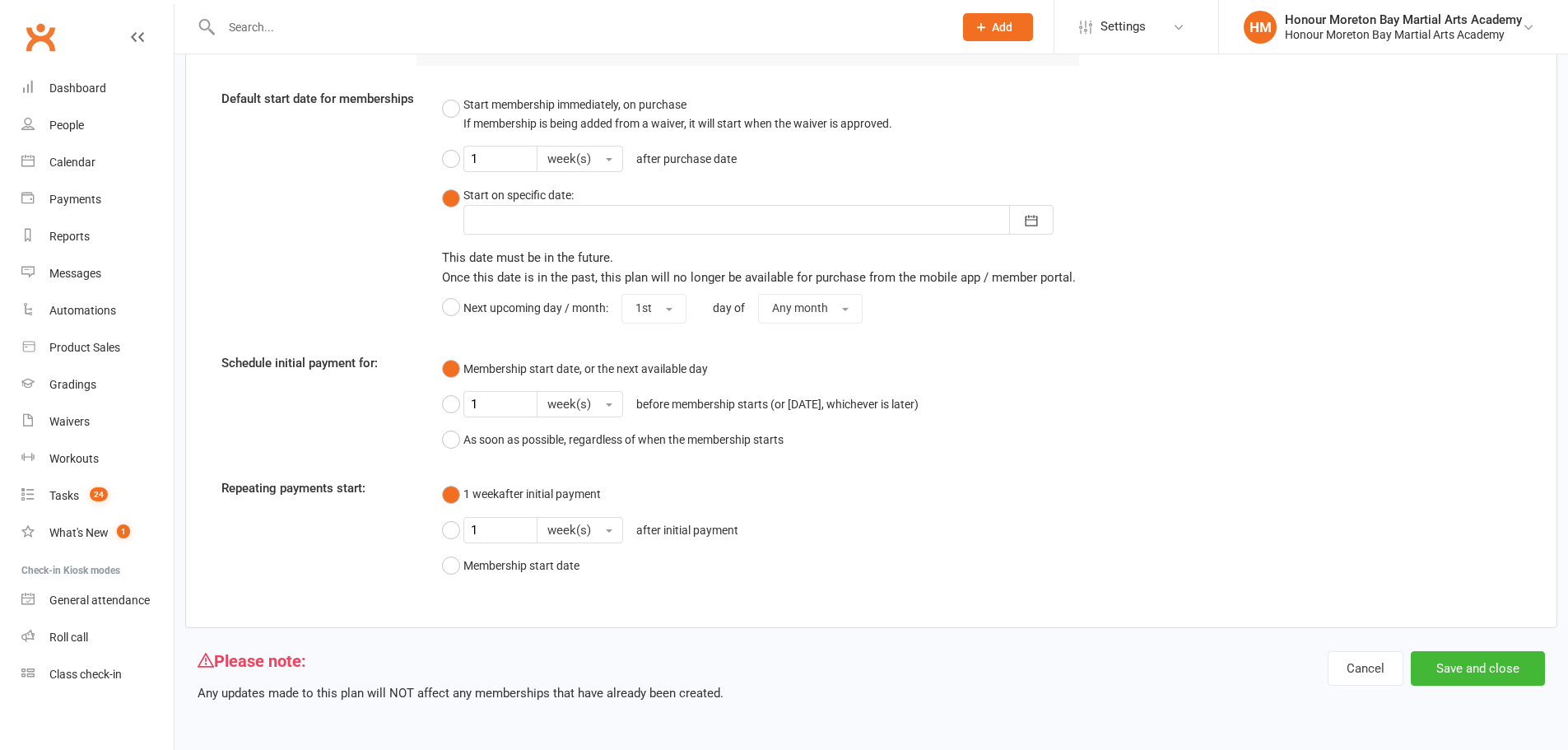
scroll to position [1644, 0]
click at [518, 208] on div at bounding box center [758, 219] width 590 height 29
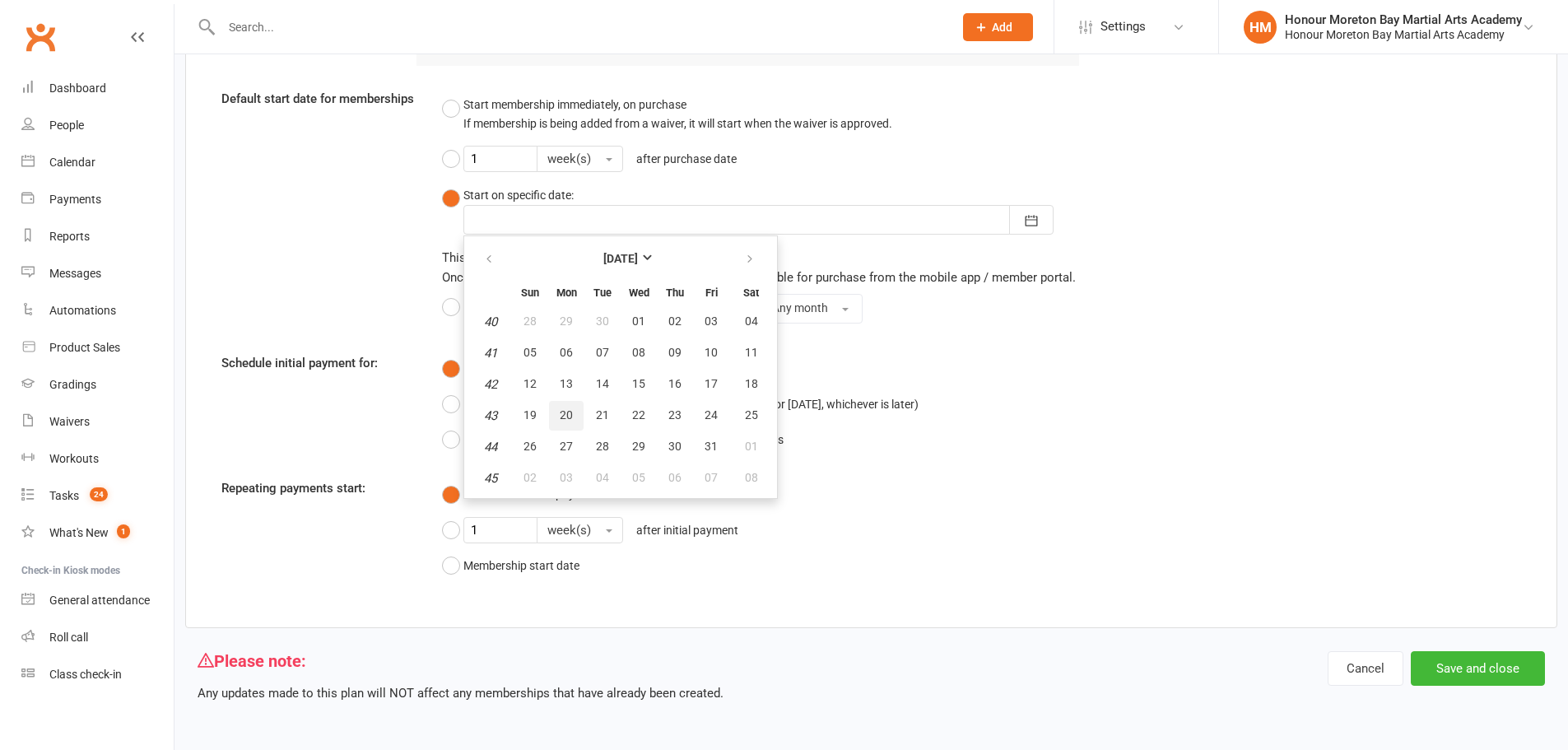
click at [569, 415] on span "20" at bounding box center [567, 415] width 13 height 13
type input "20 Oct 2025"
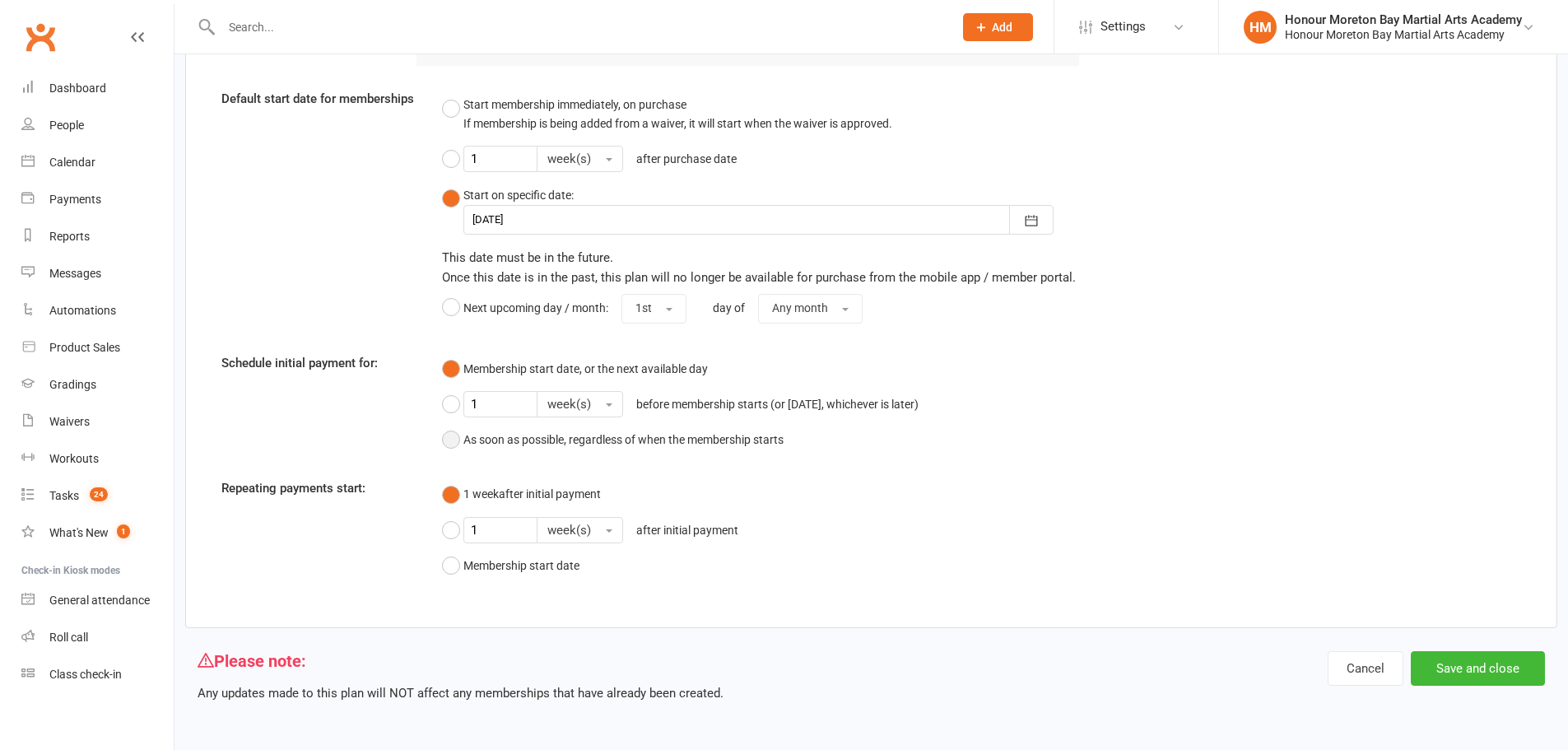
click at [449, 441] on button "As soon as possible, regardless of when the membership starts" at bounding box center [612, 439] width 342 height 31
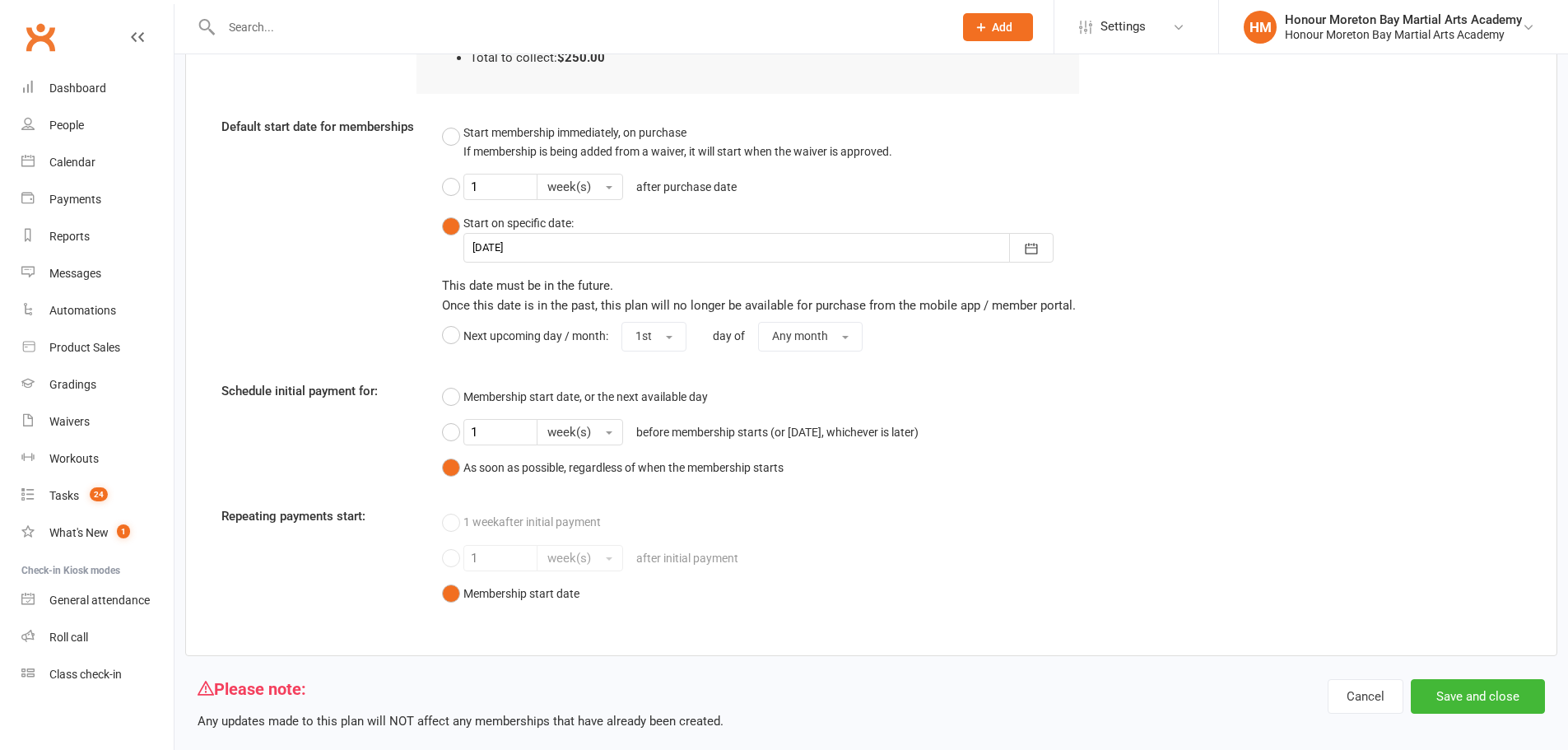
click at [1404, 22] on div "Honour Moreton Bay Martial Arts Academy" at bounding box center [1403, 20] width 237 height 15
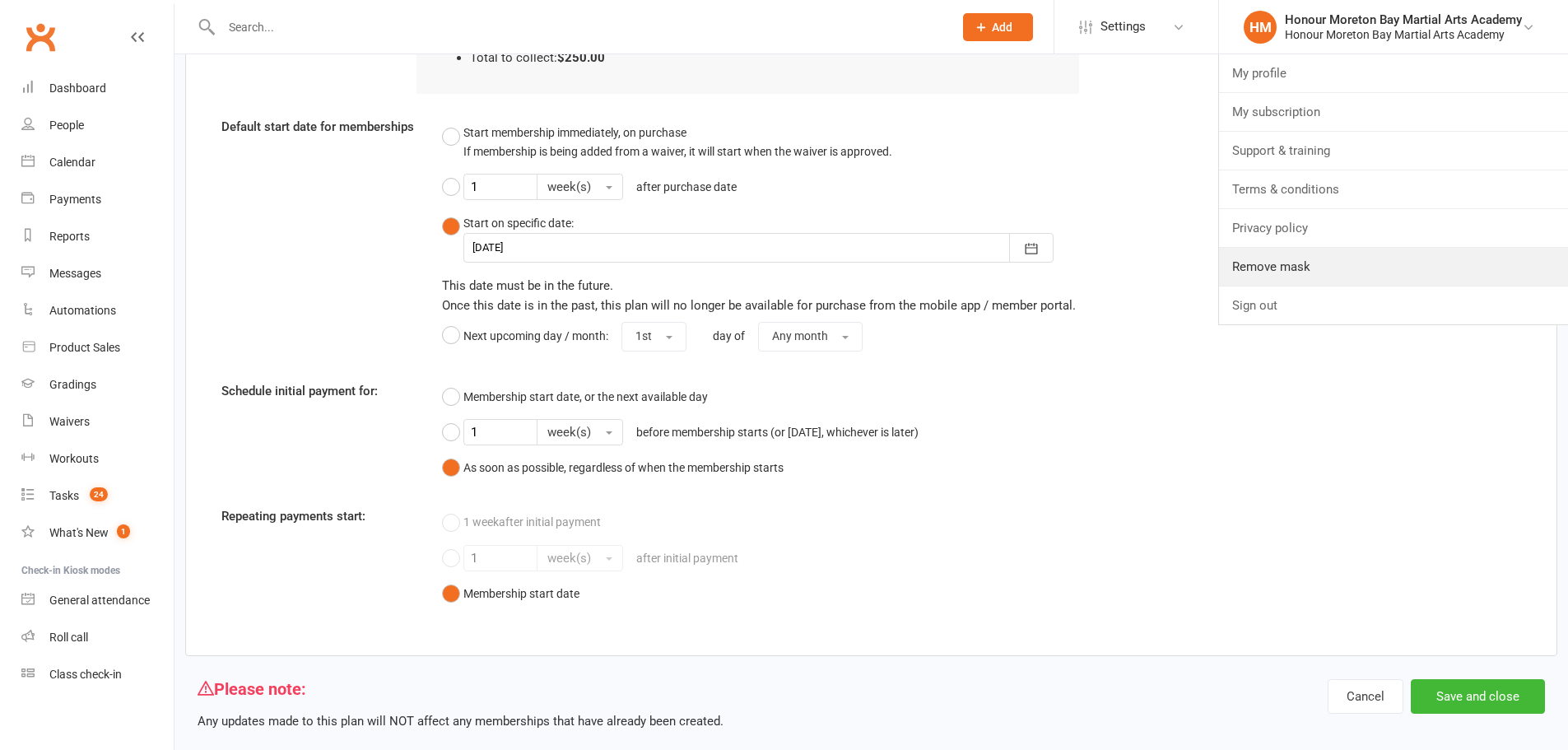
click at [1289, 253] on link "Remove mask" at bounding box center [1394, 266] width 349 height 38
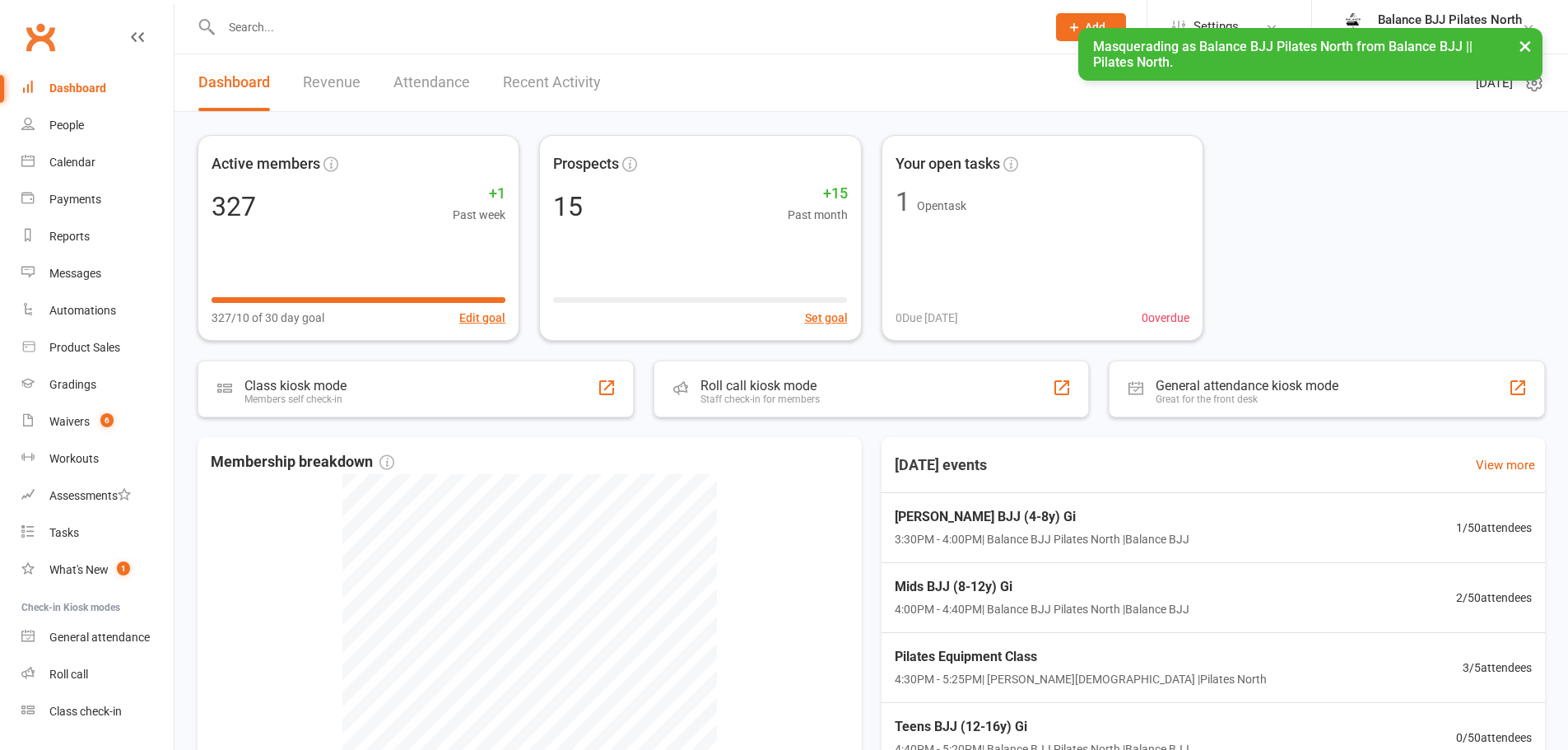
click at [1527, 39] on button "×" at bounding box center [1525, 45] width 29 height 35
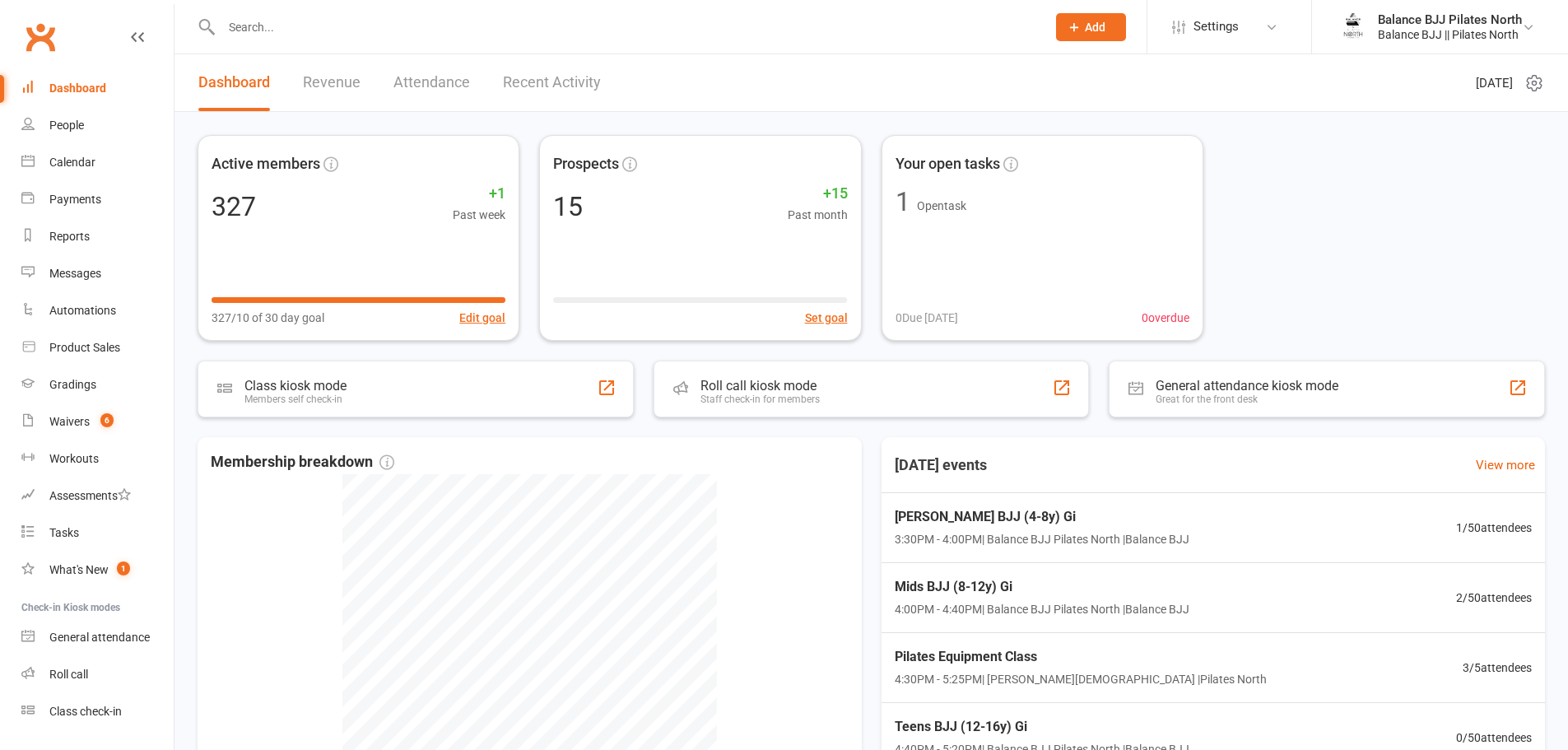
click at [1236, 17] on span "Settings" at bounding box center [1216, 27] width 45 height 37
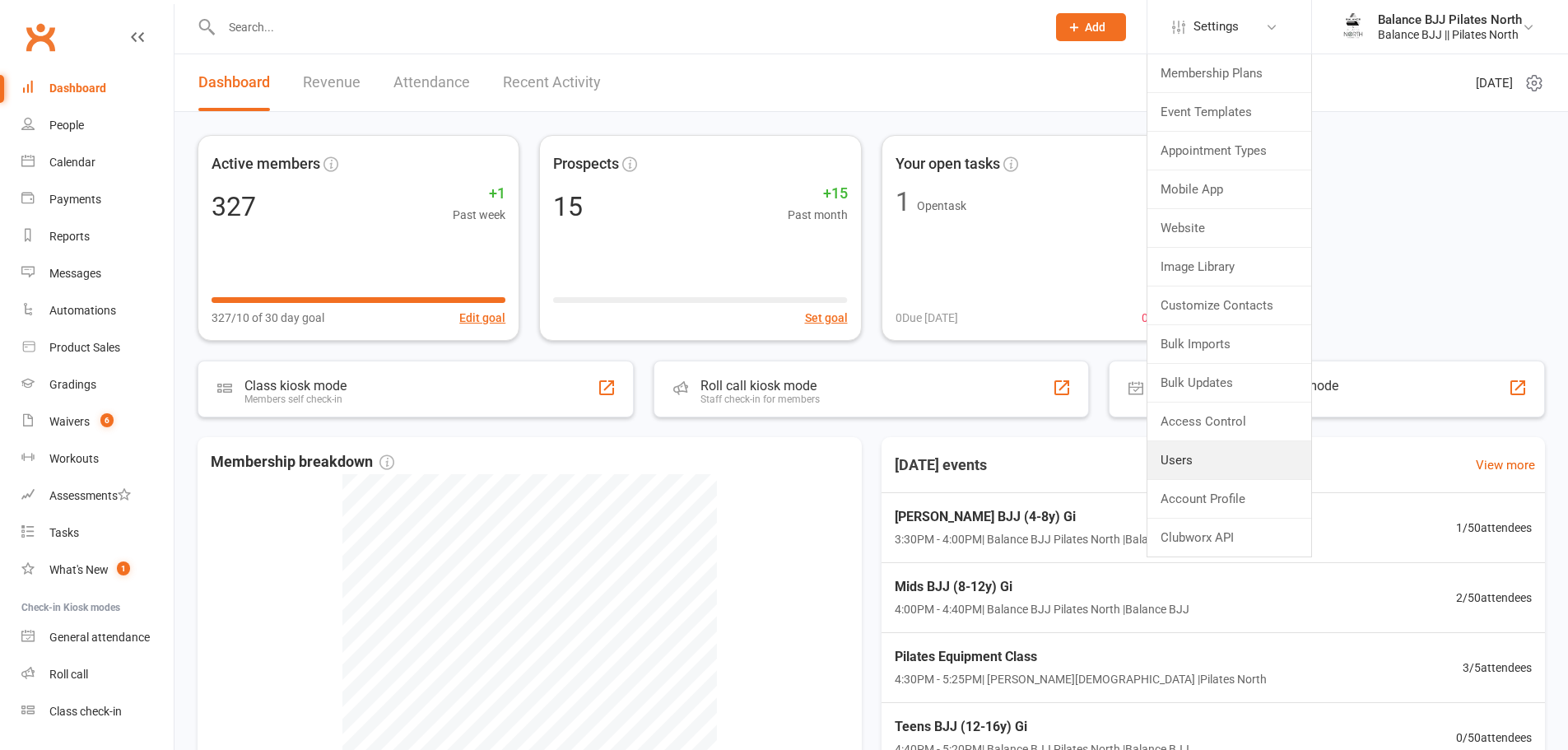
click at [1178, 452] on link "Users" at bounding box center [1229, 459] width 164 height 38
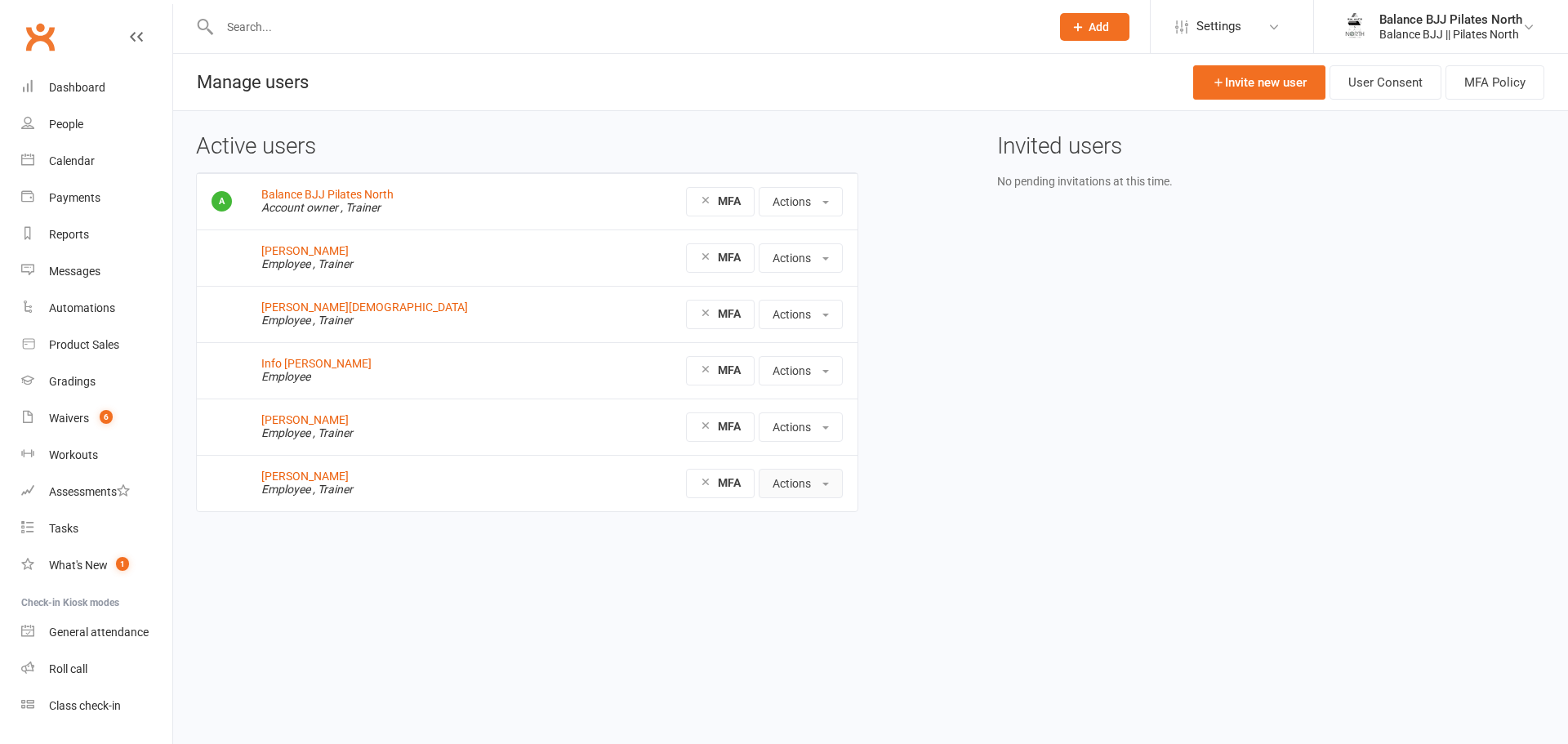
click at [802, 487] on button "Actions" at bounding box center [801, 483] width 84 height 29
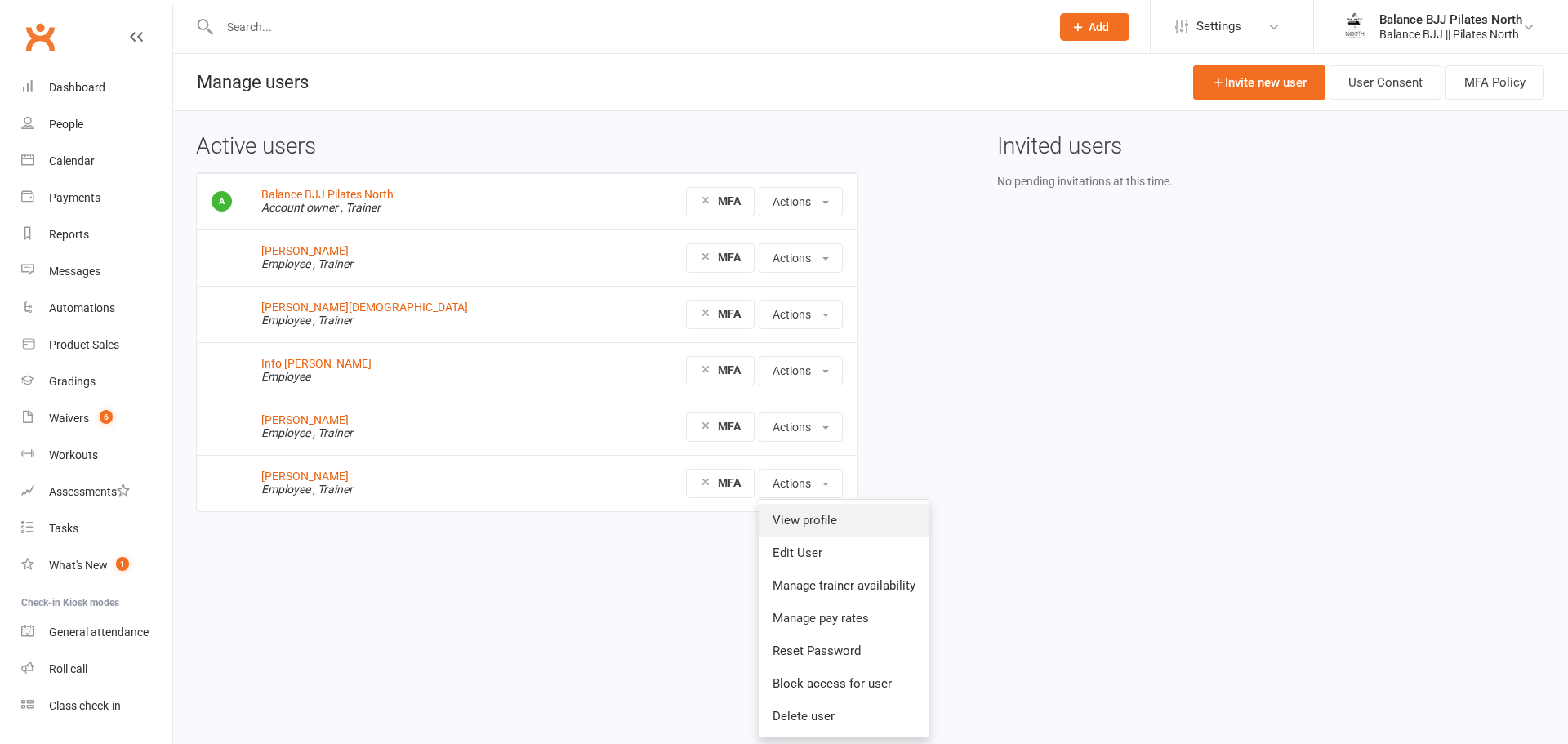
click at [802, 518] on link "View profile" at bounding box center [844, 520] width 169 height 32
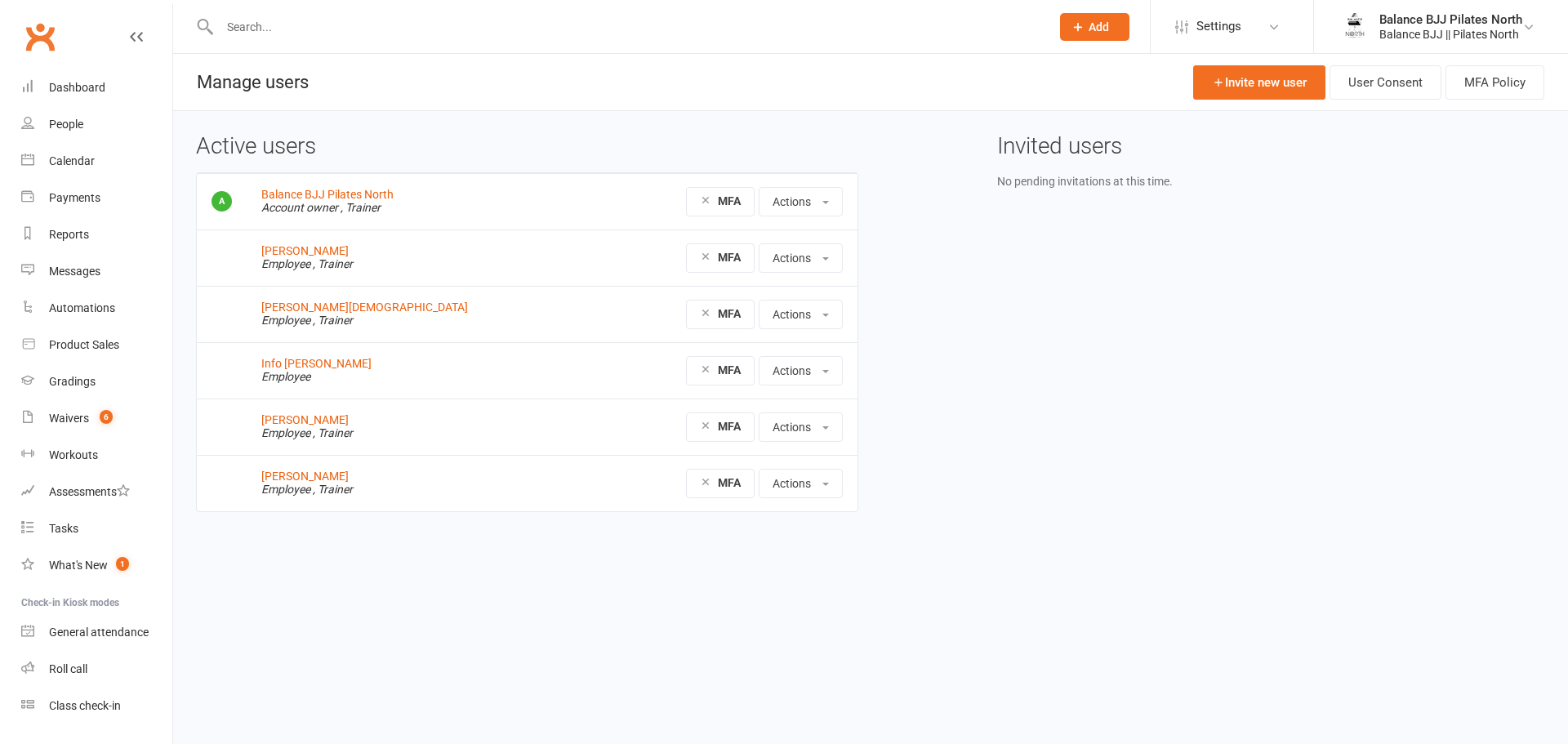
click at [1525, 42] on link "Balance BJJ Pilates North Balance BJJ || Pilates North" at bounding box center [1441, 27] width 205 height 32
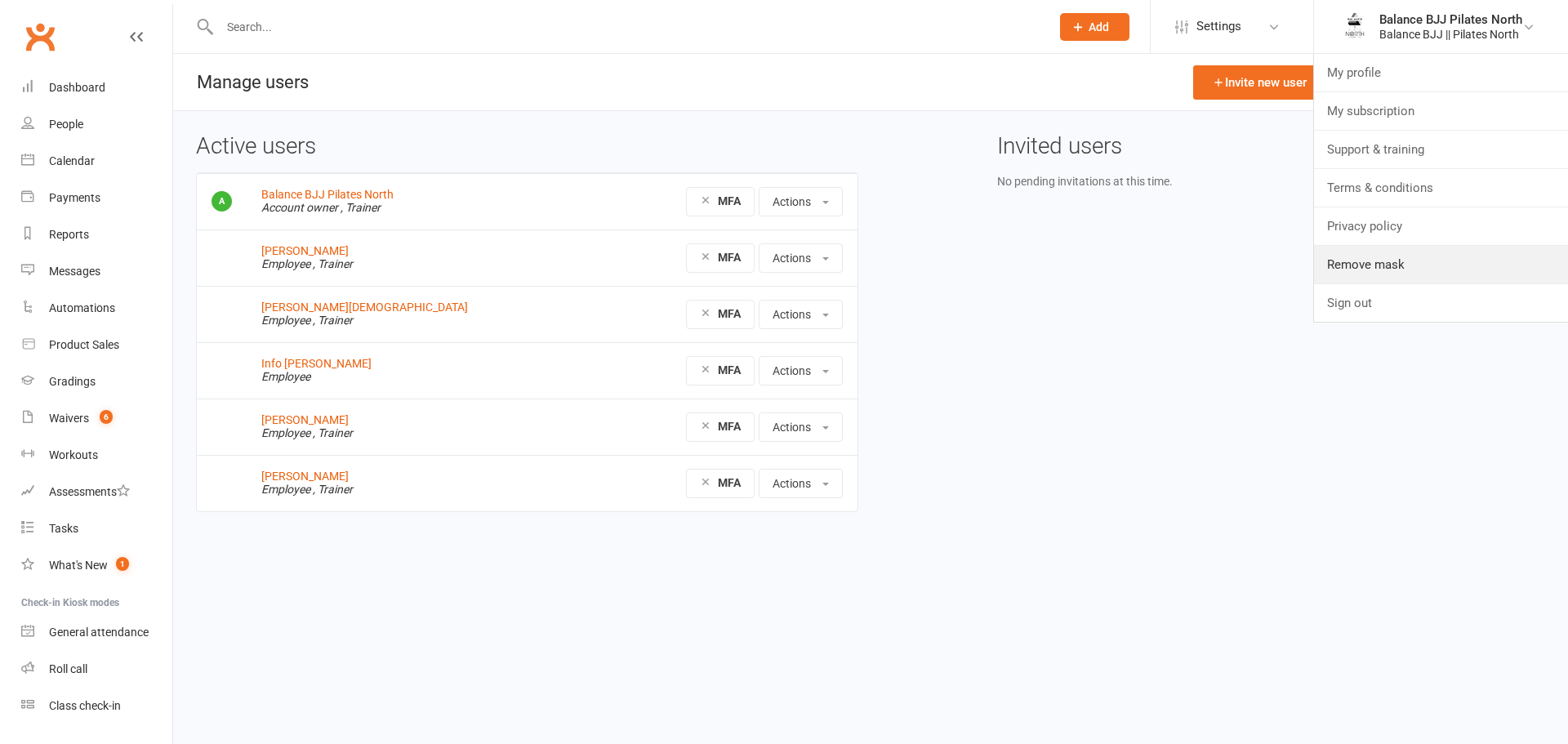
click at [1405, 266] on link "Remove mask" at bounding box center [1441, 264] width 254 height 37
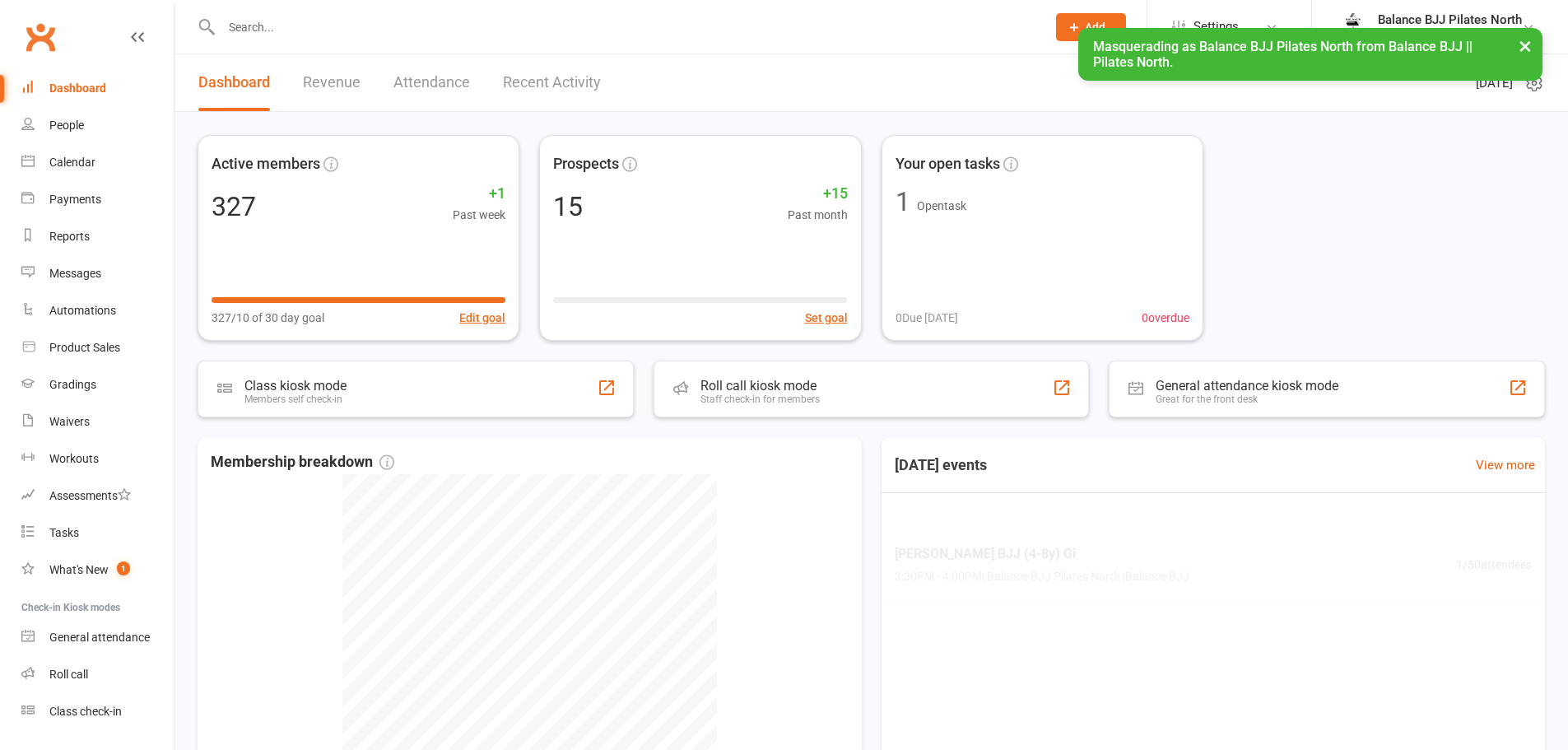
click at [1208, 20] on span "Settings" at bounding box center [1216, 27] width 45 height 37
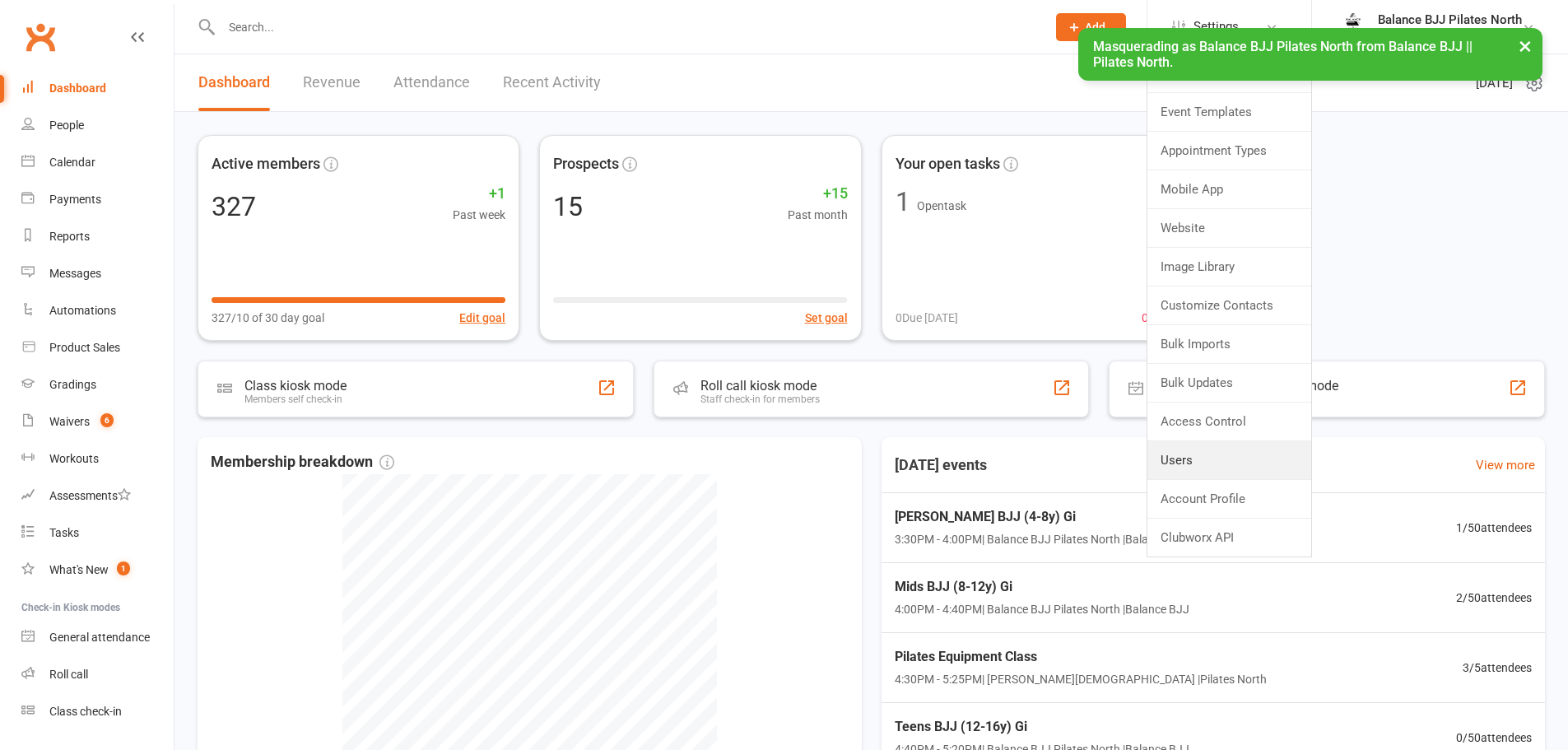
drag, startPoint x: 1179, startPoint y: 458, endPoint x: 1154, endPoint y: 449, distance: 26.6
click at [1177, 459] on link "Users" at bounding box center [1229, 459] width 164 height 38
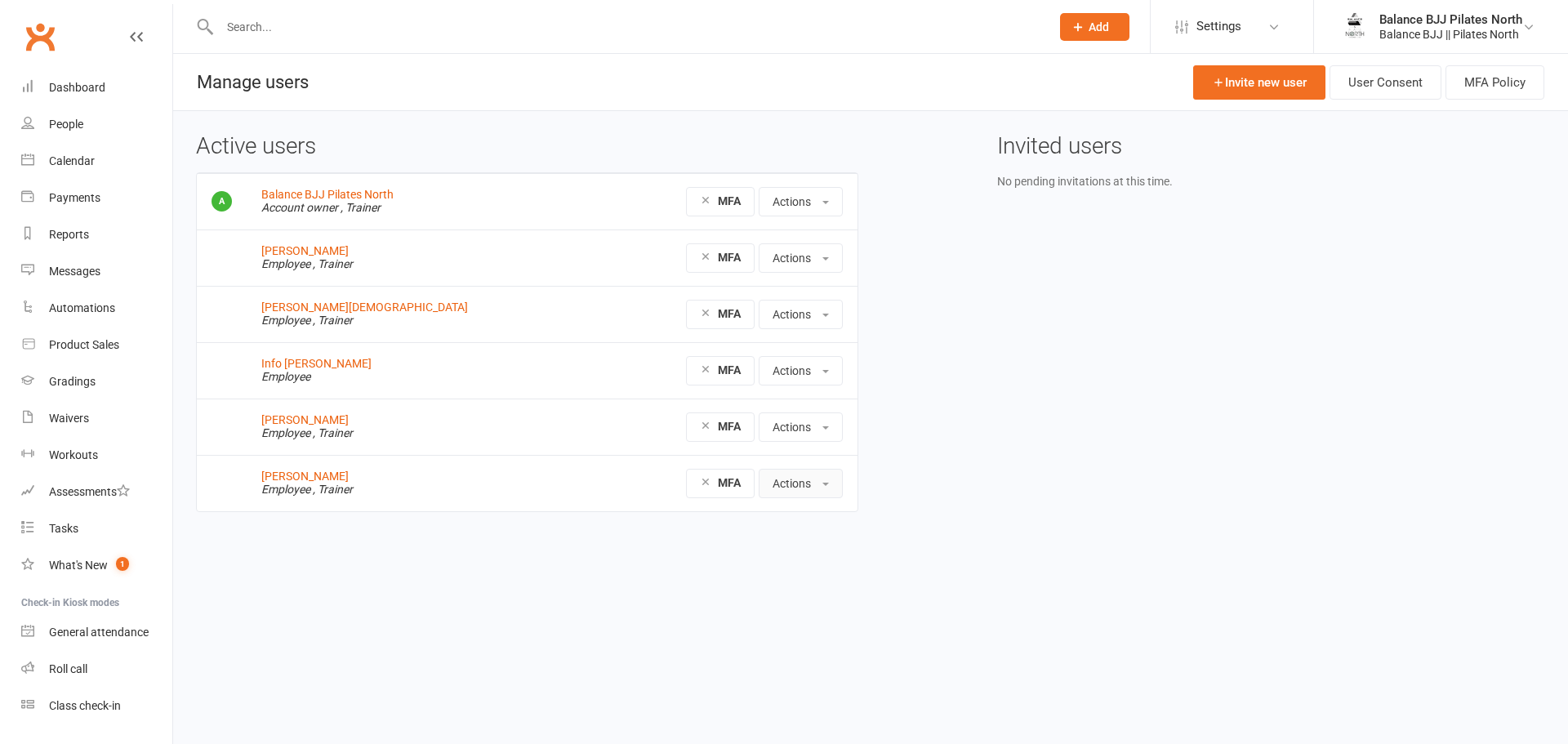
click at [812, 481] on button "Actions" at bounding box center [801, 483] width 84 height 29
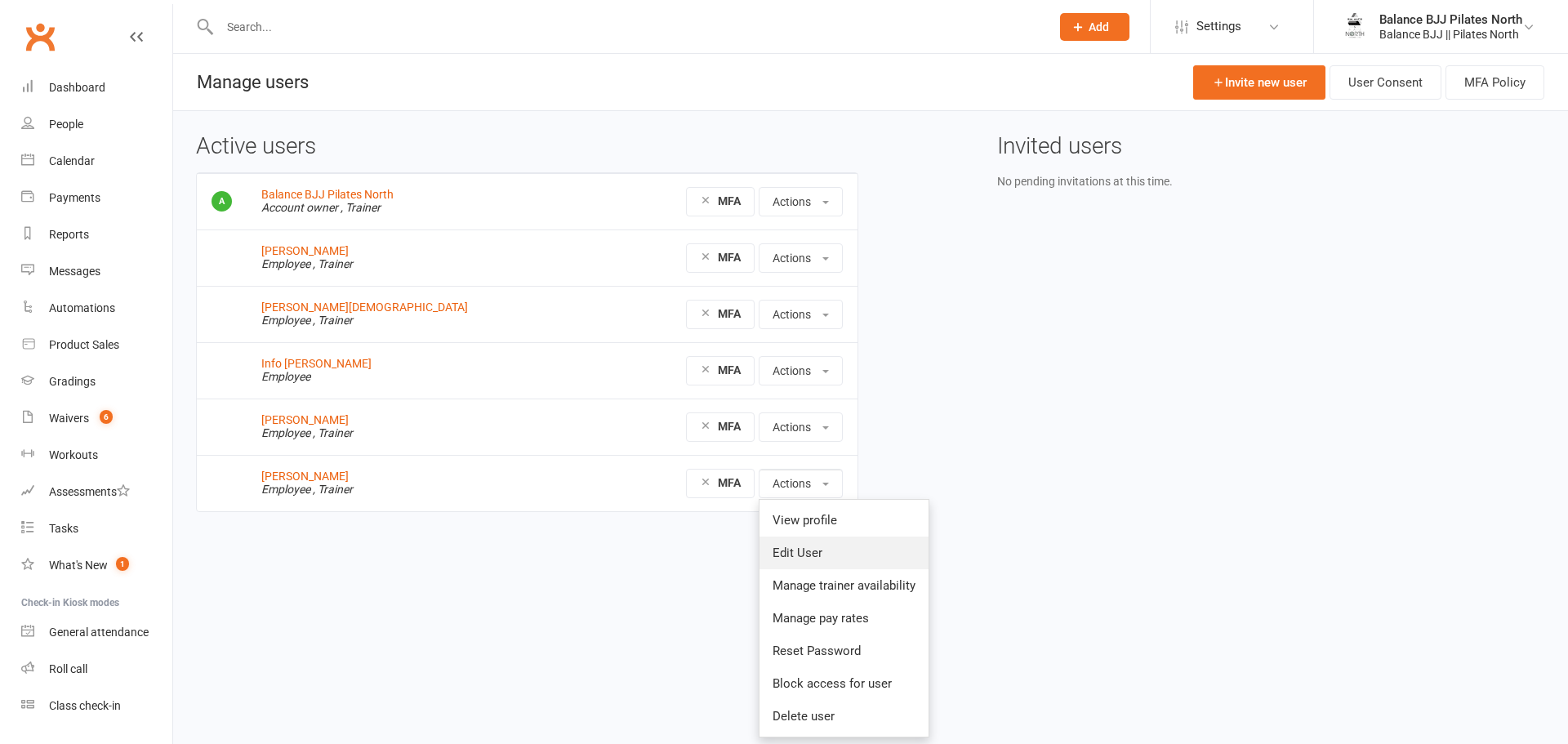
click at [784, 556] on link "Edit User" at bounding box center [844, 552] width 169 height 32
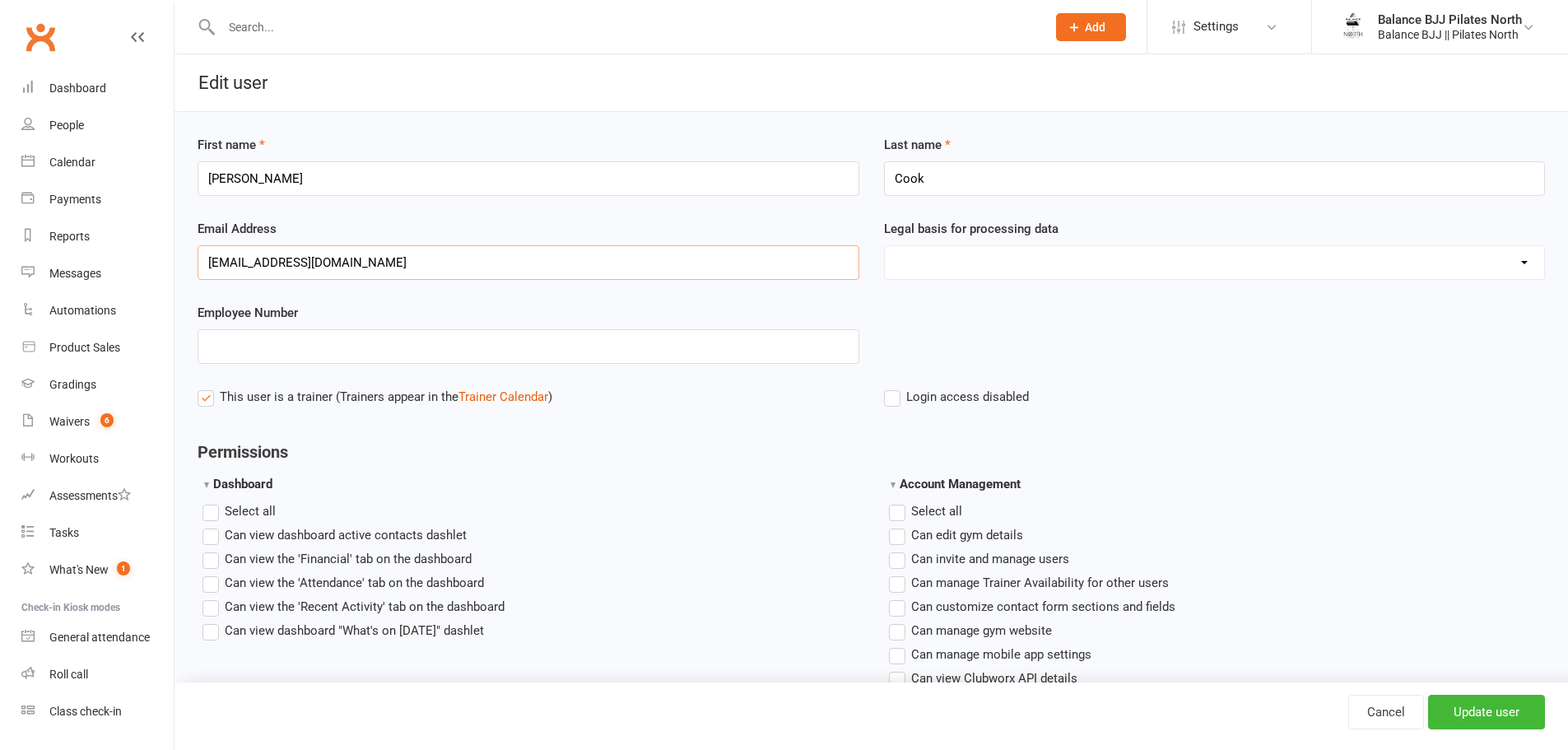
click at [207, 260] on input "[EMAIL_ADDRESS][DOMAIN_NAME]" at bounding box center [528, 262] width 662 height 34
click at [1473, 705] on input "Update user" at bounding box center [1487, 711] width 117 height 34
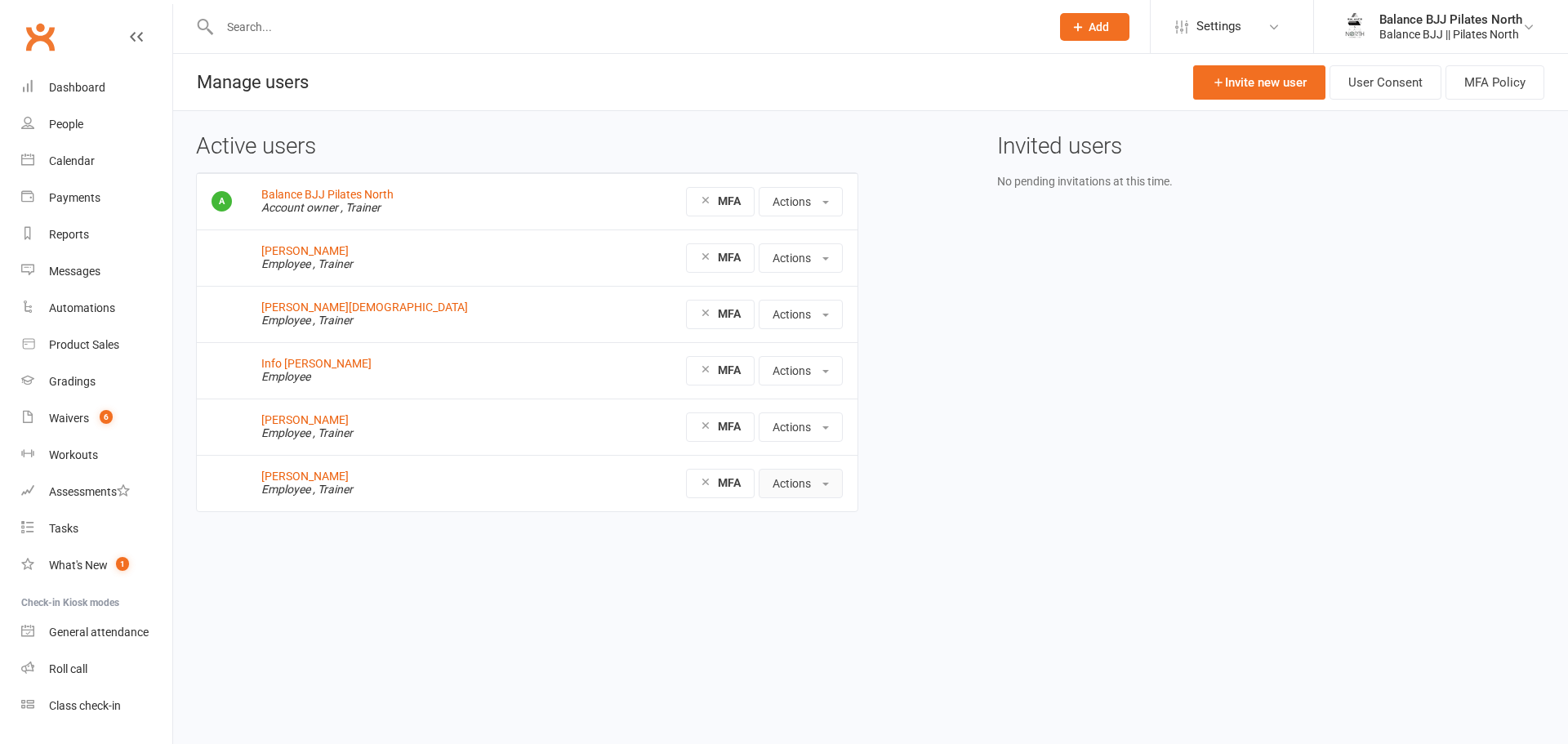
click at [784, 479] on button "Actions" at bounding box center [801, 483] width 84 height 29
click at [746, 25] on input "text" at bounding box center [627, 27] width 824 height 22
type input "[PERSON_NAME]"
click at [665, 67] on div "[PERSON_NAME] [PERSON_NAME][EMAIL_ADDRESS][DOMAIN_NAME]" at bounding box center [519, 72] width 644 height 33
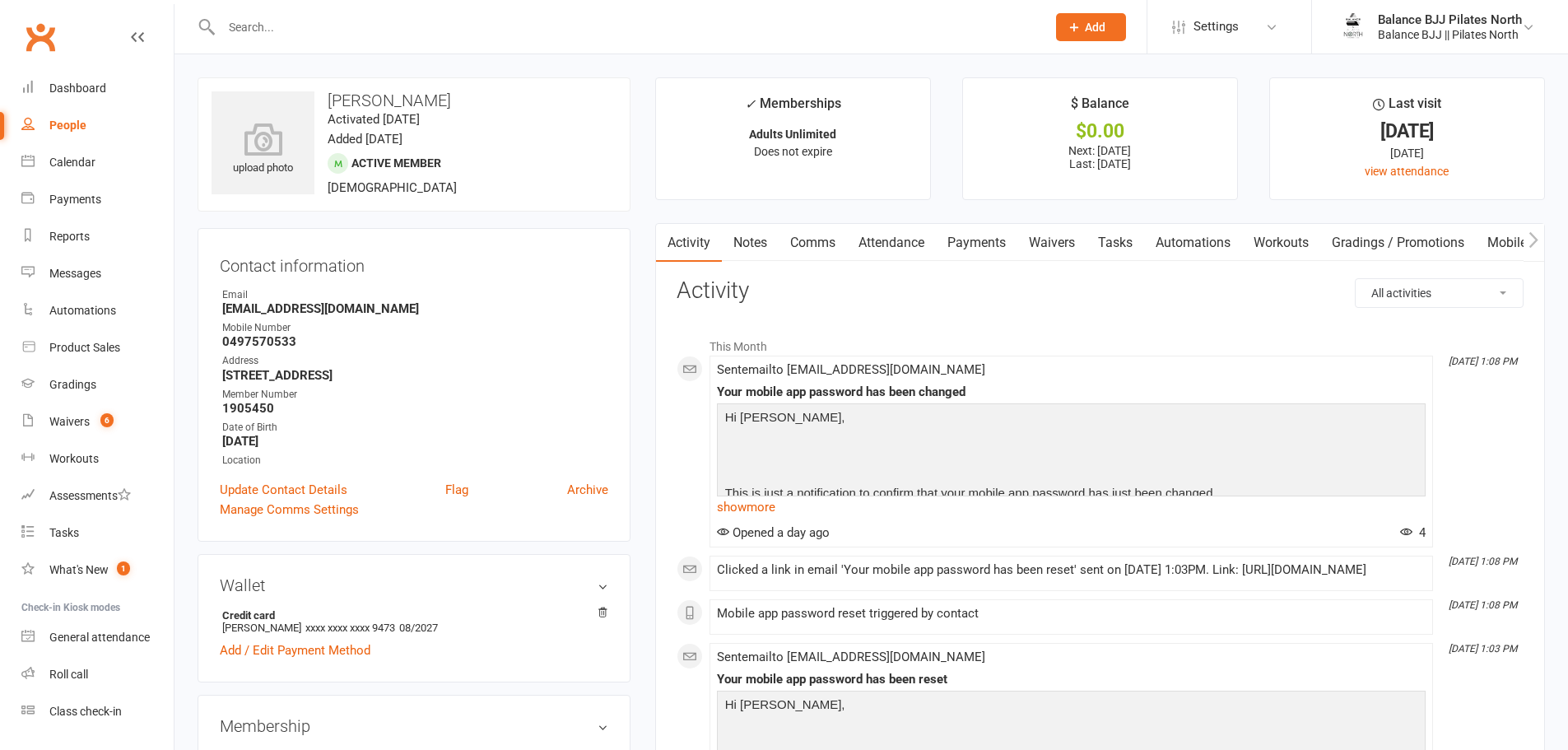
click at [1502, 239] on link "Mobile App" at bounding box center [1520, 243] width 89 height 38
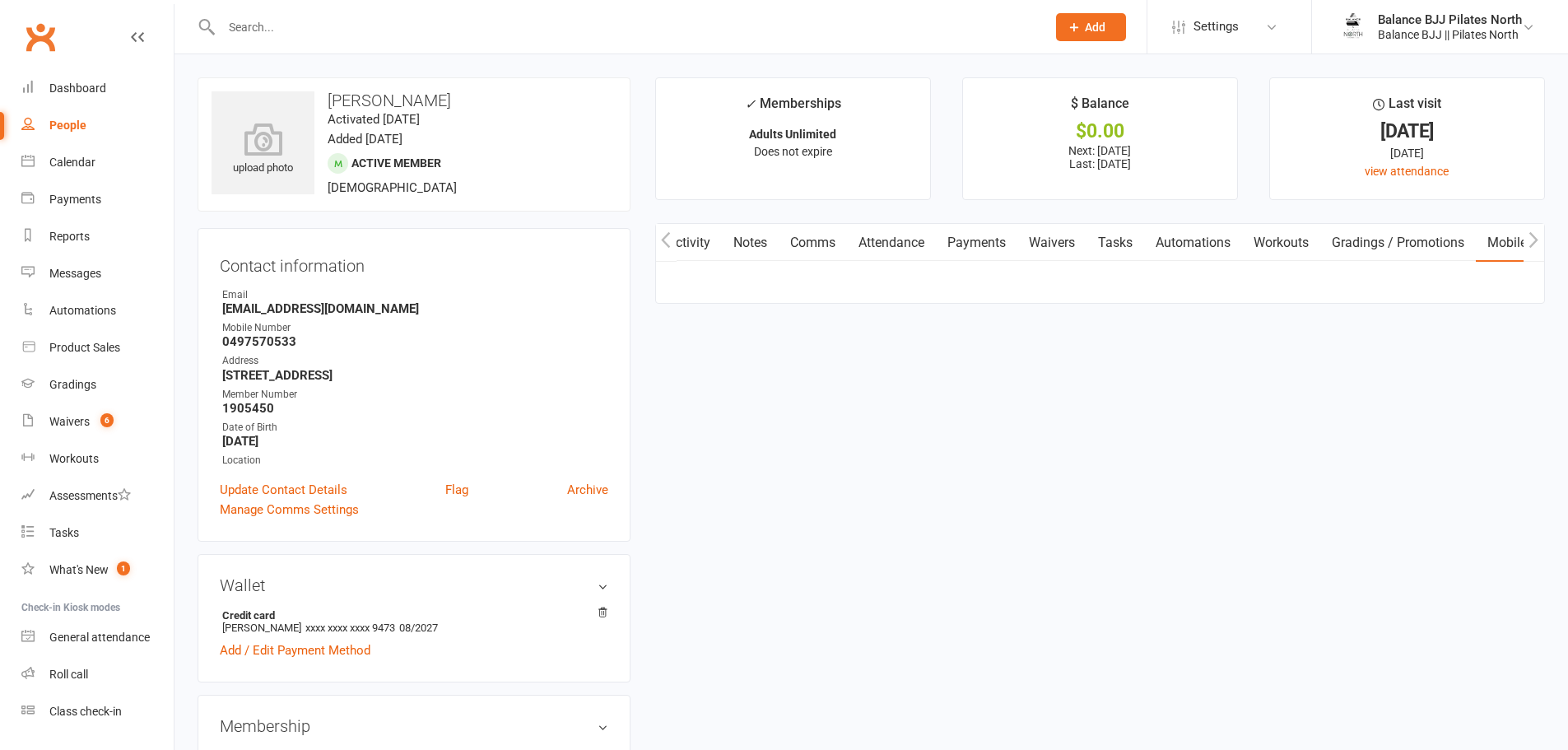
scroll to position [0, 82]
